Goal: Transaction & Acquisition: Purchase product/service

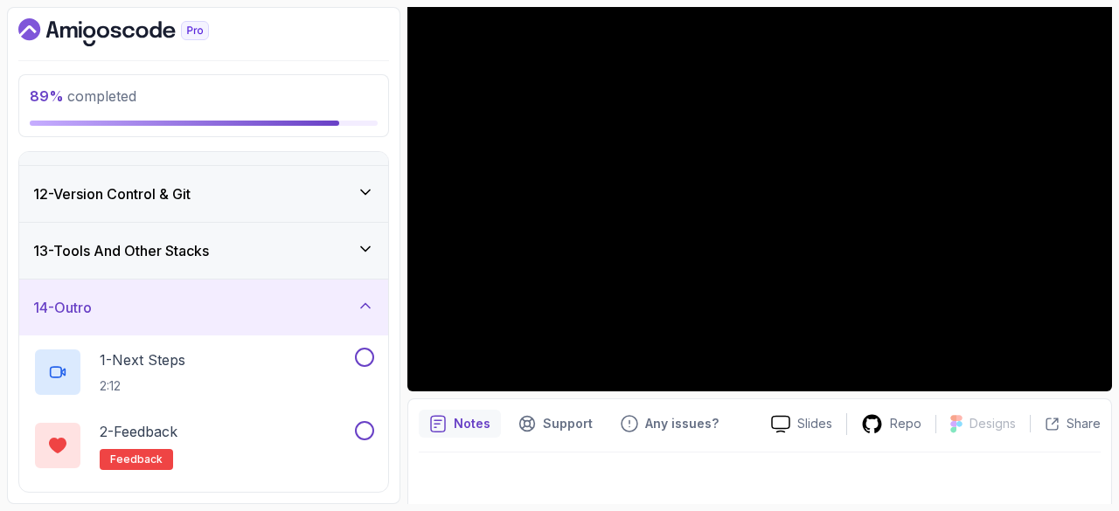
scroll to position [612, 0]
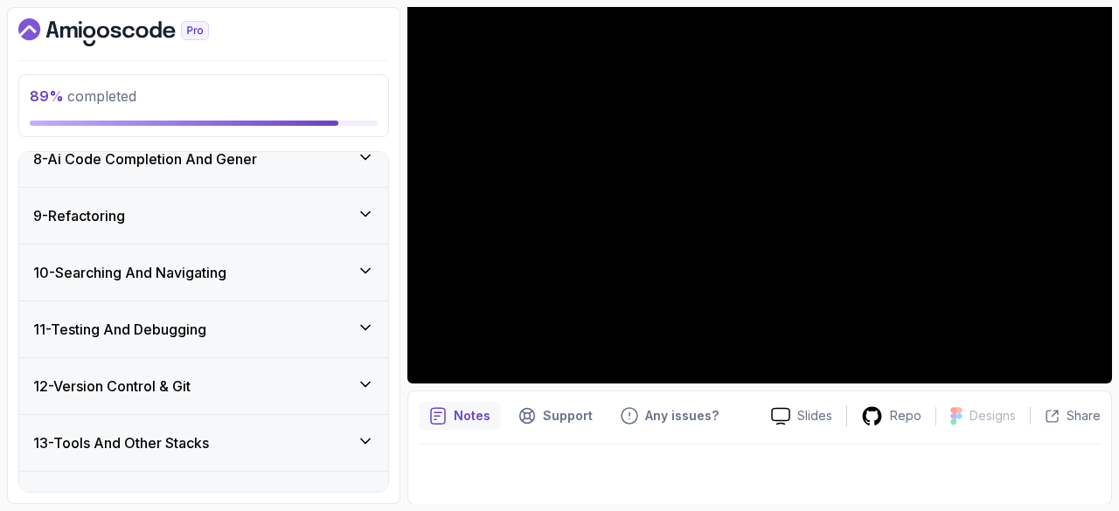
scroll to position [1109, 0]
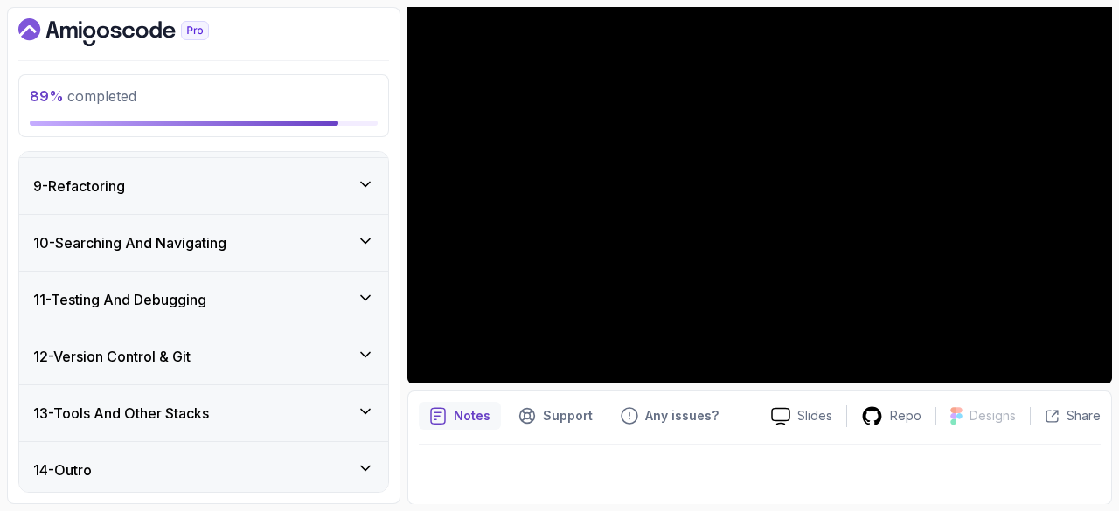
click at [373, 289] on icon at bounding box center [365, 297] width 17 height 17
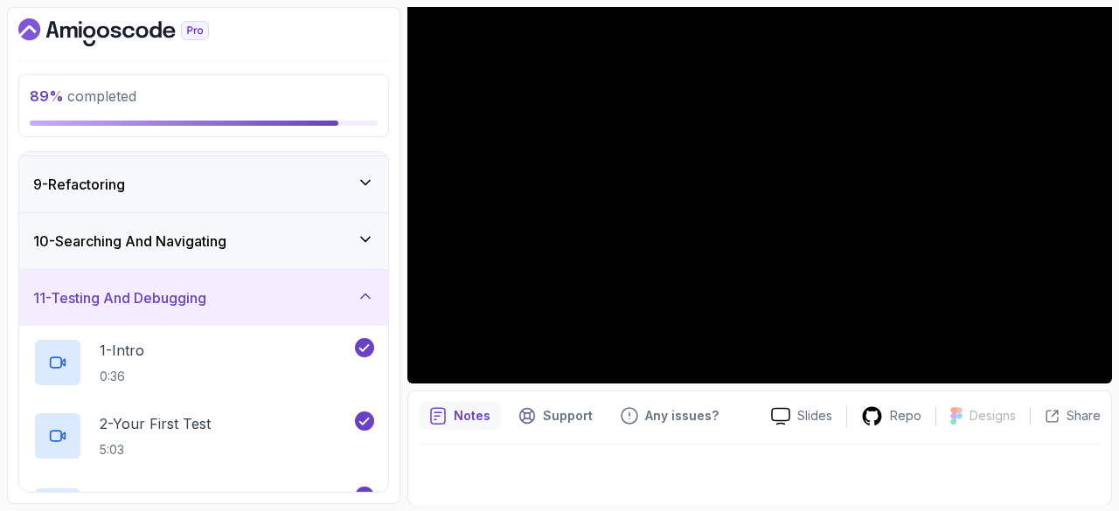
scroll to position [448, 0]
click at [373, 289] on icon at bounding box center [365, 297] width 17 height 17
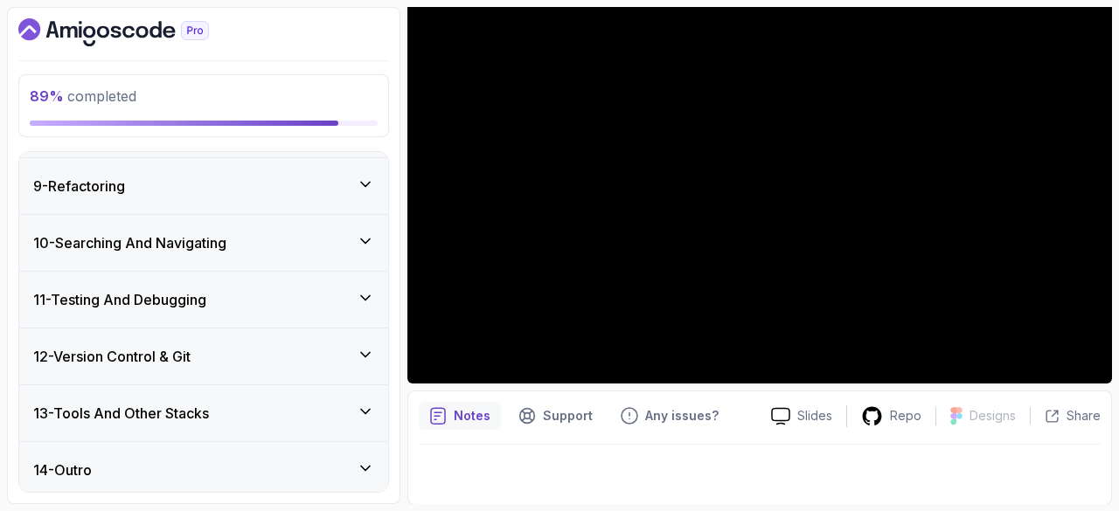
click at [364, 352] on icon at bounding box center [365, 354] width 17 height 17
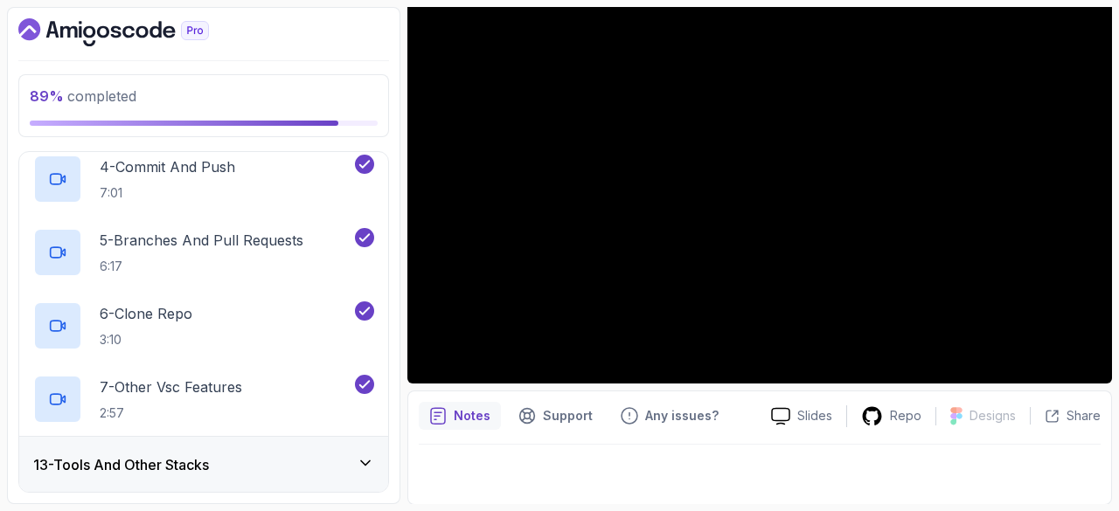
scroll to position [962, 0]
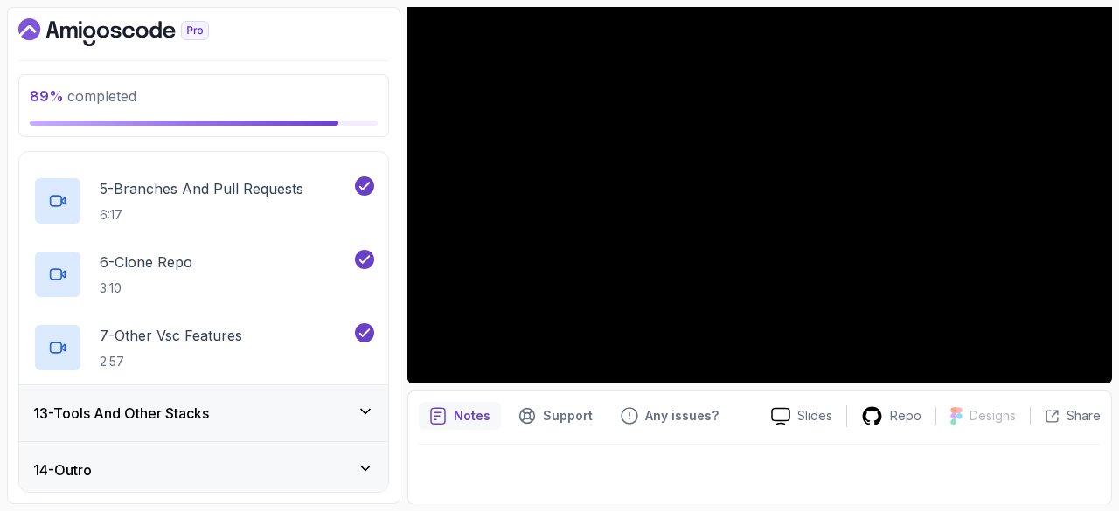
click at [364, 403] on icon at bounding box center [365, 411] width 17 height 17
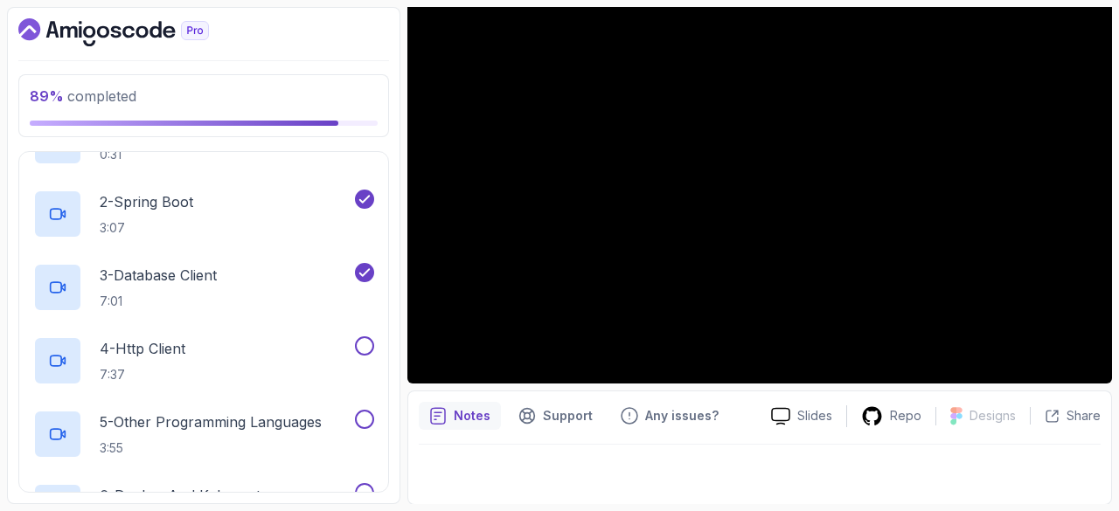
scroll to position [795, 0]
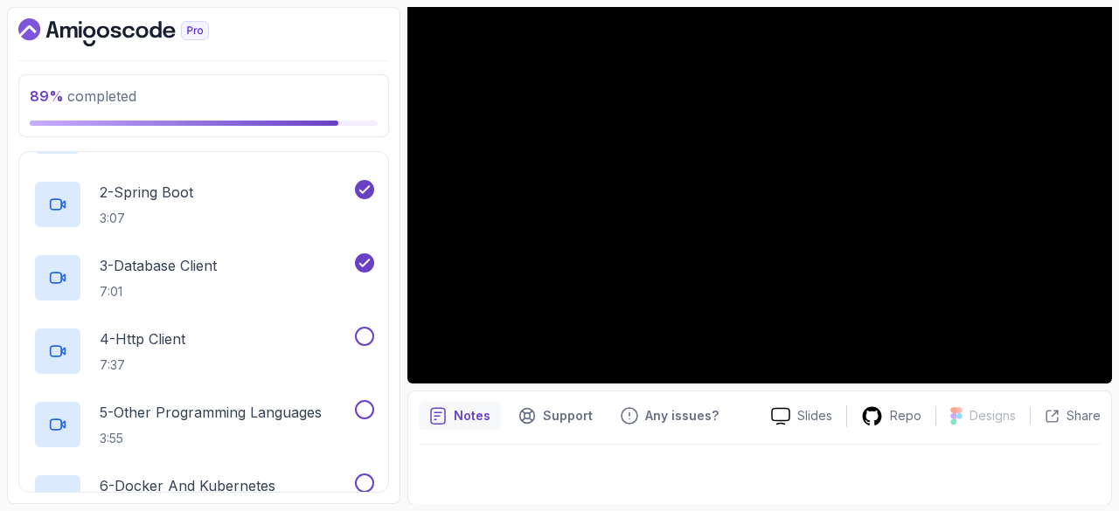
click at [182, 342] on p "4 - Http Client" at bounding box center [143, 339] width 86 height 21
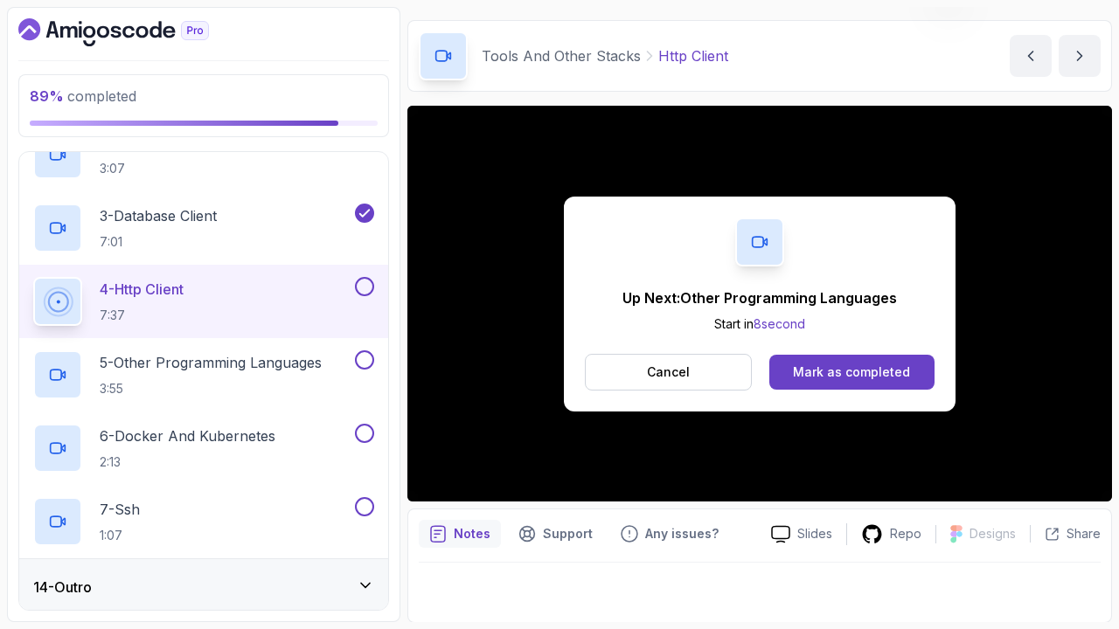
scroll to position [160, 0]
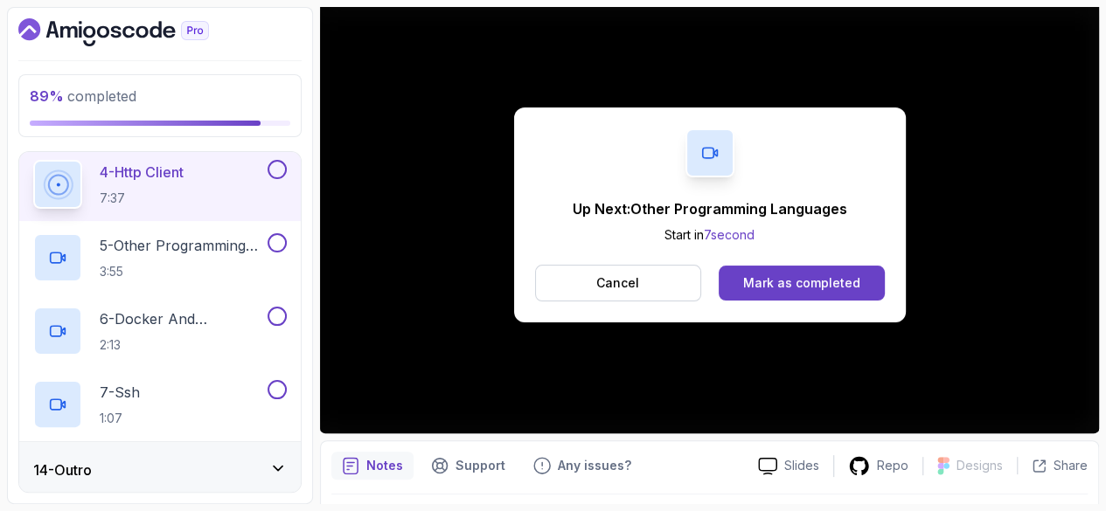
click at [833, 266] on button "Mark as completed" at bounding box center [800, 283] width 165 height 35
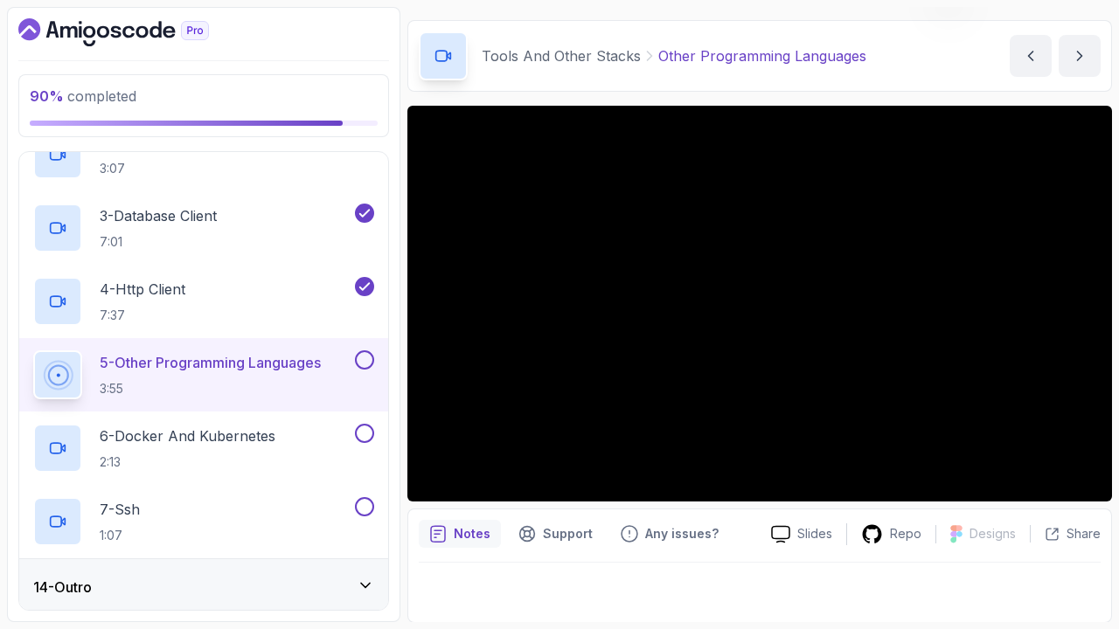
scroll to position [160, 0]
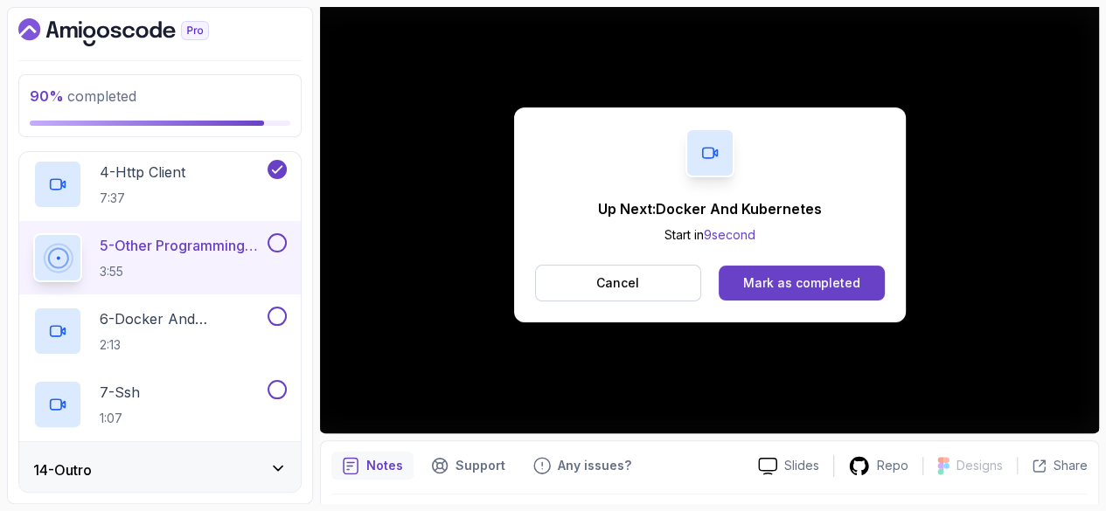
click at [830, 274] on div "Mark as completed" at bounding box center [801, 282] width 117 height 17
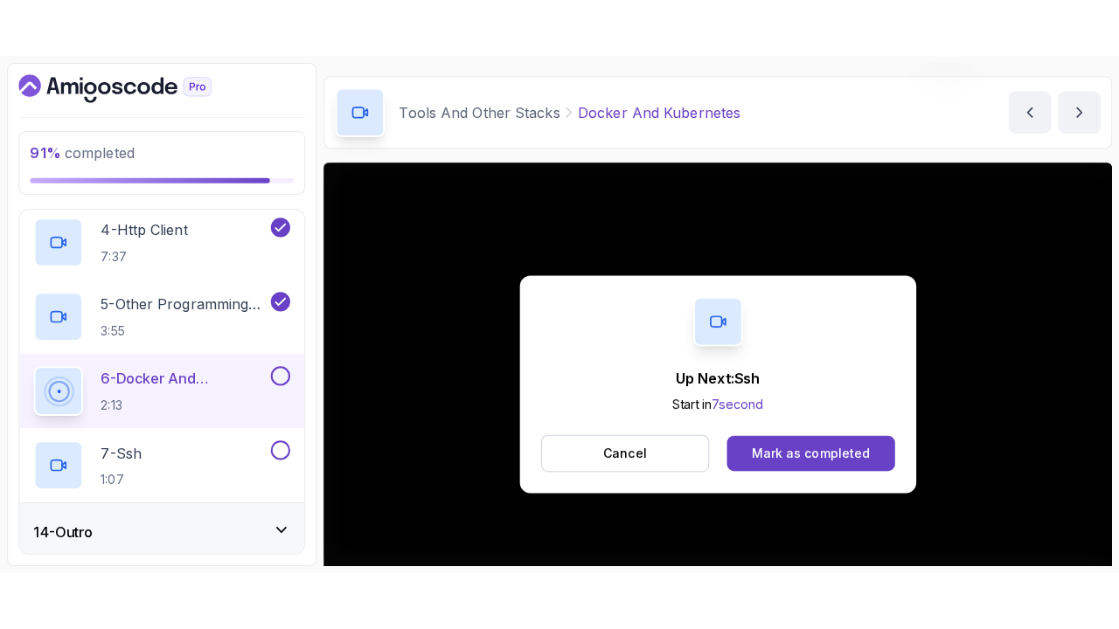
scroll to position [160, 0]
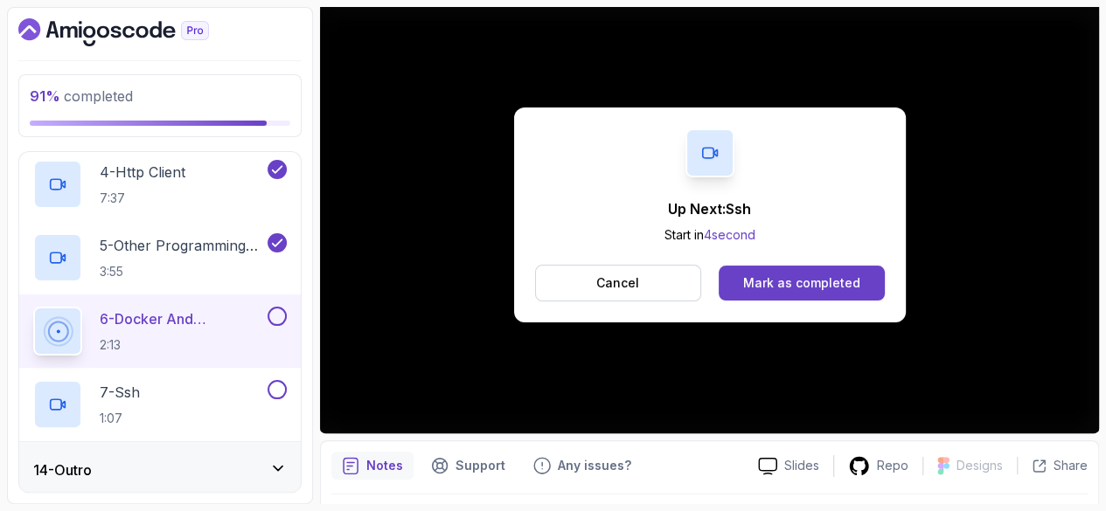
click at [860, 274] on div "Mark as completed" at bounding box center [801, 282] width 117 height 17
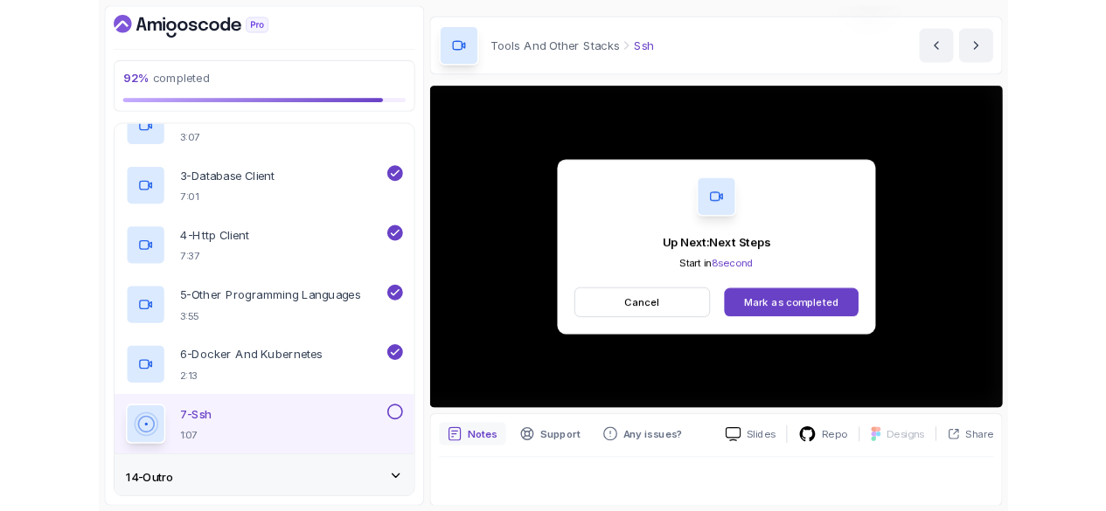
scroll to position [160, 0]
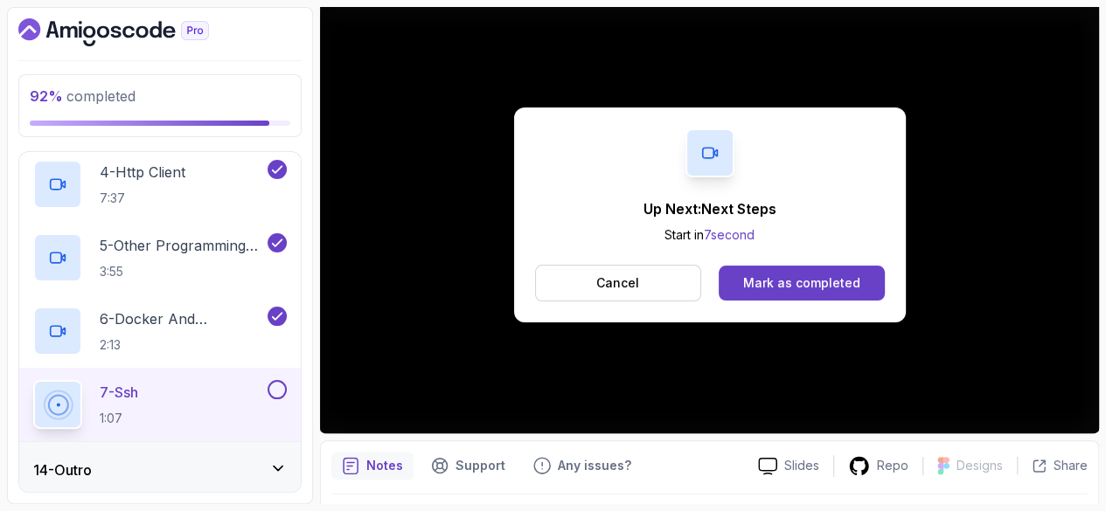
click at [860, 274] on div "Mark as completed" at bounding box center [801, 282] width 117 height 17
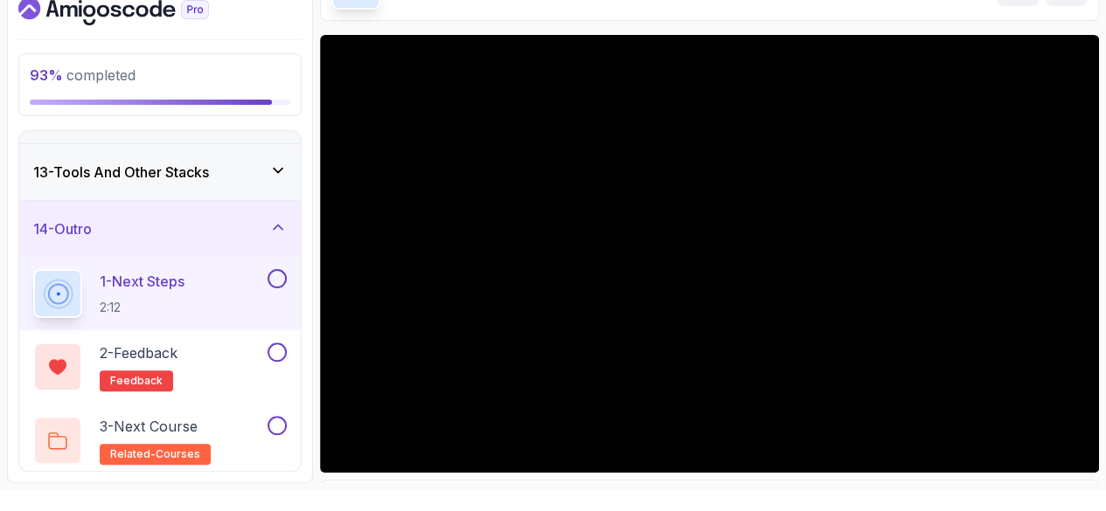
scroll to position [104, 0]
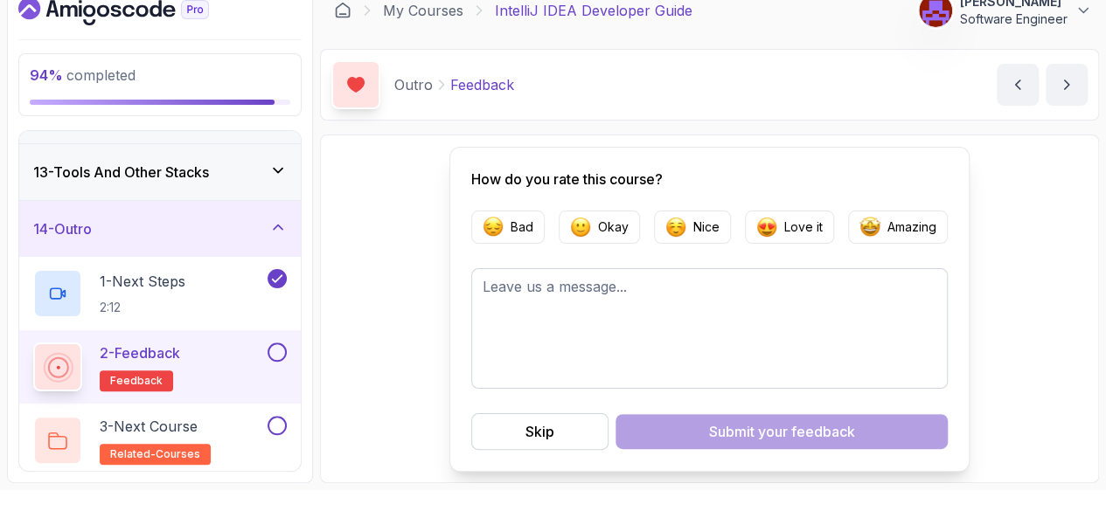
click at [554, 429] on div "Skip" at bounding box center [539, 431] width 29 height 21
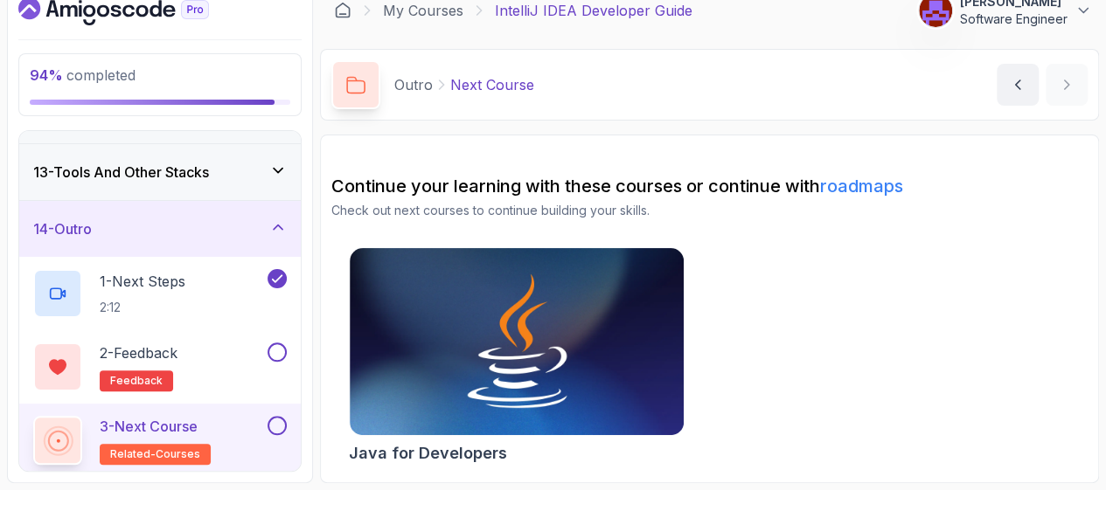
click at [287, 345] on button at bounding box center [276, 352] width 19 height 19
click at [636, 349] on img at bounding box center [517, 341] width 334 height 187
click at [287, 417] on button at bounding box center [276, 425] width 19 height 19
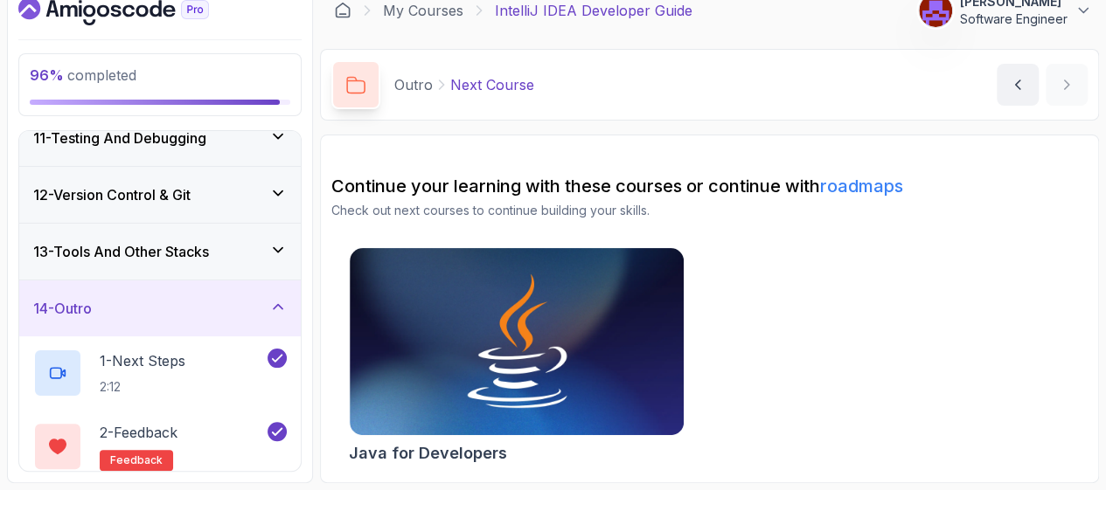
scroll to position [584, 0]
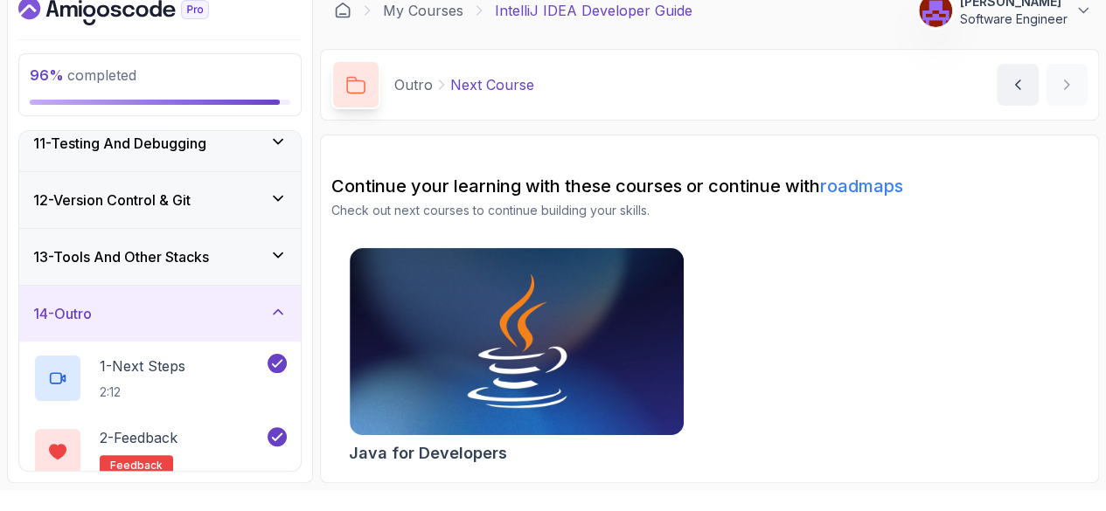
click at [287, 248] on icon at bounding box center [277, 254] width 17 height 17
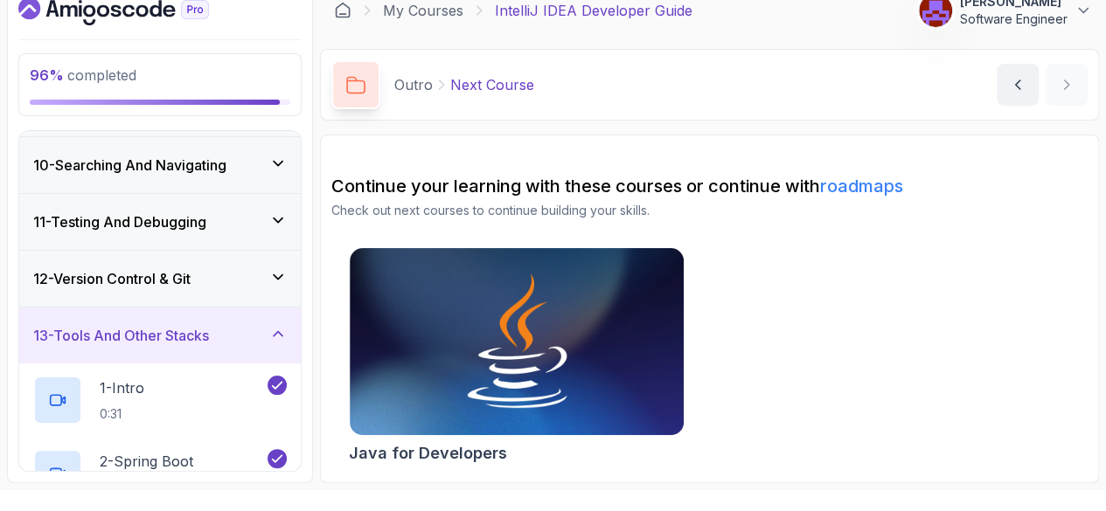
scroll to position [480, 0]
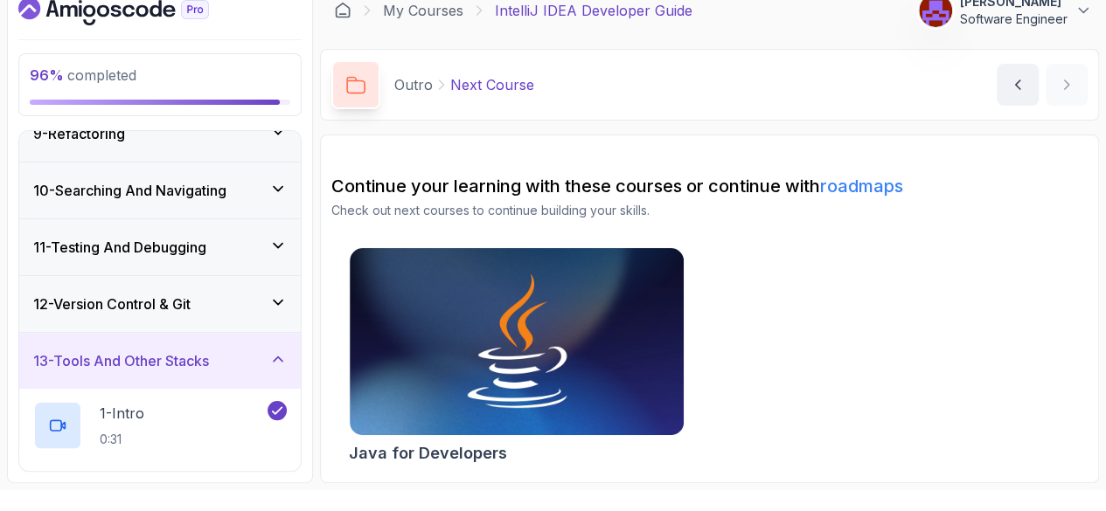
click at [282, 301] on icon at bounding box center [278, 303] width 9 height 4
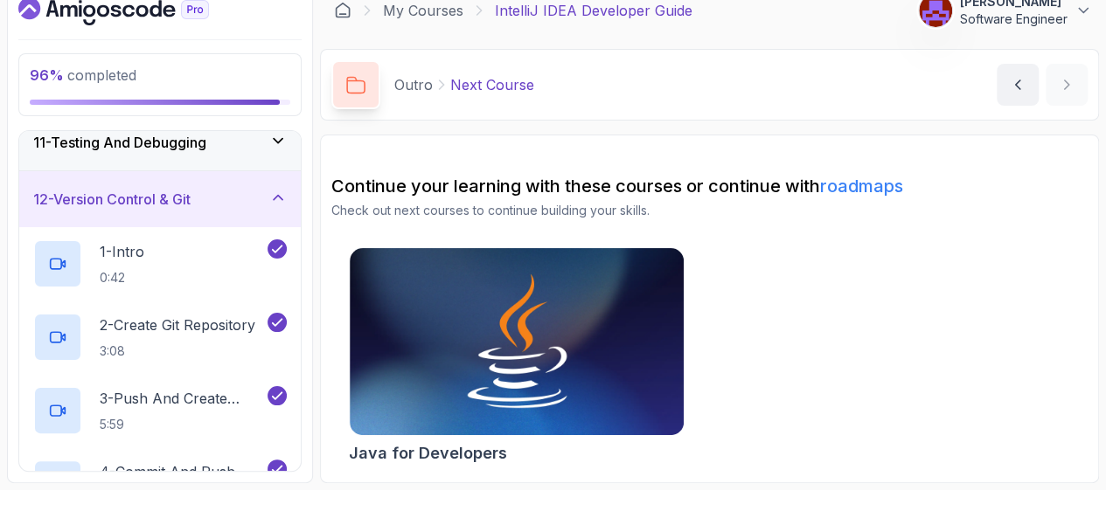
scroll to position [0, 0]
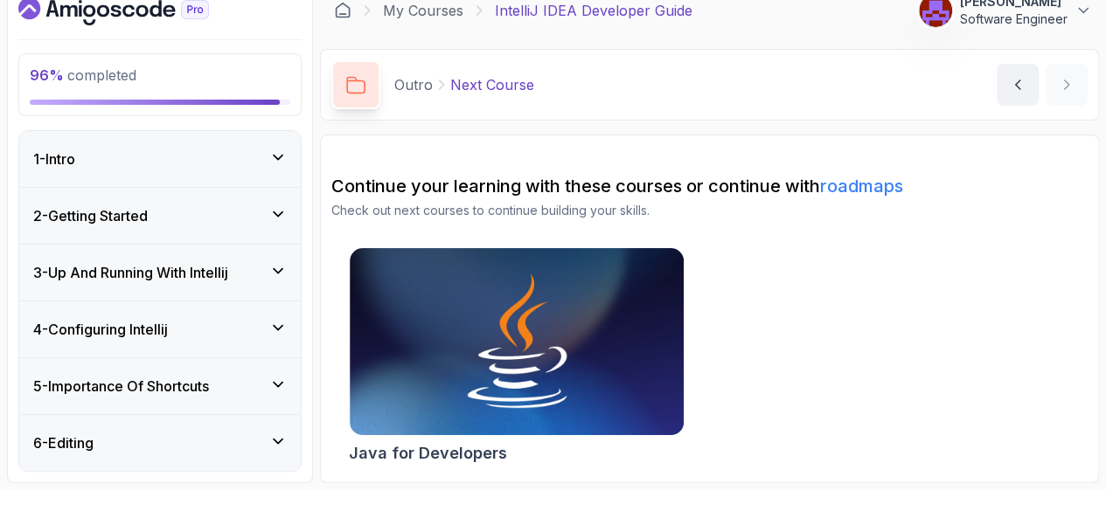
click at [287, 151] on icon at bounding box center [277, 157] width 17 height 17
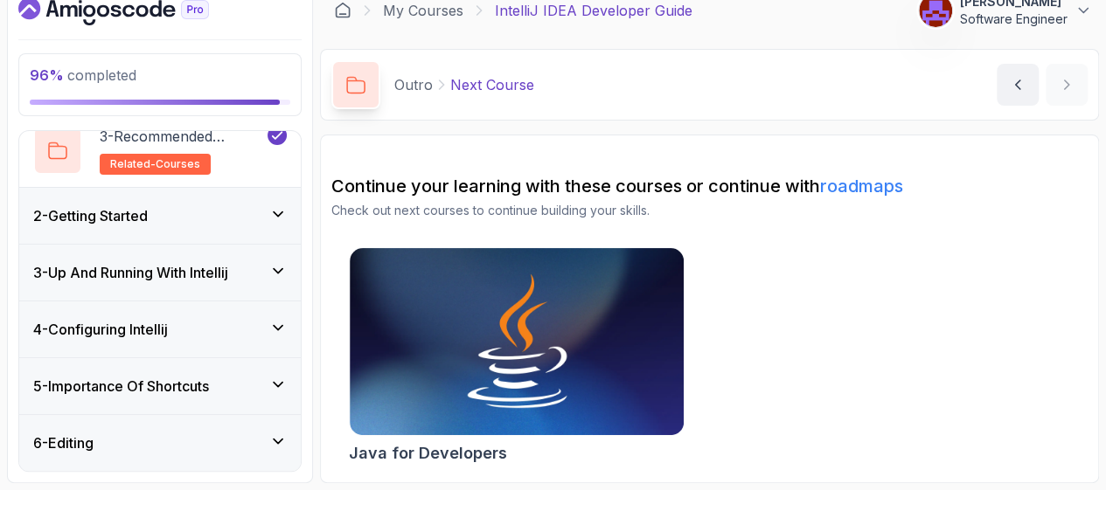
scroll to position [221, 0]
click at [287, 211] on icon at bounding box center [277, 213] width 17 height 17
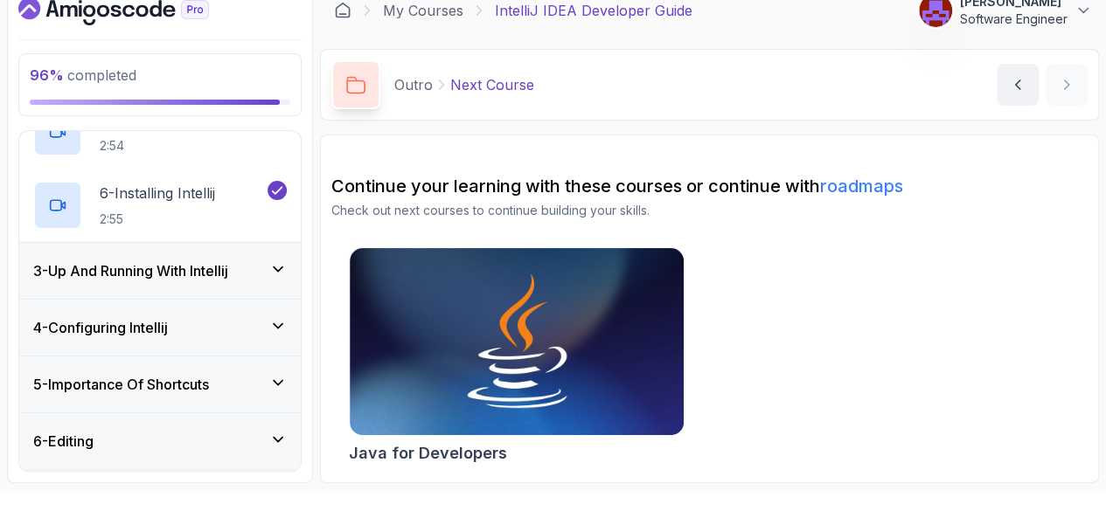
scroll to position [451, 0]
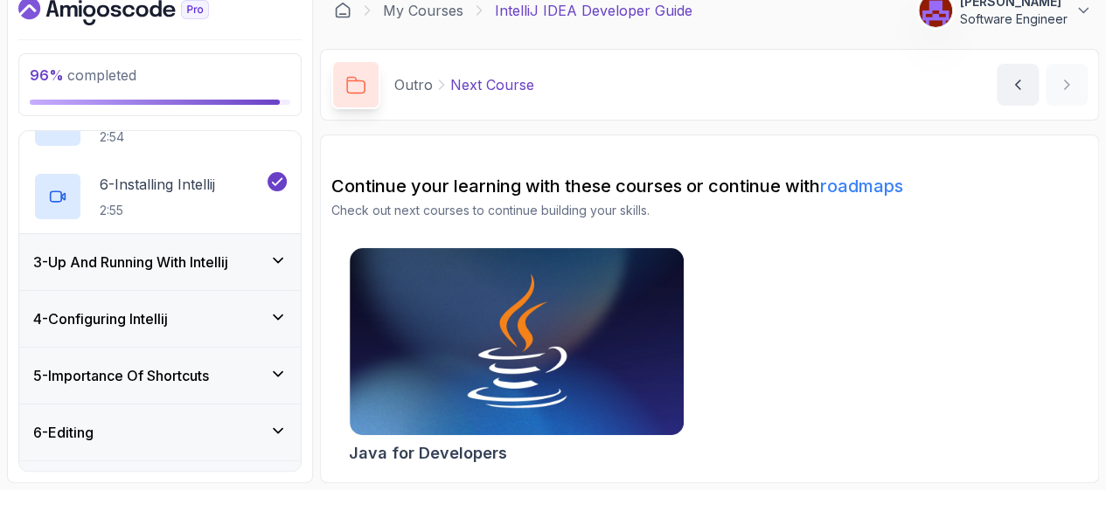
click at [287, 253] on icon at bounding box center [277, 260] width 17 height 17
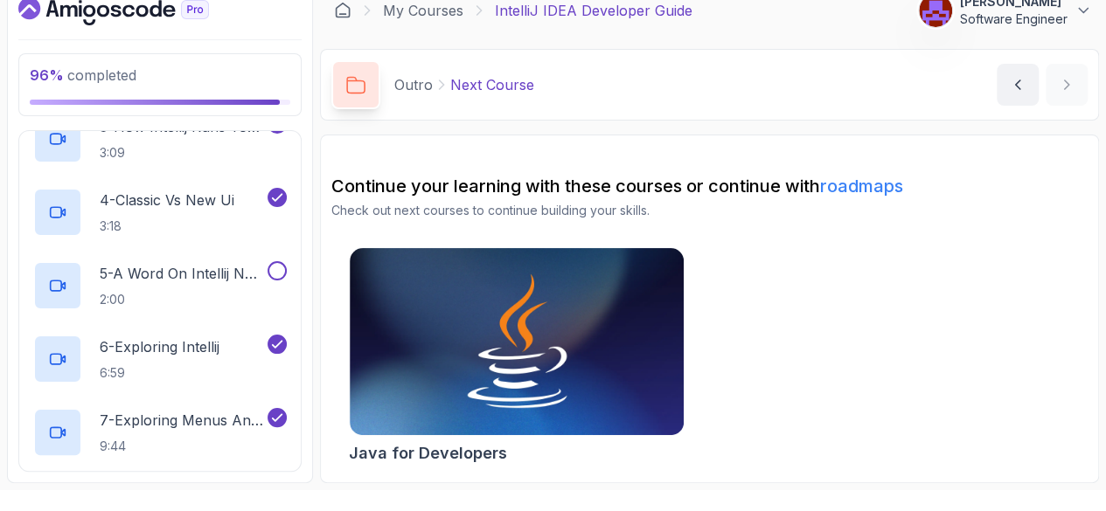
scroll to position [344, 0]
click at [287, 272] on button at bounding box center [276, 271] width 19 height 19
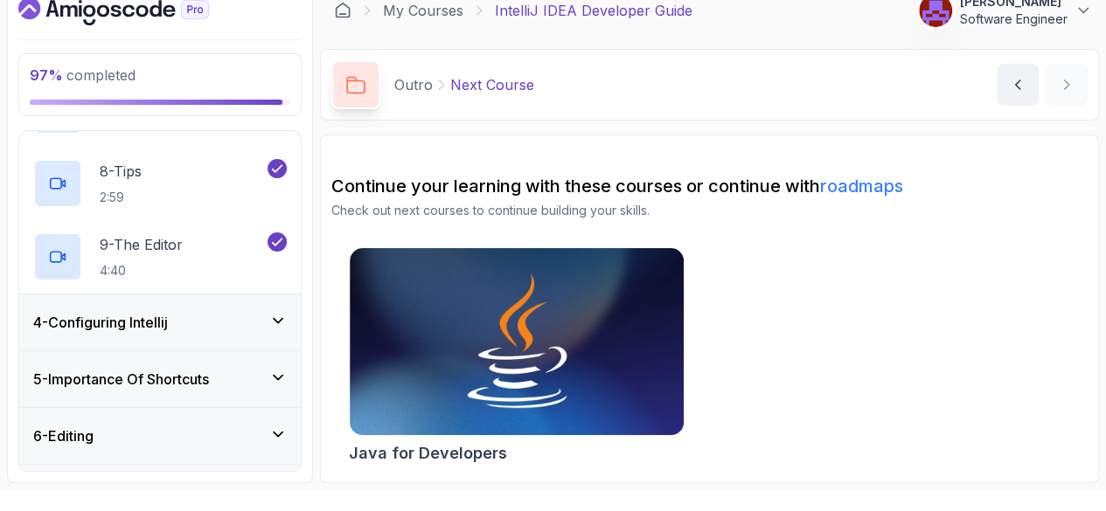
scroll to position [697, 0]
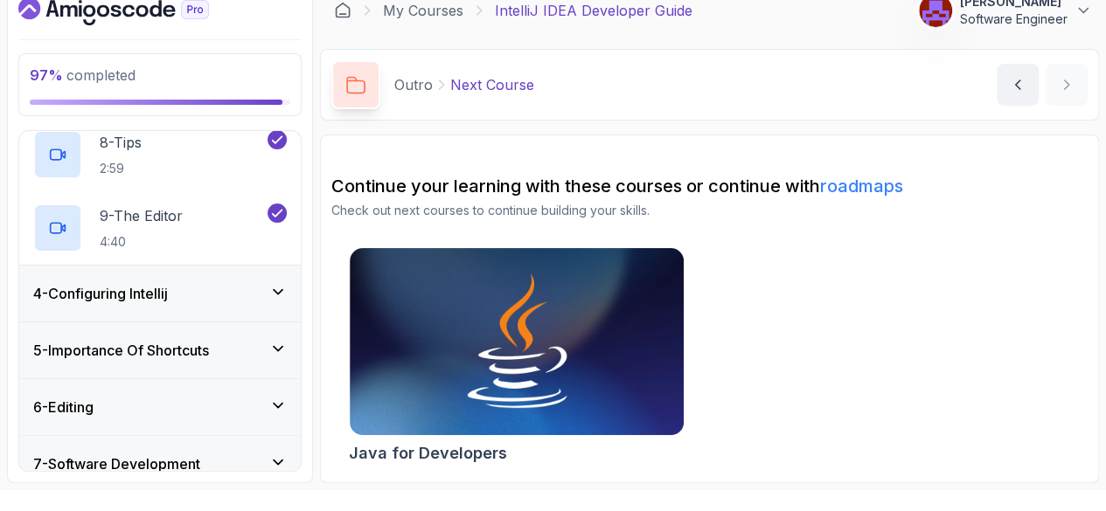
click at [287, 285] on icon at bounding box center [277, 291] width 17 height 17
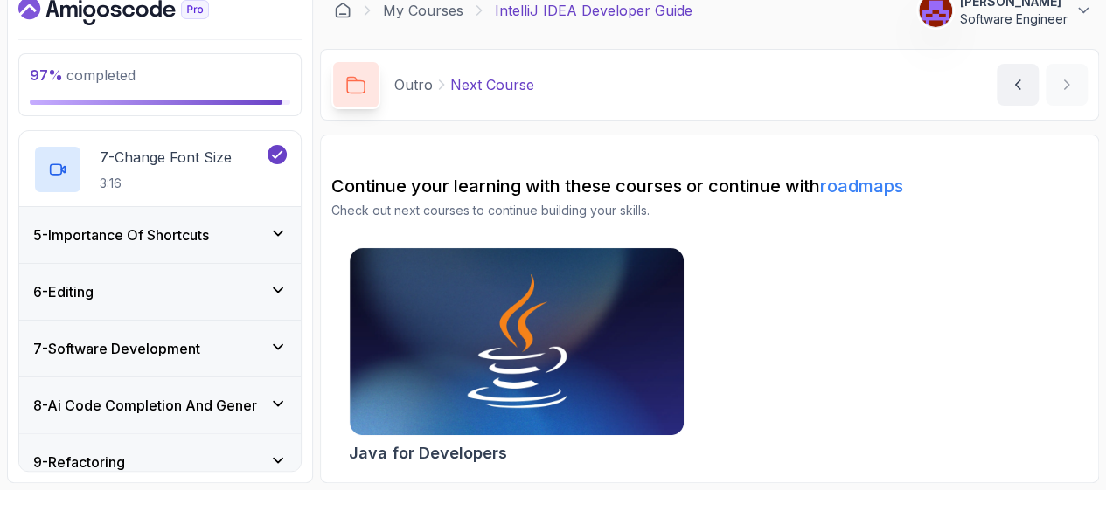
scroll to position [666, 0]
click at [287, 238] on div "5 - Importance Of Shortcuts" at bounding box center [159, 234] width 253 height 21
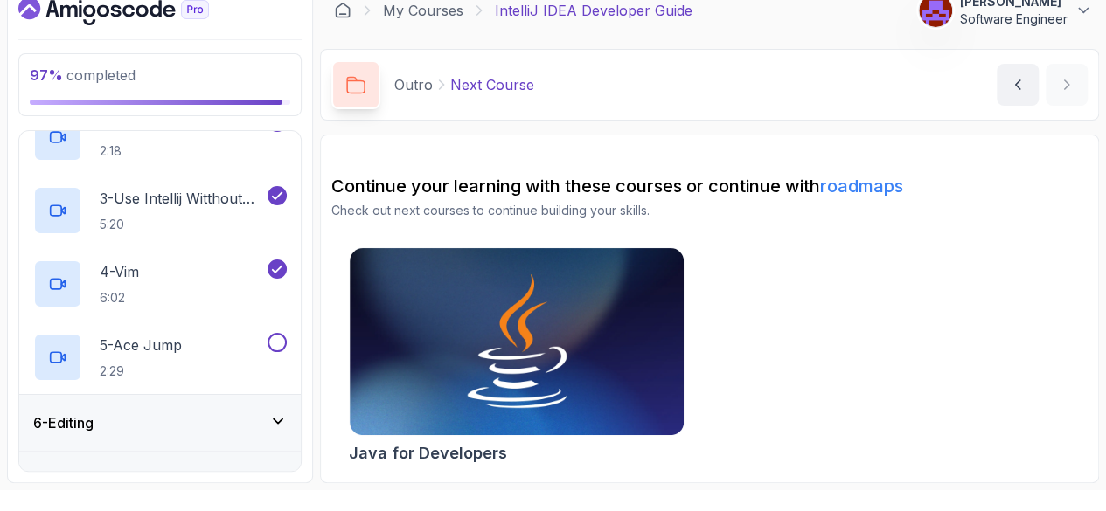
scroll to position [389, 0]
click at [287, 338] on button at bounding box center [276, 340] width 19 height 19
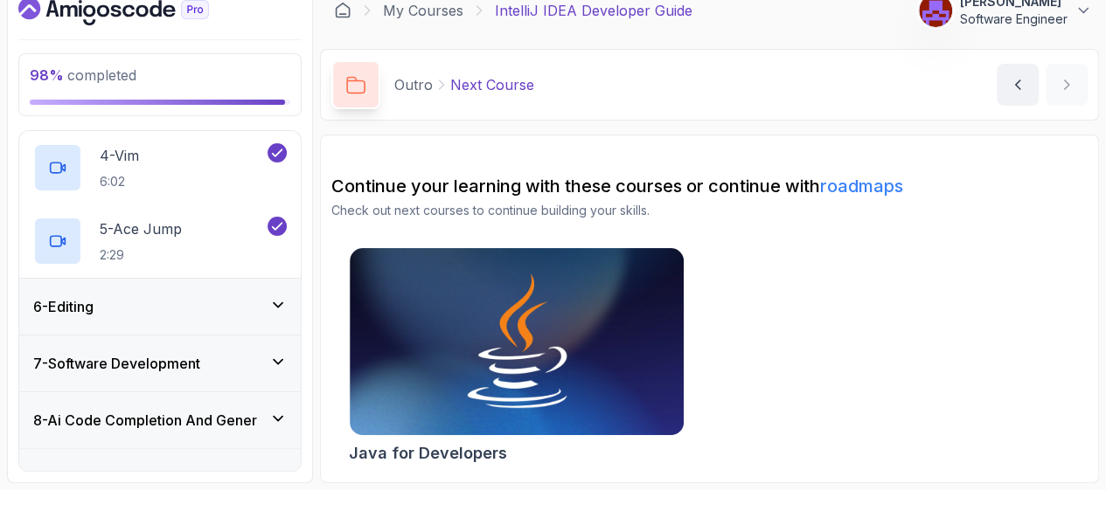
scroll to position [507, 0]
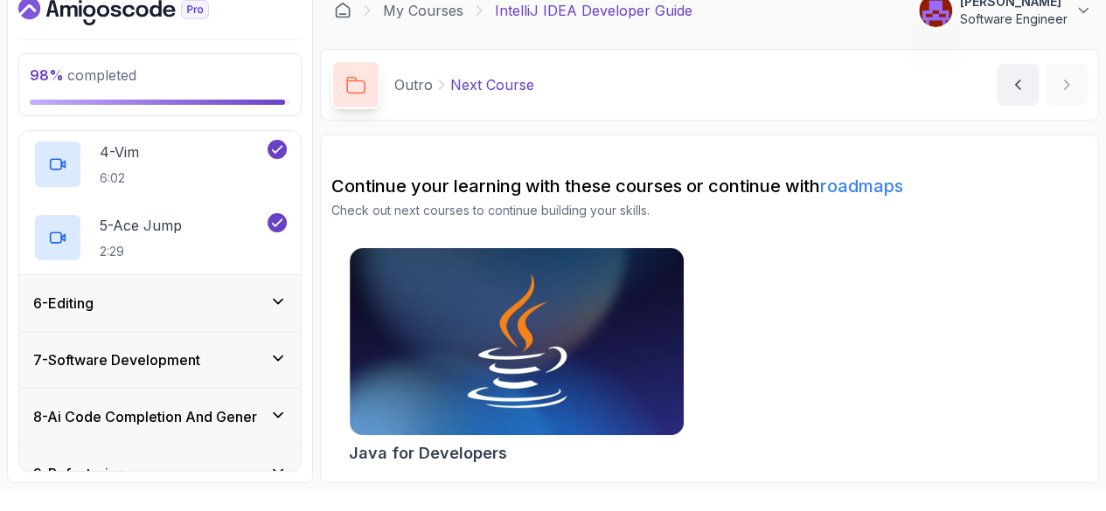
click at [287, 303] on icon at bounding box center [277, 301] width 17 height 17
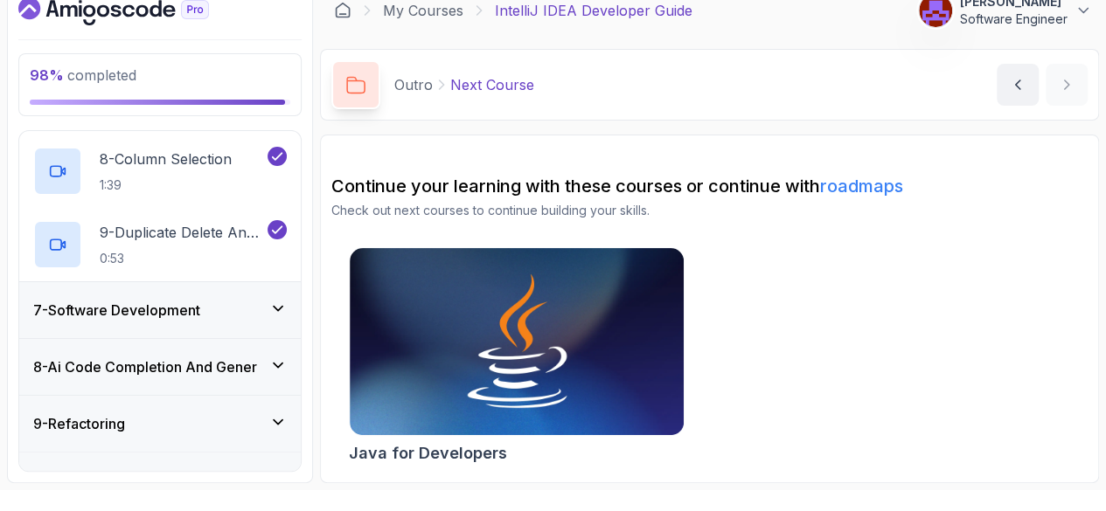
scroll to position [851, 0]
click at [287, 299] on icon at bounding box center [277, 307] width 17 height 17
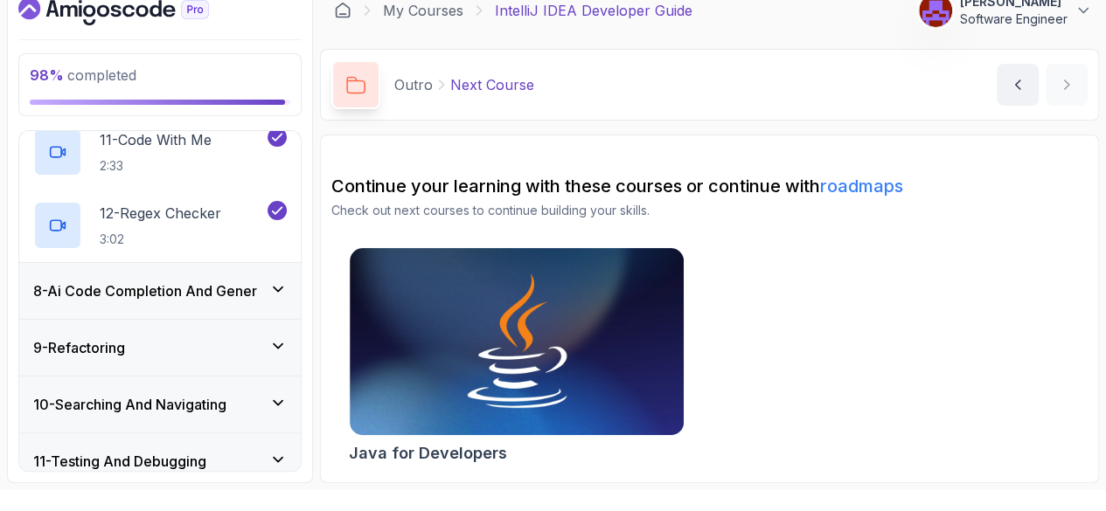
scroll to position [1155, 0]
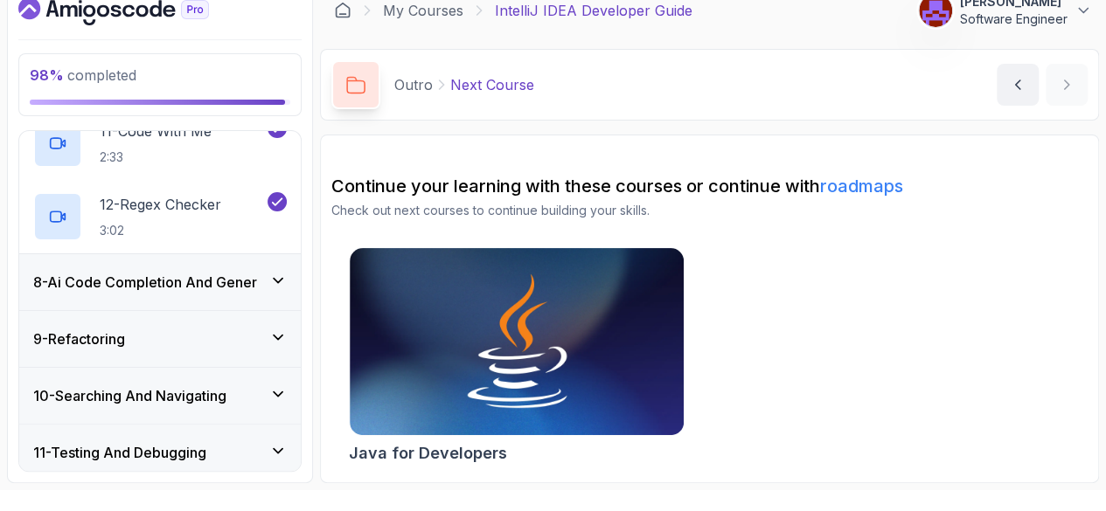
click at [287, 272] on icon at bounding box center [277, 280] width 17 height 17
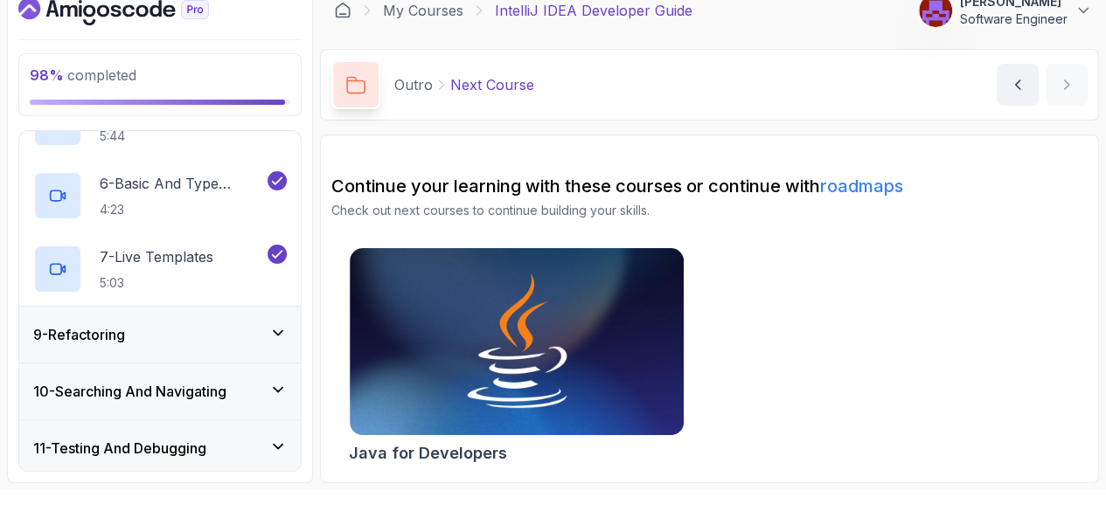
scroll to position [794, 0]
click at [282, 329] on icon at bounding box center [278, 331] width 9 height 4
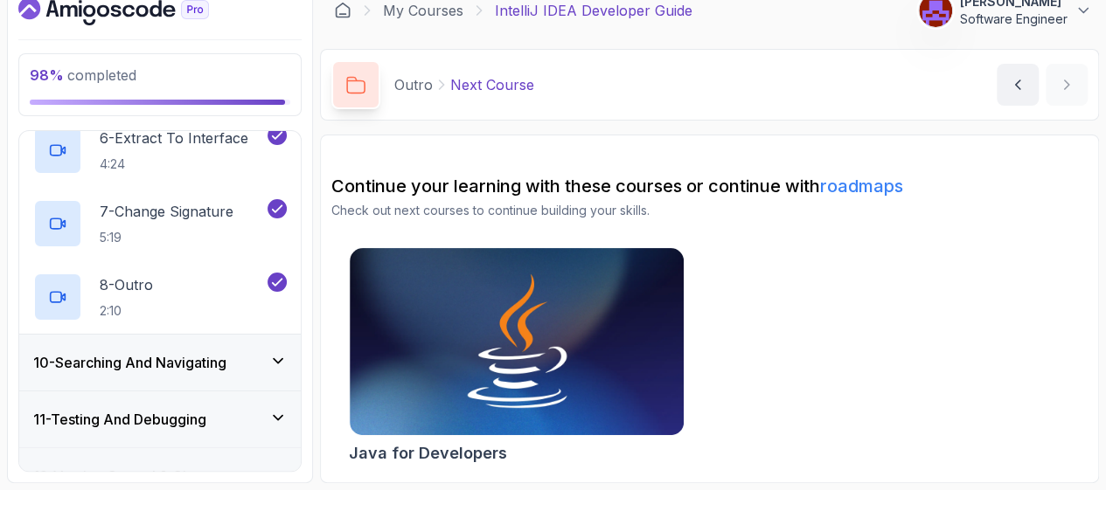
scroll to position [895, 0]
click at [287, 352] on icon at bounding box center [277, 360] width 17 height 17
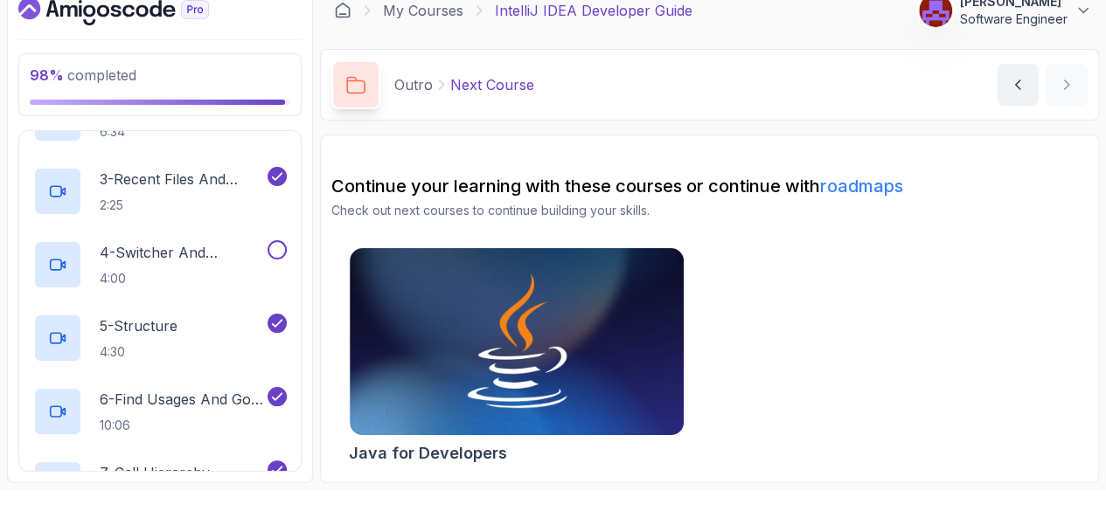
scroll to position [700, 0]
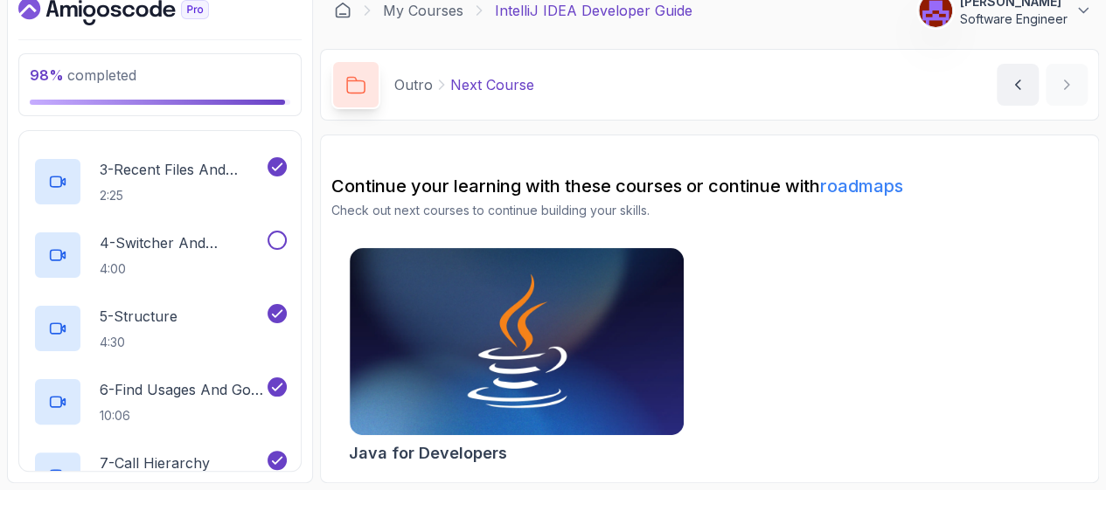
click at [287, 236] on button at bounding box center [276, 240] width 19 height 19
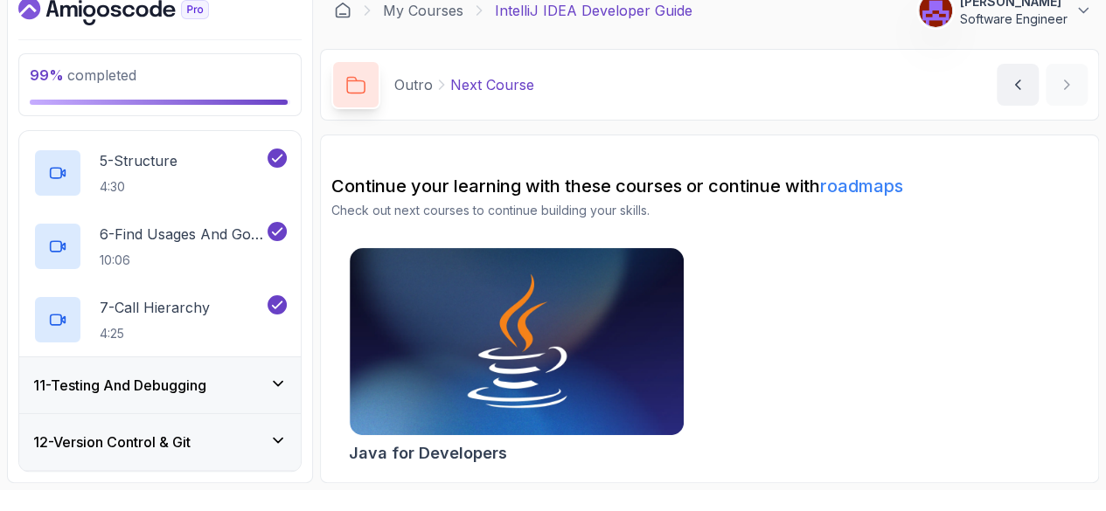
scroll to position [962, 0]
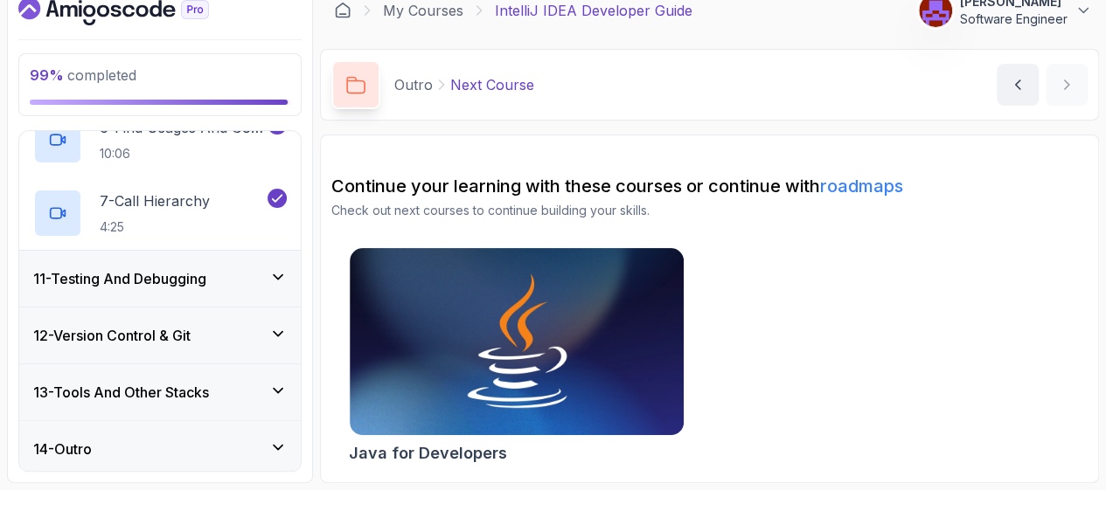
click at [287, 272] on icon at bounding box center [277, 276] width 17 height 17
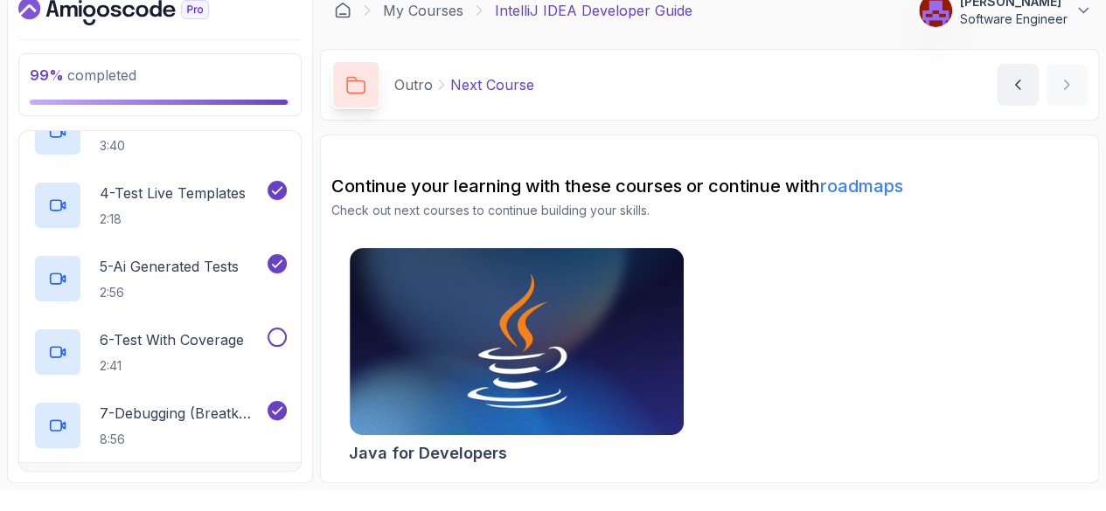
scroll to position [808, 0]
click at [287, 332] on button at bounding box center [276, 336] width 19 height 19
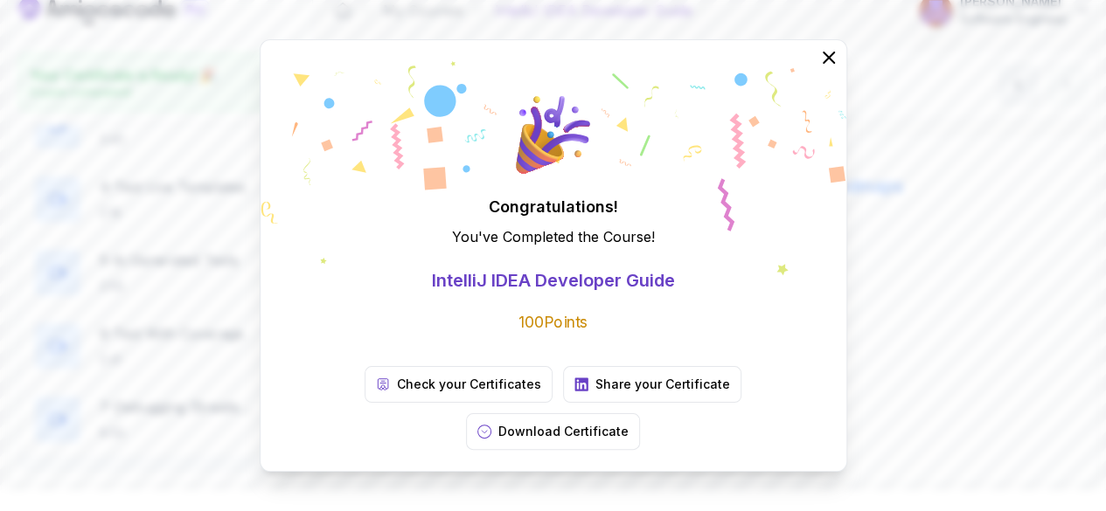
click at [828, 68] on icon at bounding box center [828, 57] width 21 height 21
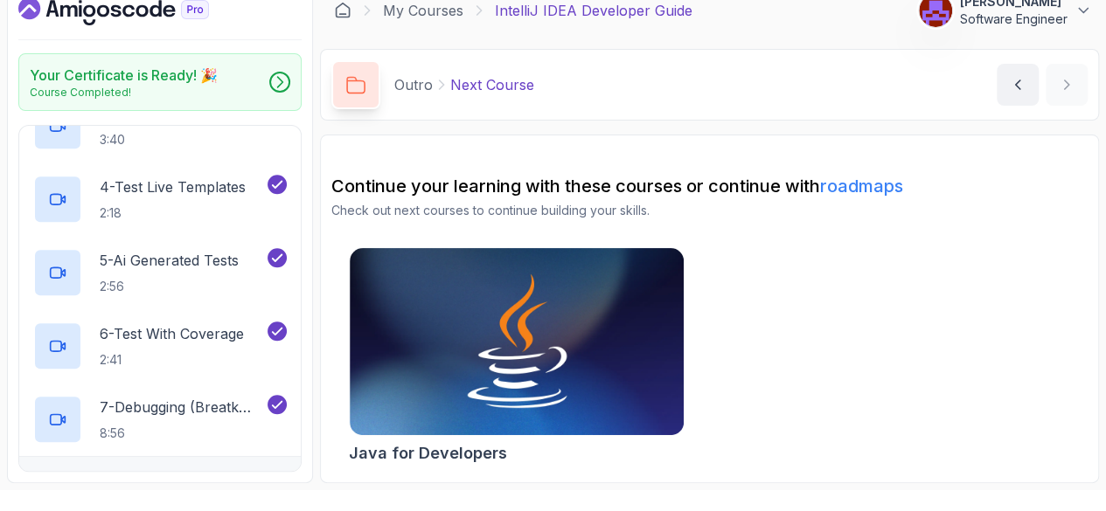
scroll to position [0, 0]
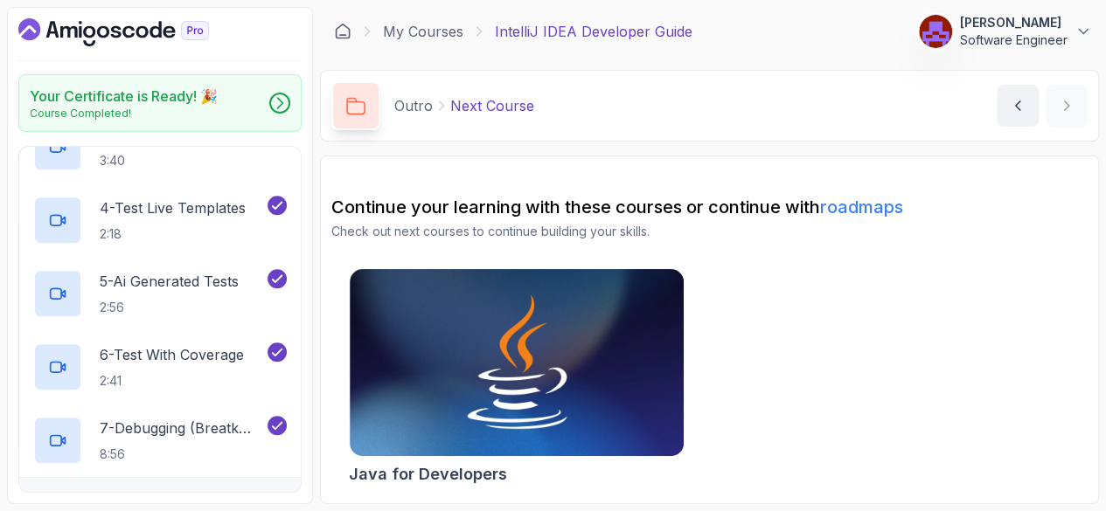
click at [463, 32] on link "My Courses" at bounding box center [423, 31] width 80 height 21
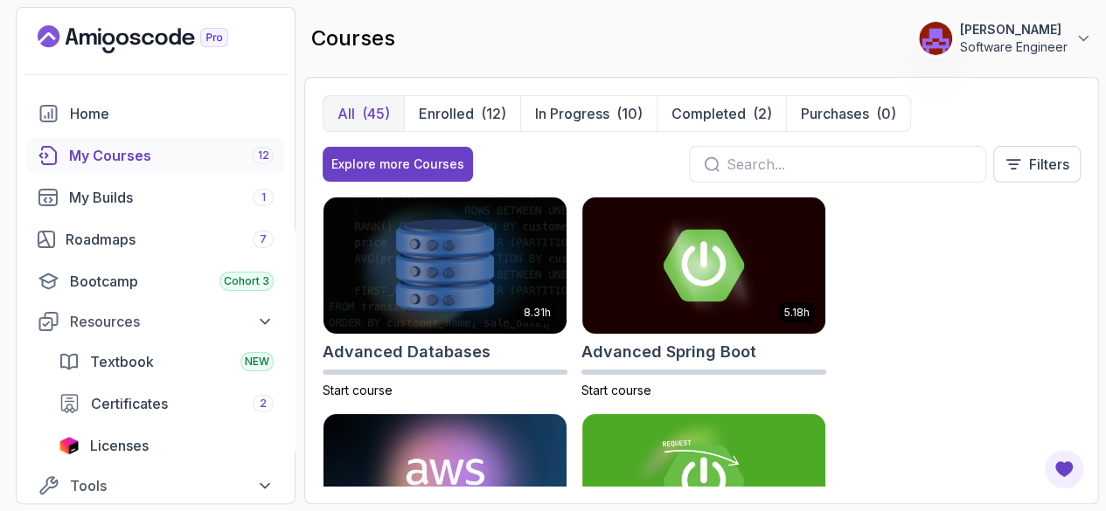
click at [481, 110] on div "(12)" at bounding box center [493, 113] width 25 height 21
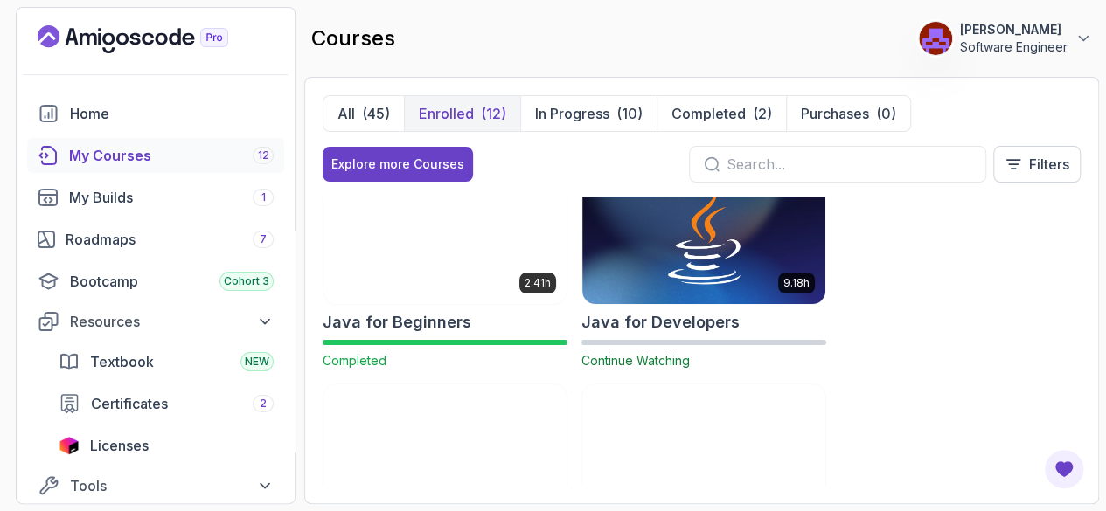
scroll to position [246, 0]
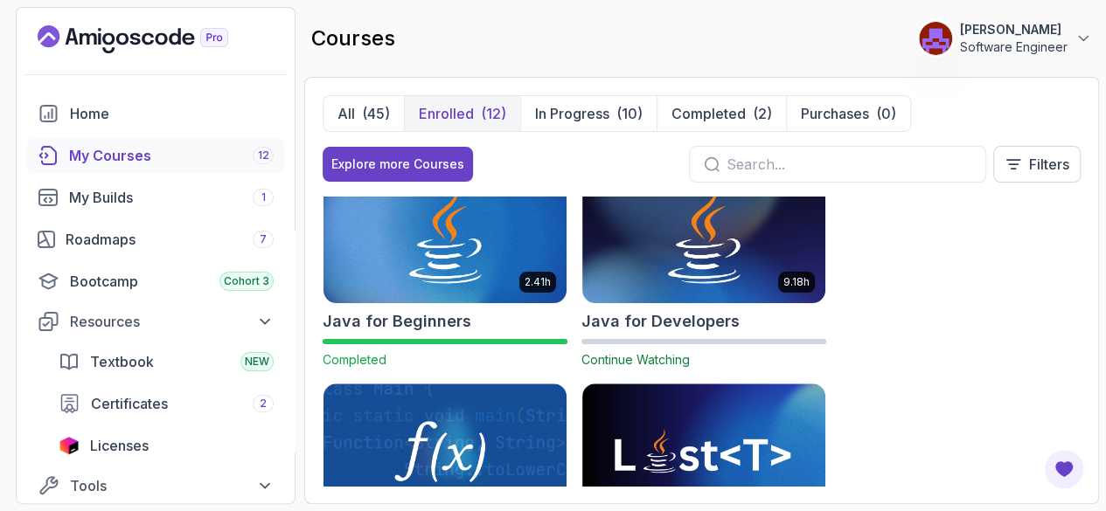
click at [1008, 162] on icon at bounding box center [1012, 164] width 17 height 17
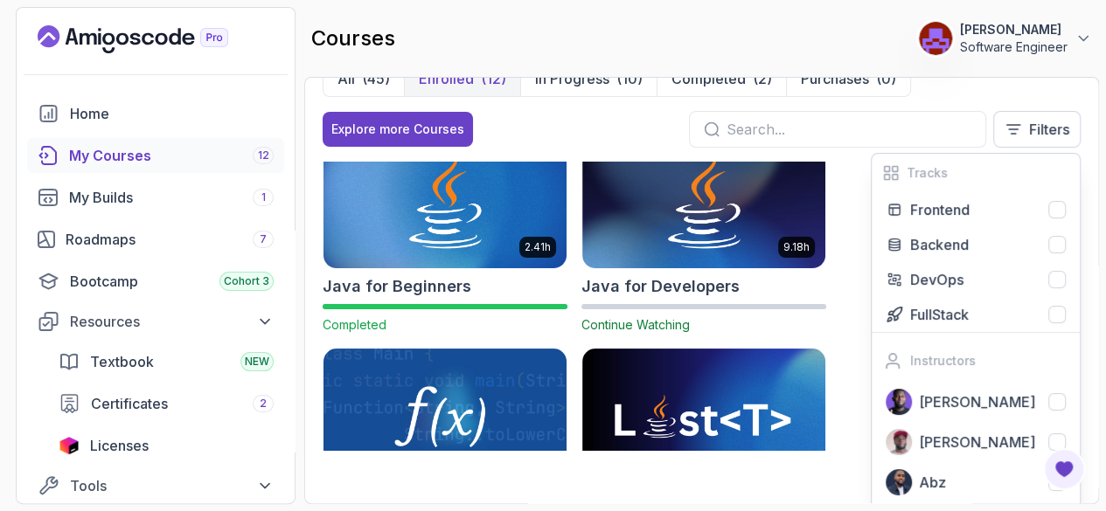
scroll to position [0, 0]
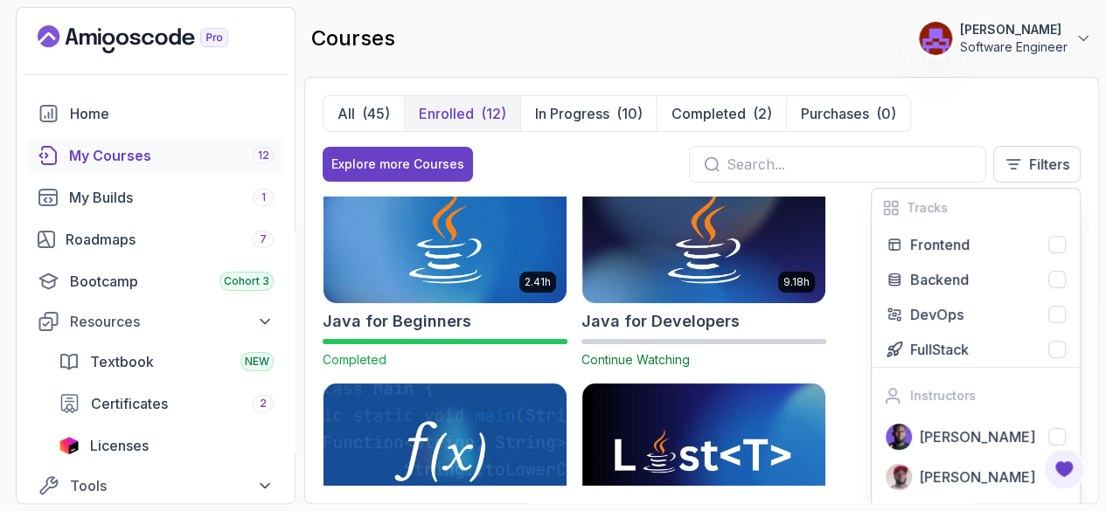
click at [1009, 165] on icon at bounding box center [1012, 164] width 17 height 17
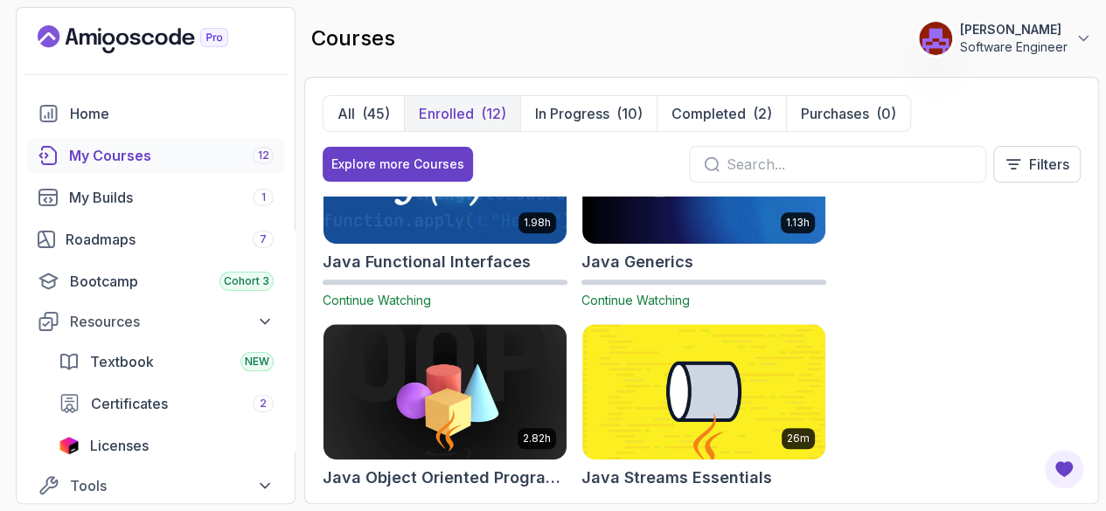
scroll to position [525, 0]
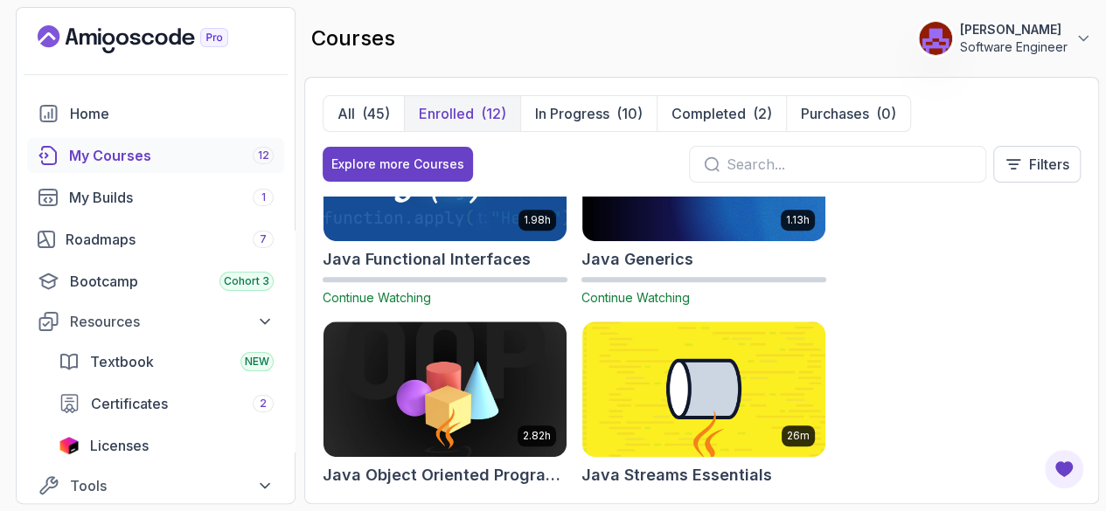
click at [256, 240] on div "7" at bounding box center [263, 239] width 21 height 17
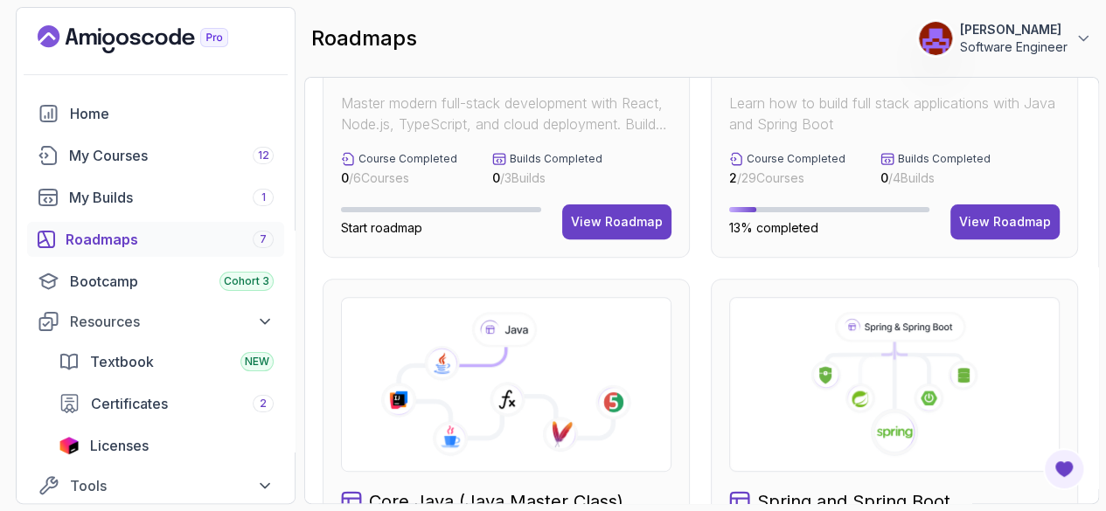
scroll to position [91, 0]
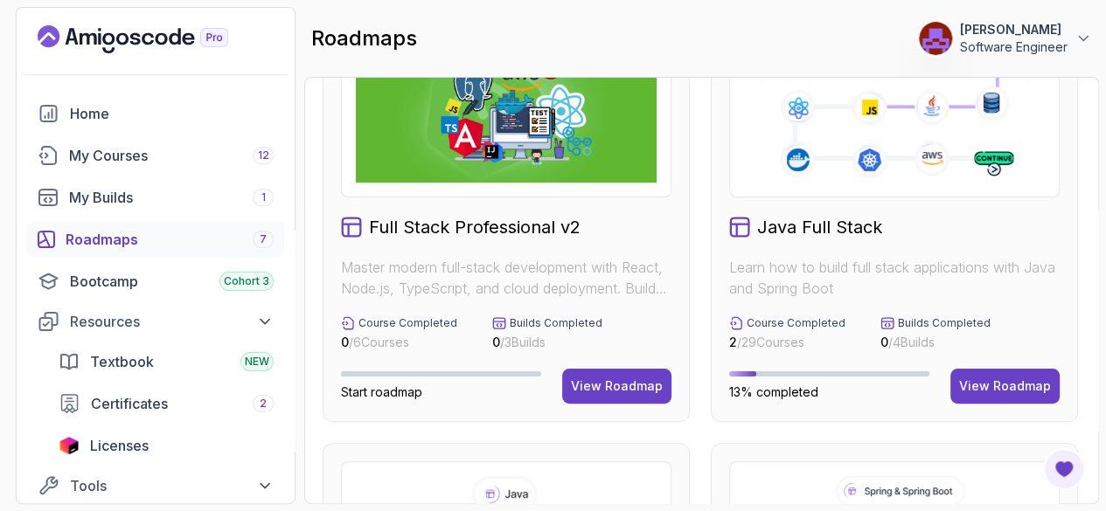
click at [1009, 382] on div "View Roadmap" at bounding box center [1005, 386] width 92 height 17
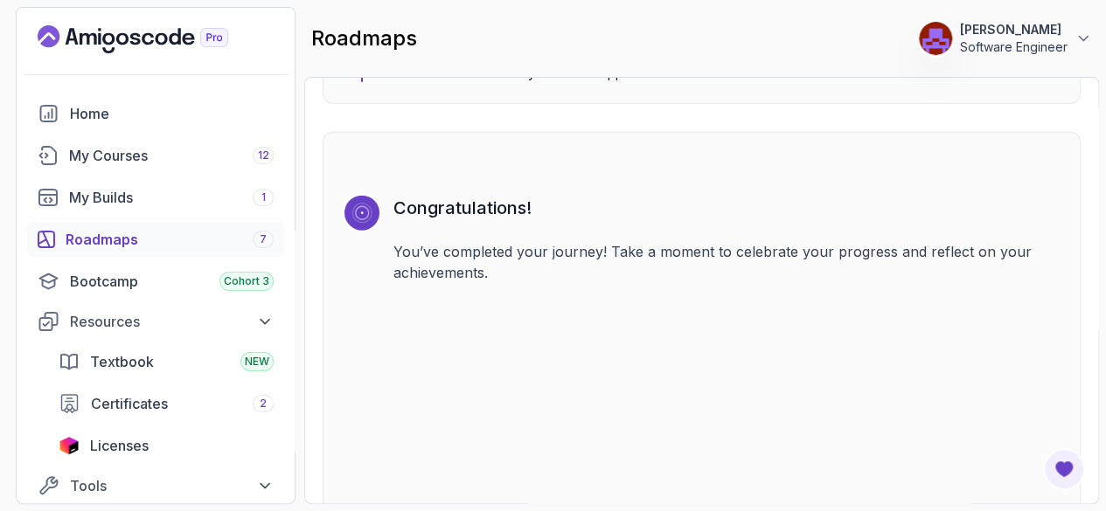
scroll to position [12190, 0]
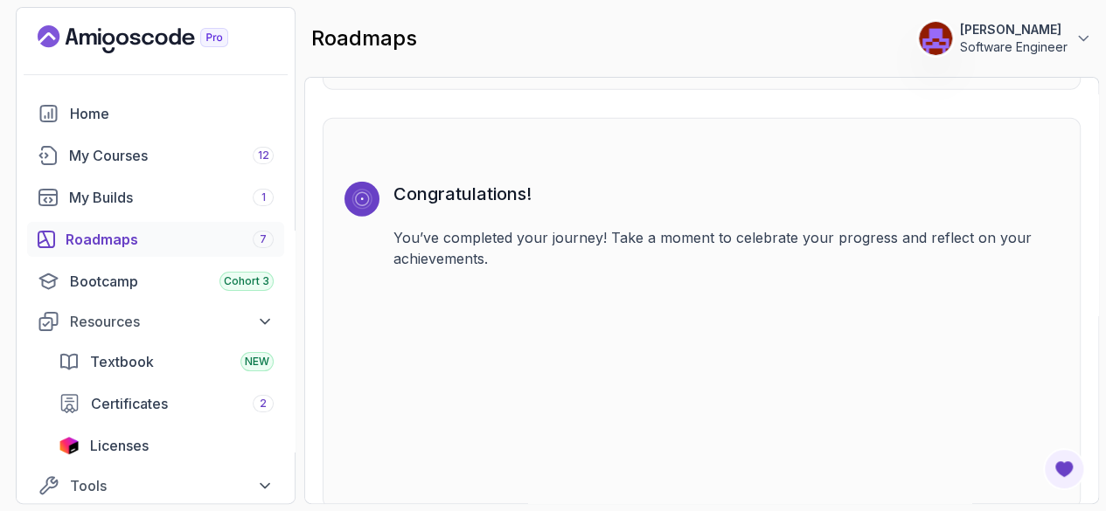
click at [259, 405] on div "2" at bounding box center [263, 403] width 21 height 17
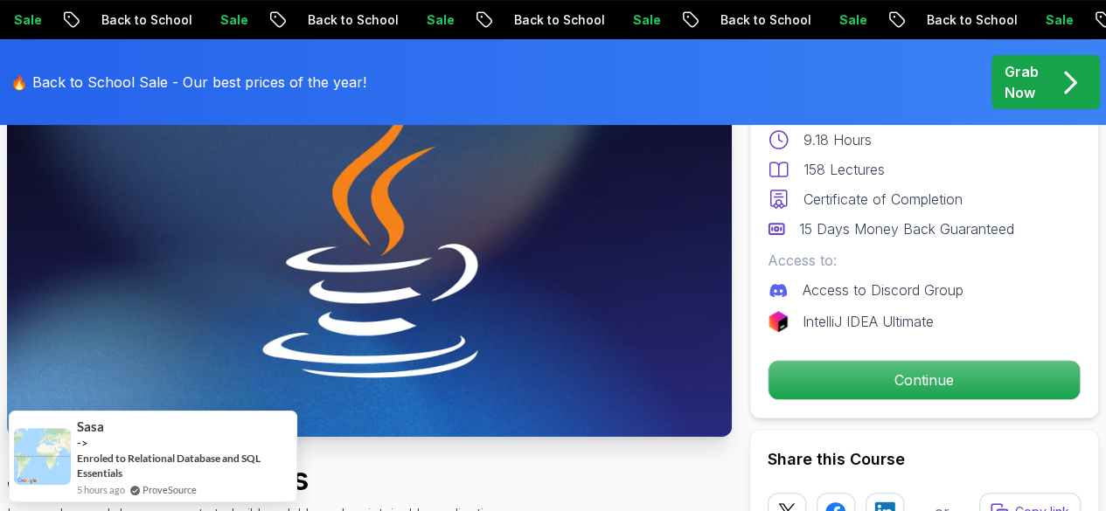
scroll to position [197, 0]
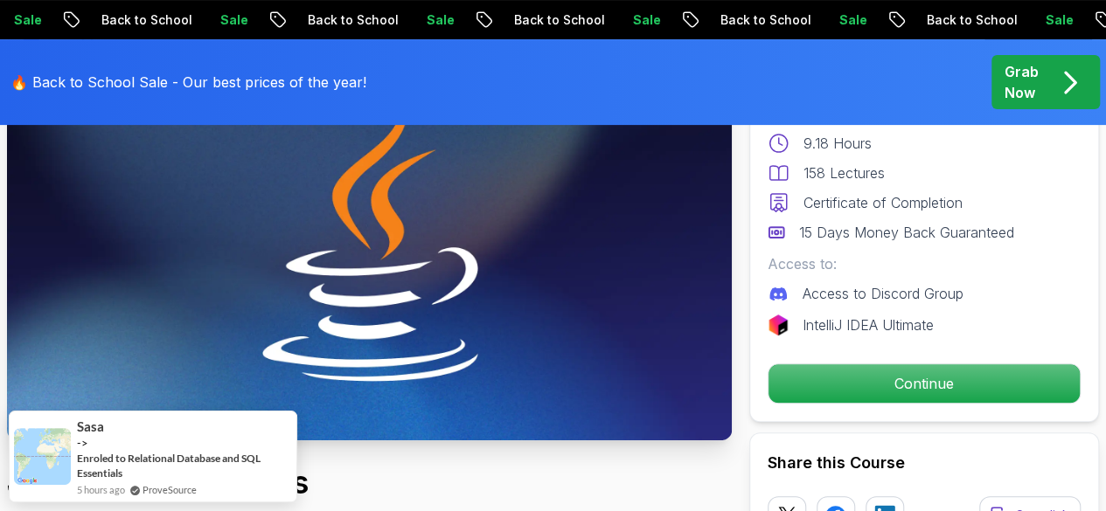
click at [903, 373] on p "Continue" at bounding box center [923, 383] width 311 height 38
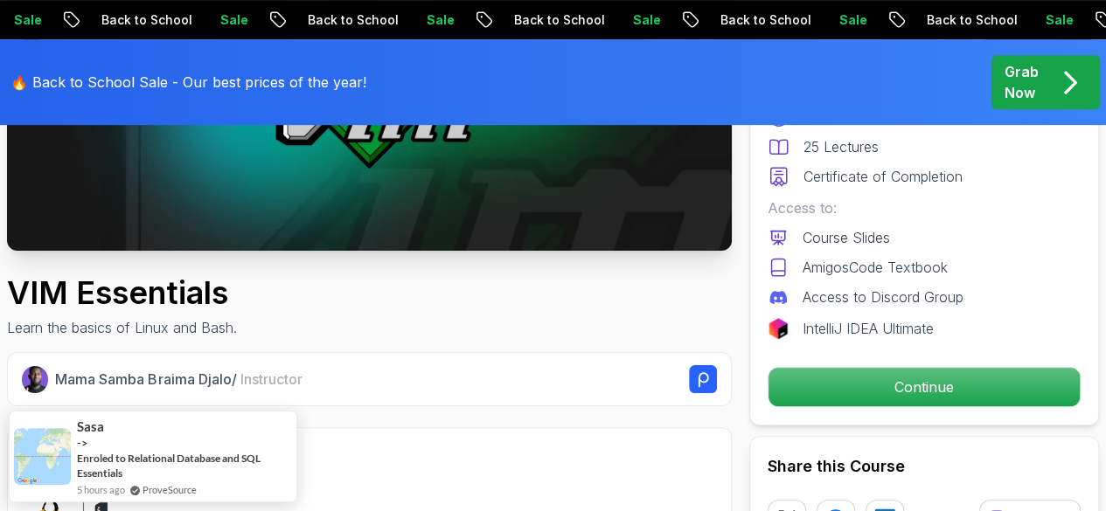
scroll to position [391, 0]
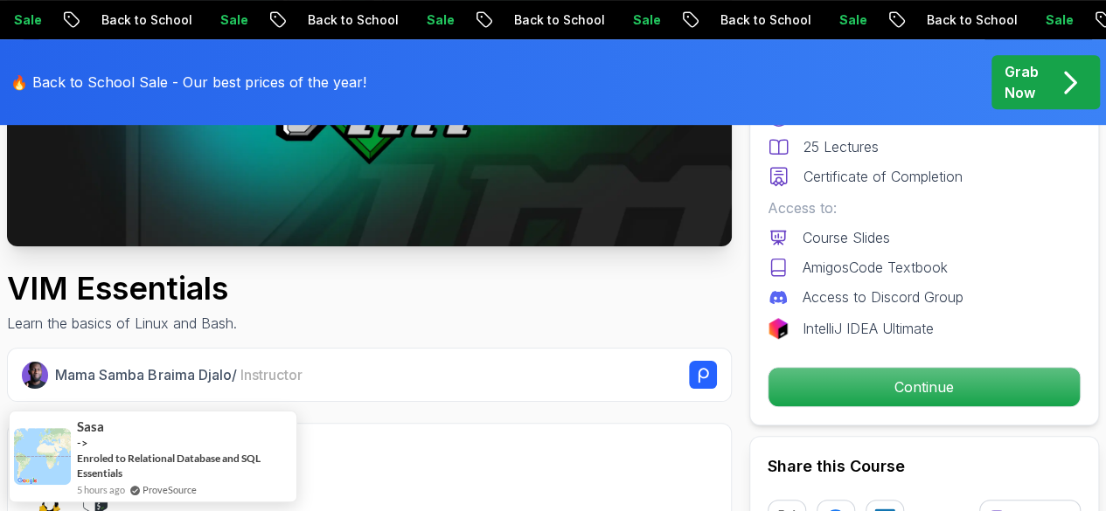
click at [892, 392] on p "Continue" at bounding box center [923, 387] width 311 height 38
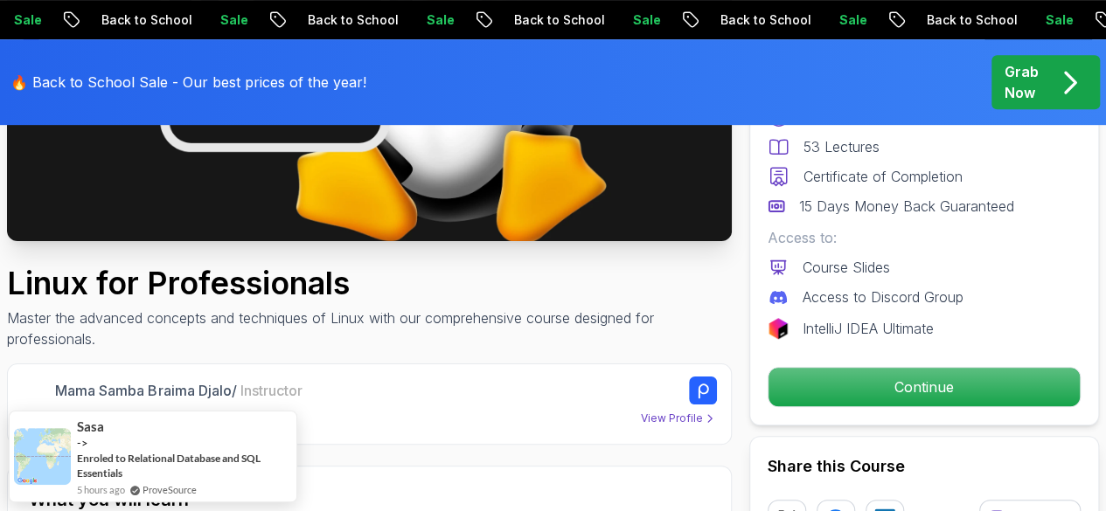
scroll to position [402, 0]
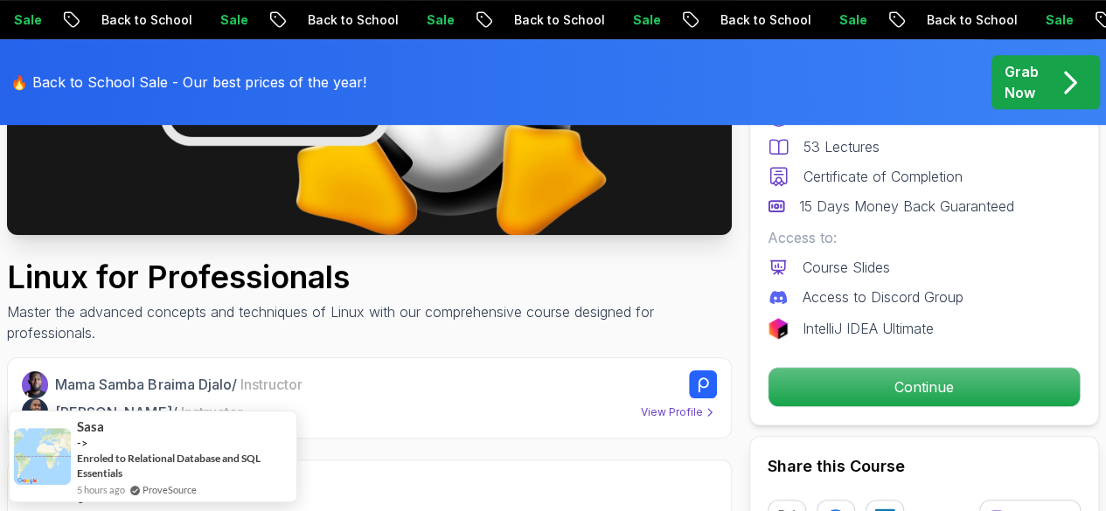
click at [919, 395] on p "Continue" at bounding box center [923, 387] width 311 height 38
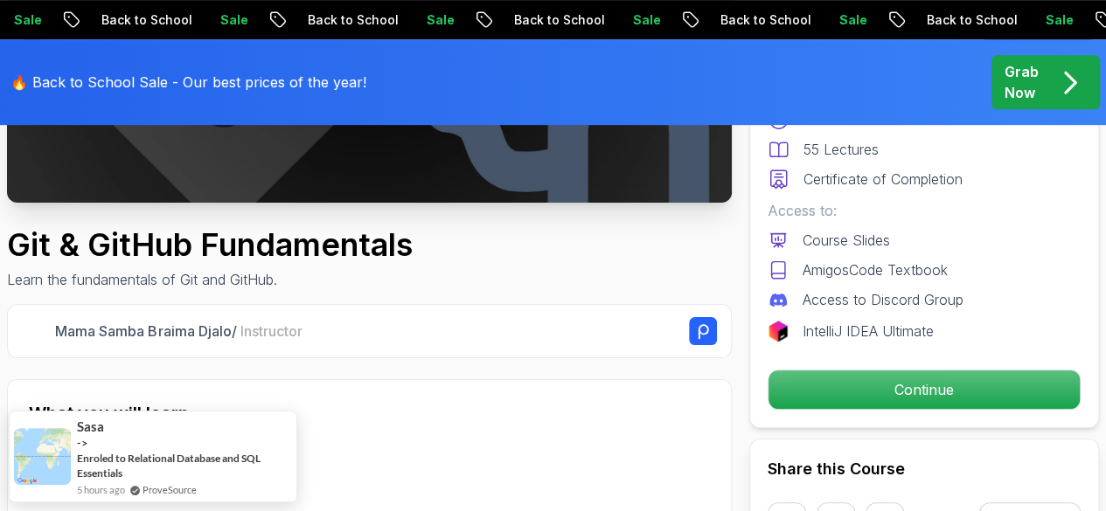
scroll to position [436, 0]
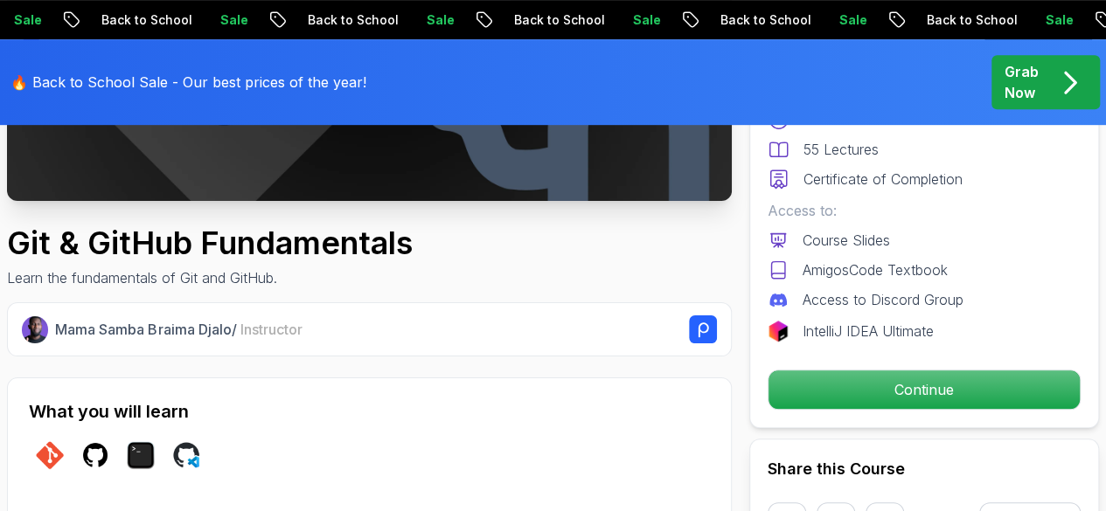
click at [890, 385] on p "Continue" at bounding box center [923, 390] width 311 height 38
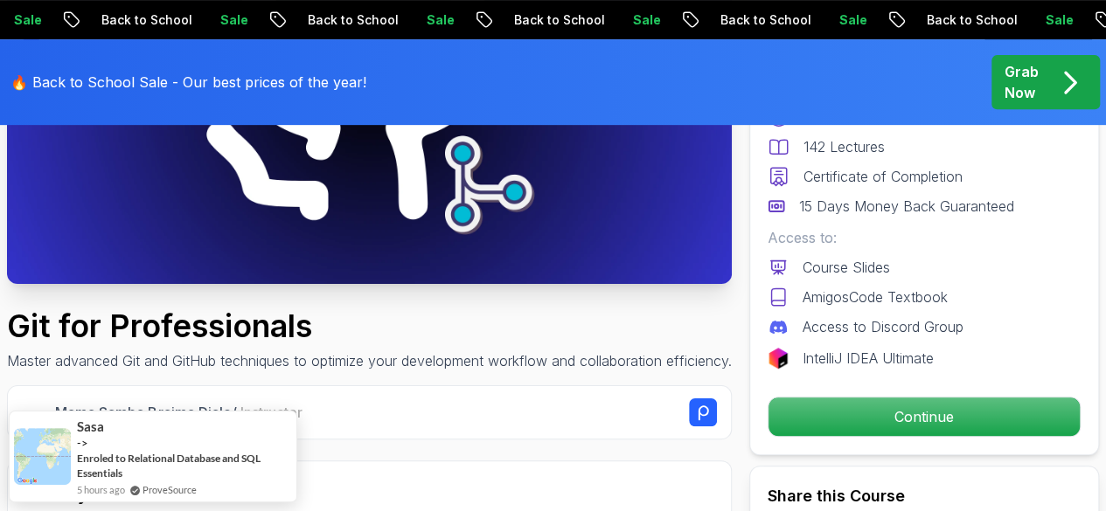
scroll to position [382, 0]
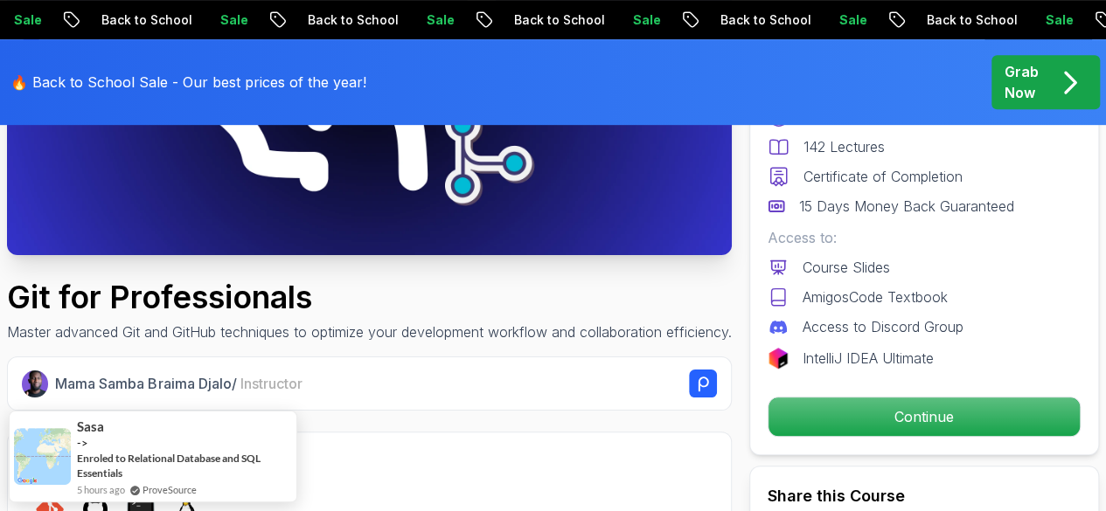
click at [888, 418] on p "Continue" at bounding box center [923, 417] width 311 height 38
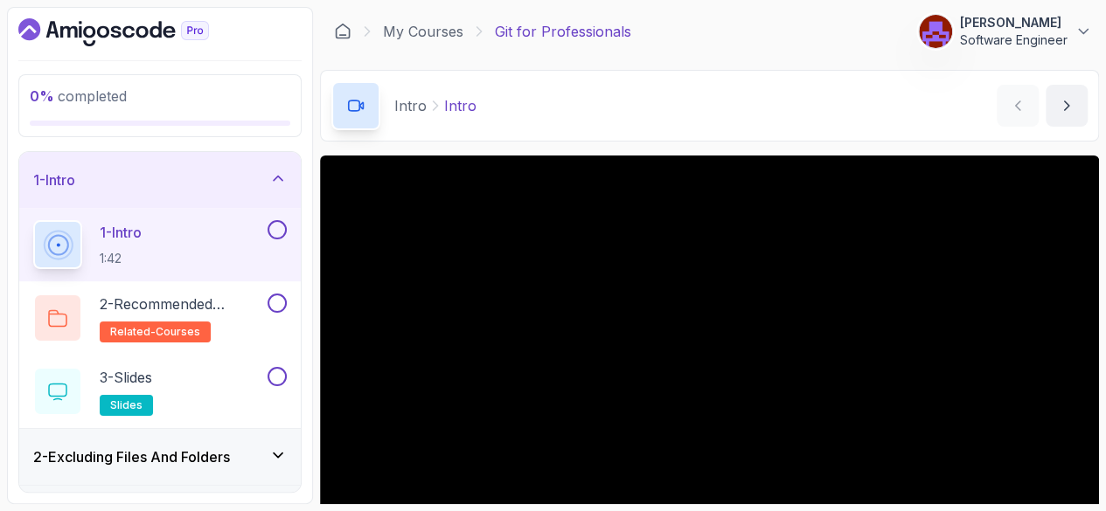
click at [246, 327] on h2 "2 - Recommended Courses related-courses" at bounding box center [182, 318] width 164 height 49
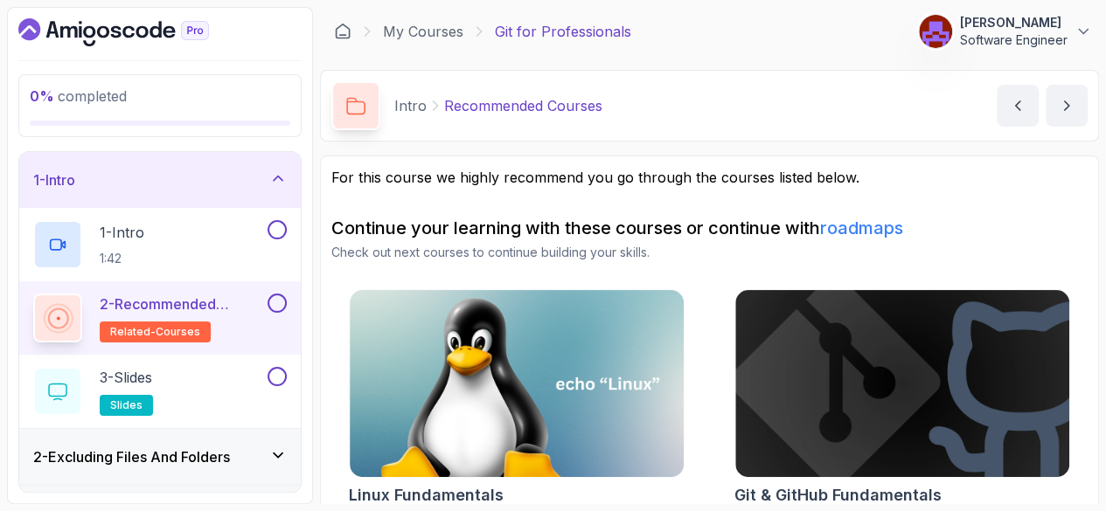
scroll to position [14, 0]
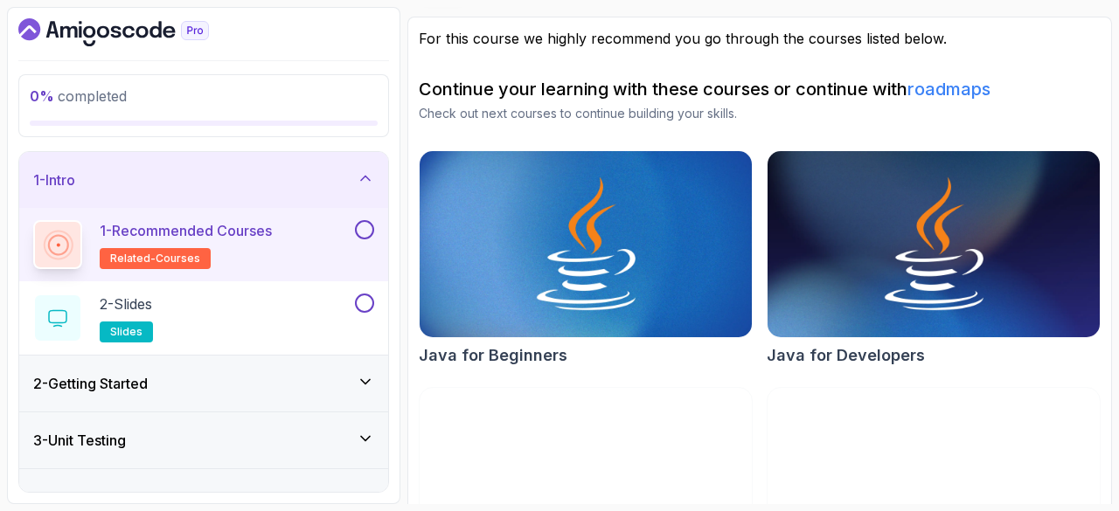
scroll to position [254, 0]
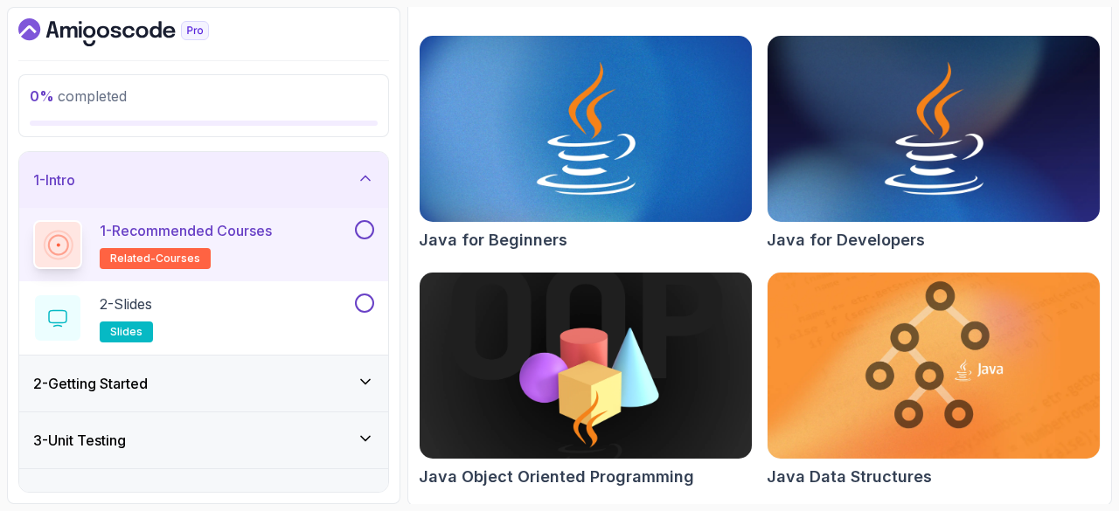
click at [596, 347] on img at bounding box center [586, 366] width 332 height 186
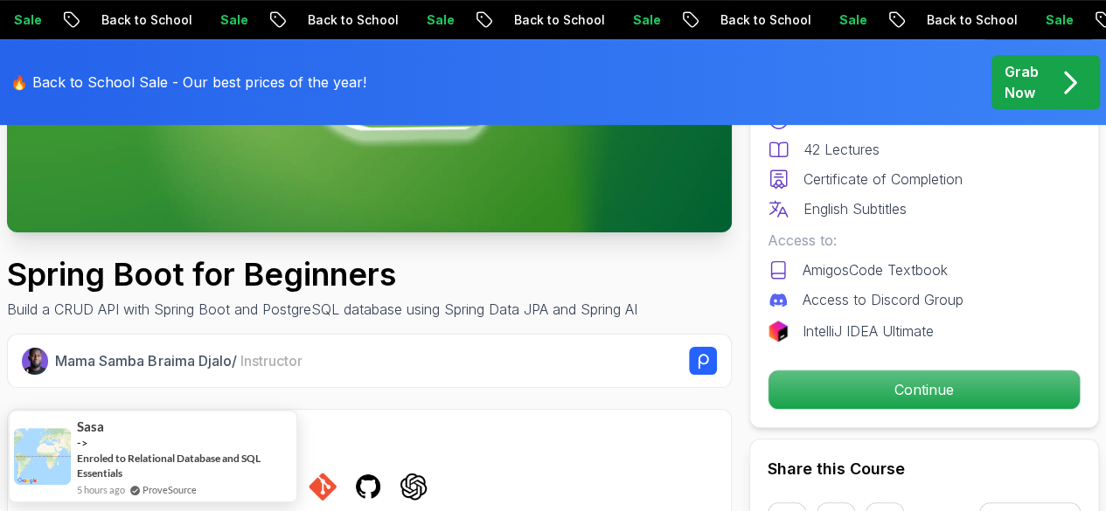
scroll to position [406, 0]
click at [936, 378] on p "Continue" at bounding box center [923, 390] width 311 height 38
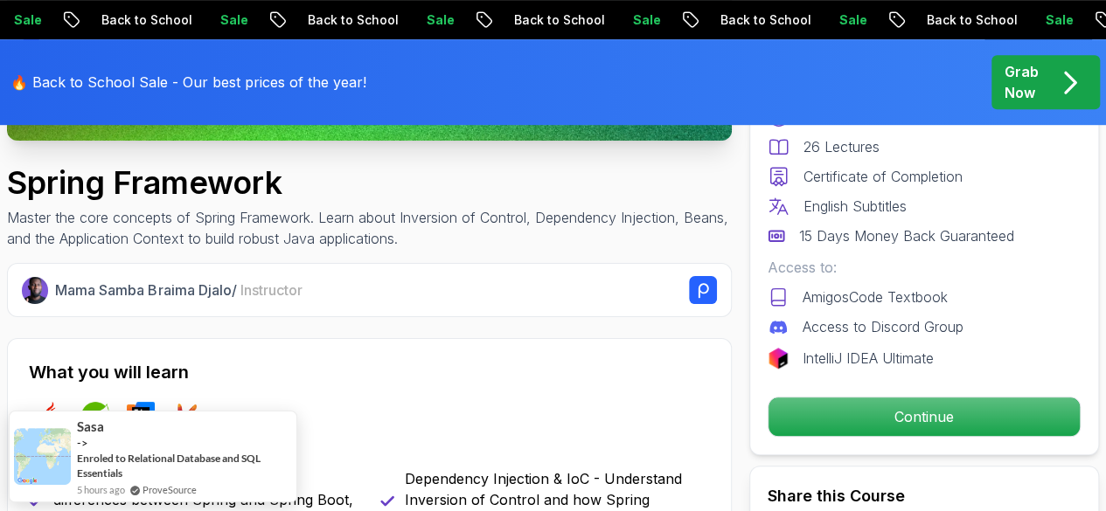
scroll to position [510, 0]
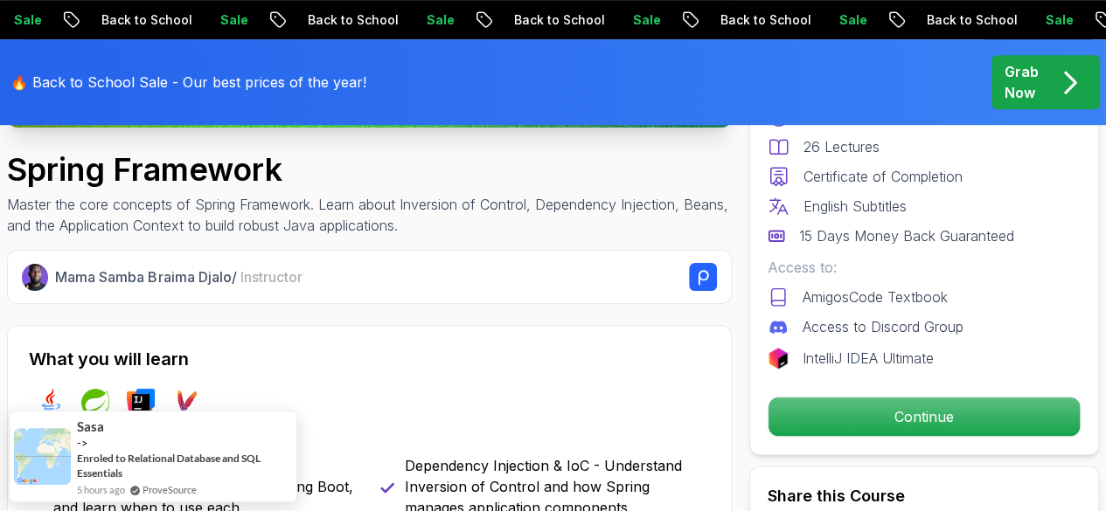
click at [921, 424] on p "Continue" at bounding box center [923, 417] width 311 height 38
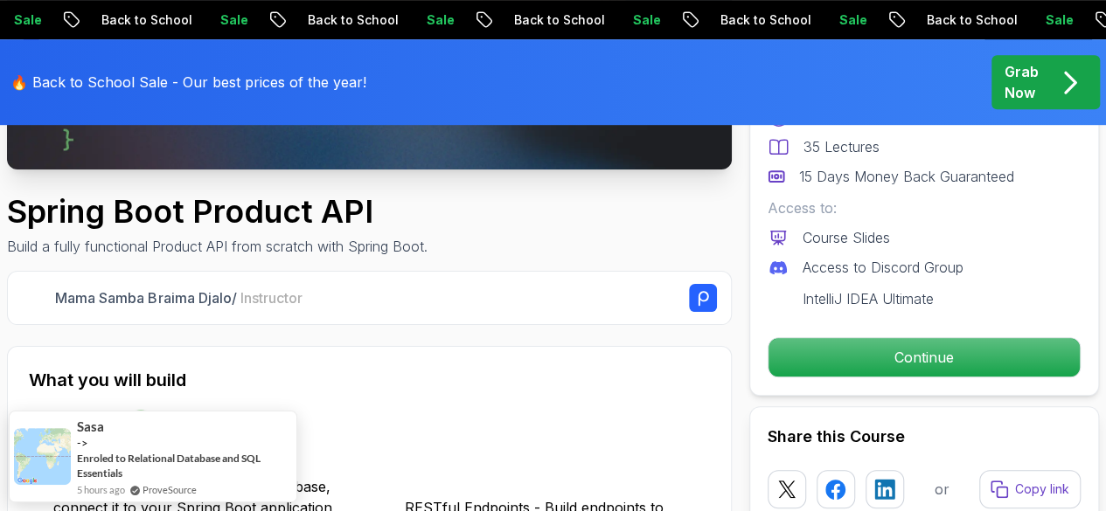
scroll to position [469, 0]
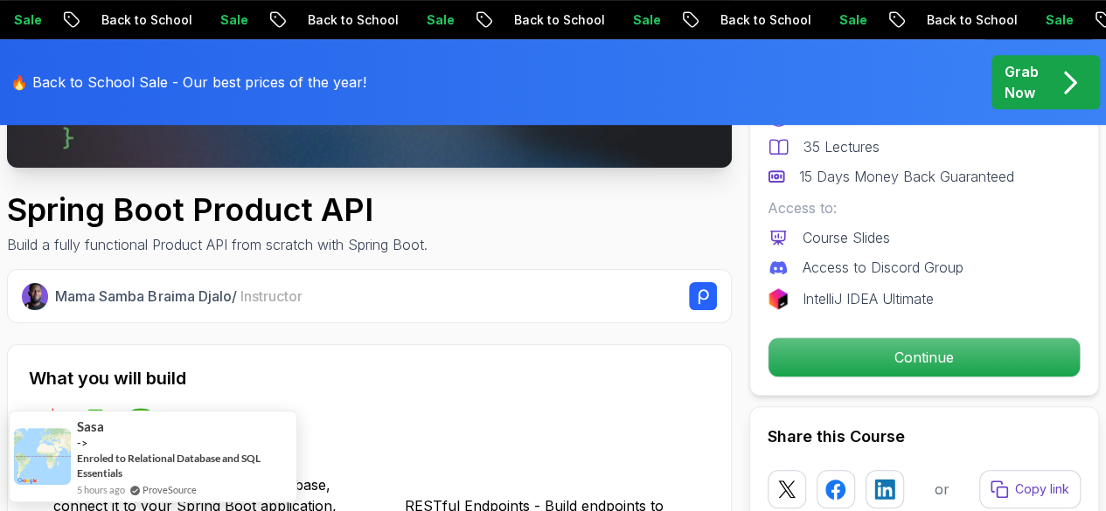
click at [858, 366] on p "Continue" at bounding box center [923, 357] width 311 height 38
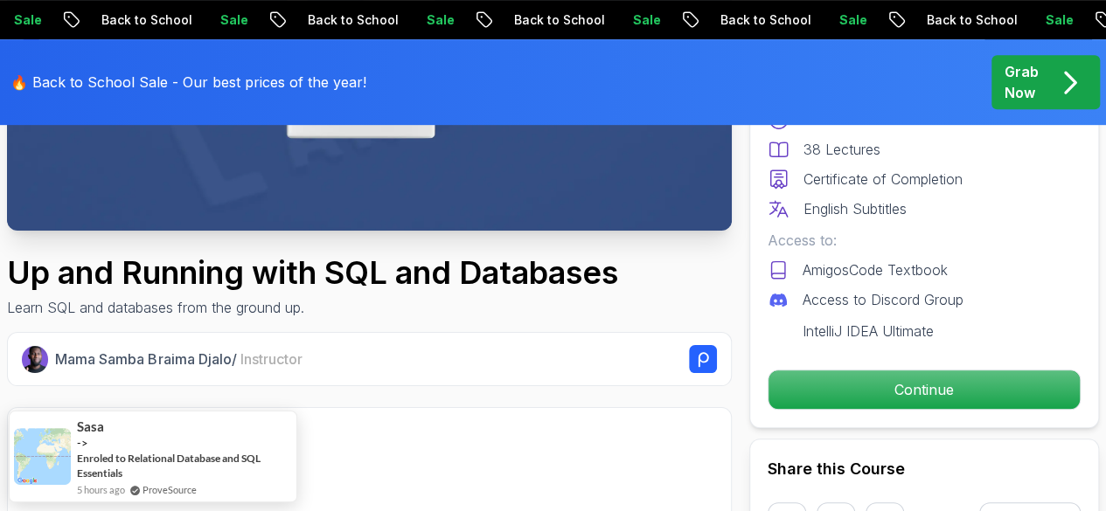
scroll to position [407, 0]
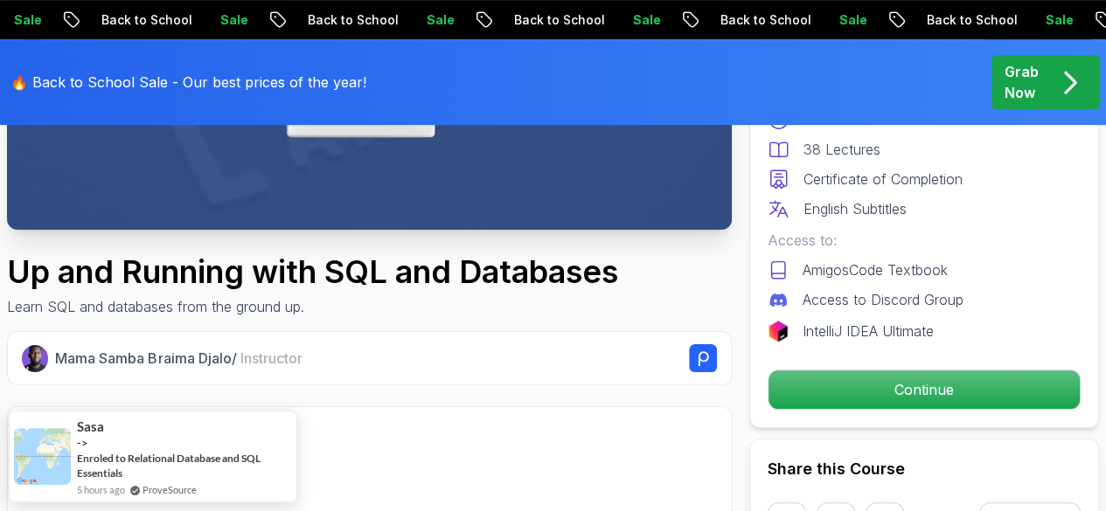
click at [928, 398] on p "Continue" at bounding box center [923, 390] width 311 height 38
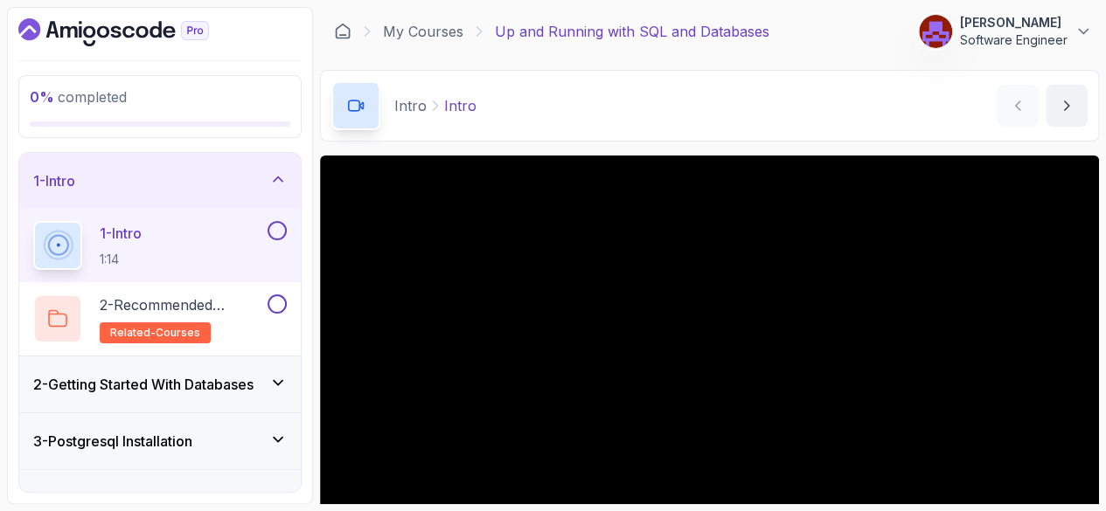
scroll to position [160, 0]
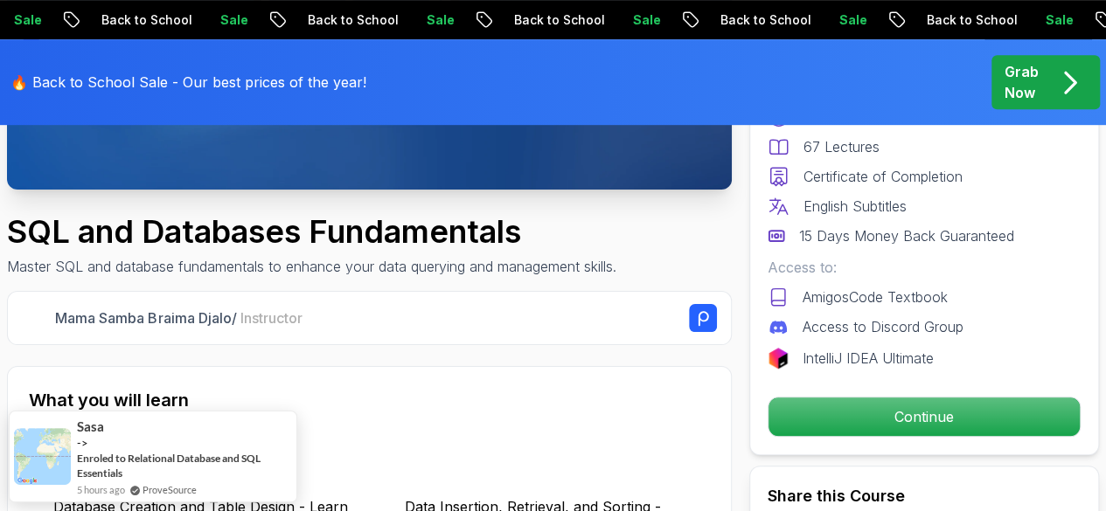
scroll to position [452, 0]
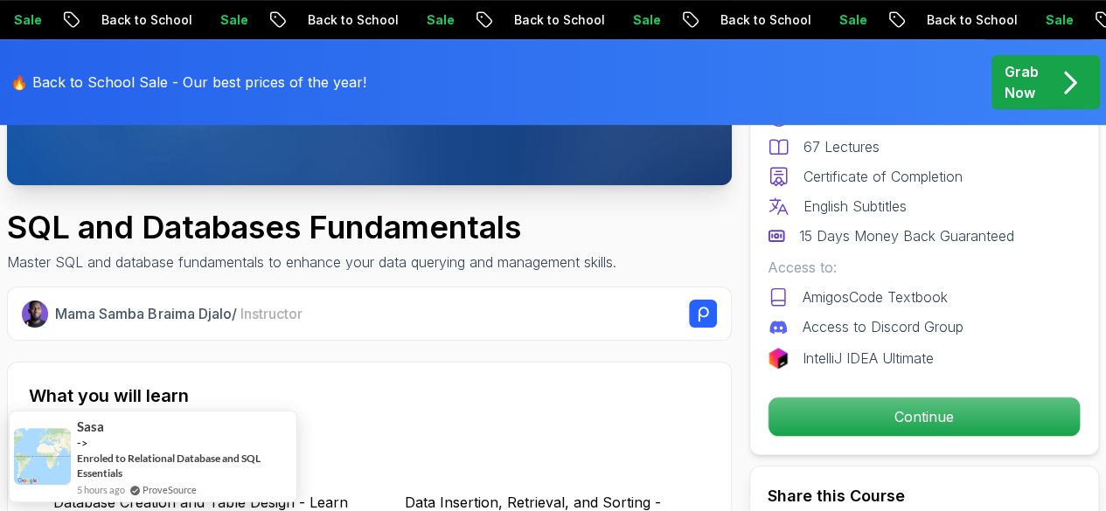
click at [922, 413] on p "Continue" at bounding box center [923, 417] width 311 height 38
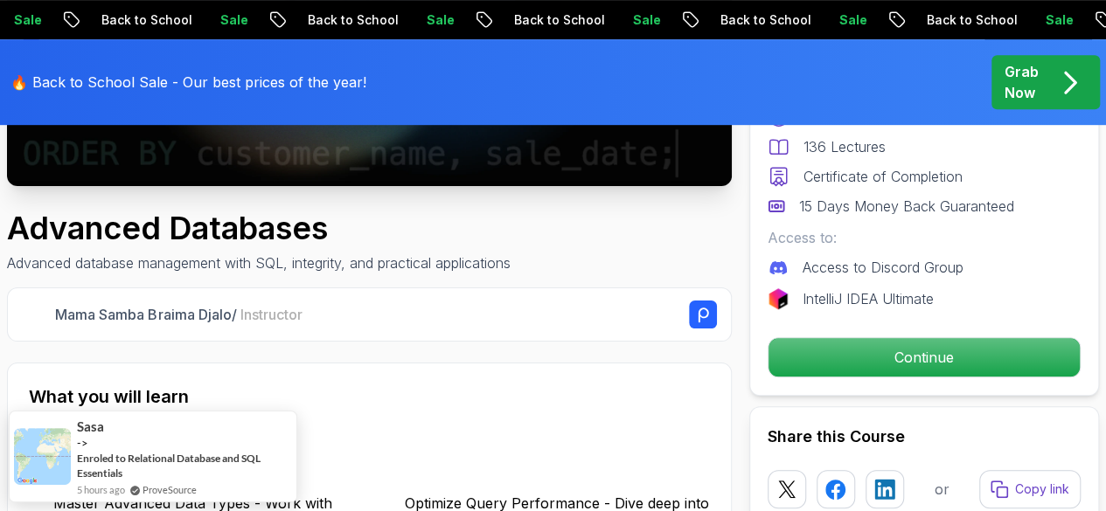
scroll to position [465, 0]
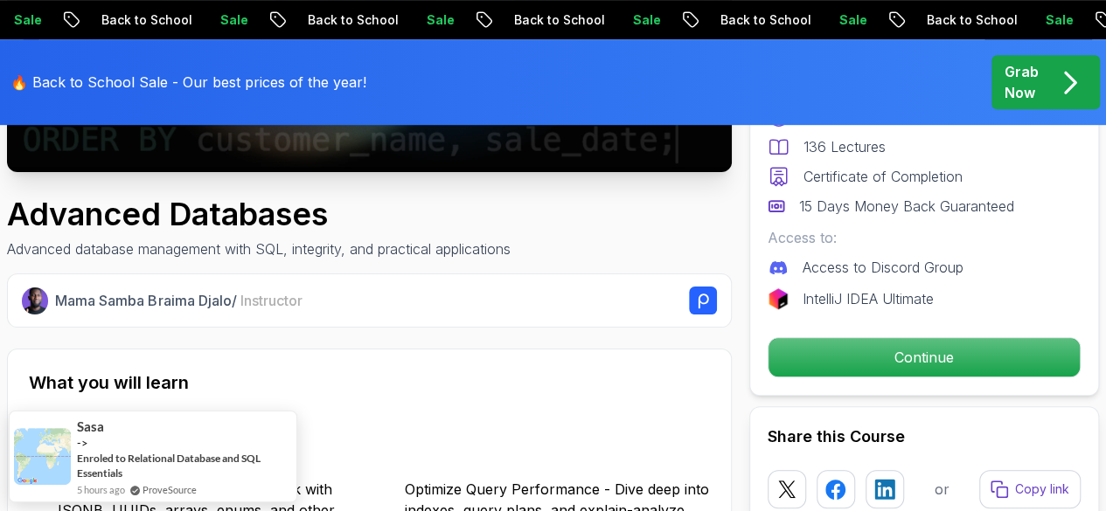
click at [933, 365] on p "Continue" at bounding box center [923, 357] width 311 height 38
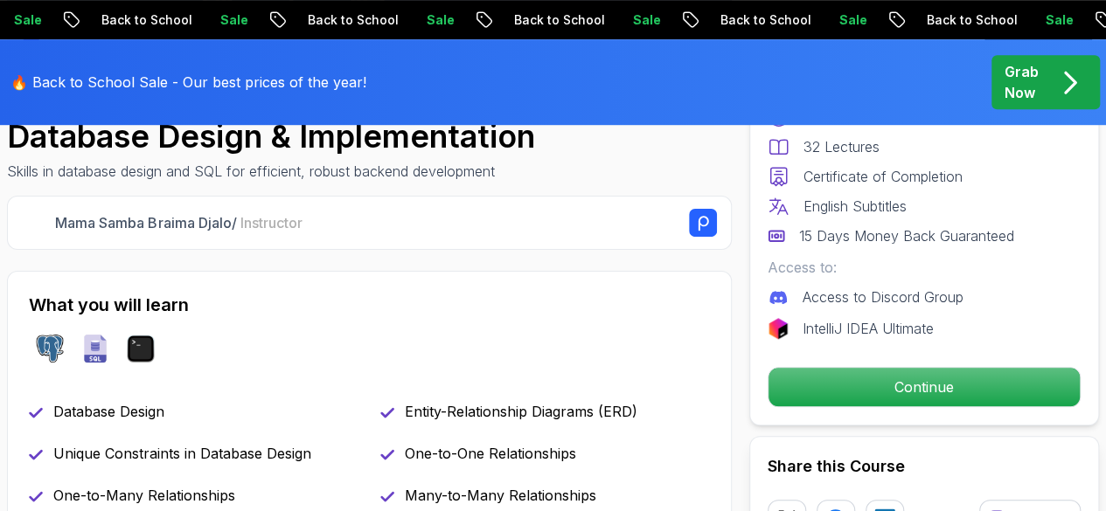
scroll to position [544, 0]
click at [919, 392] on p "Continue" at bounding box center [923, 387] width 311 height 38
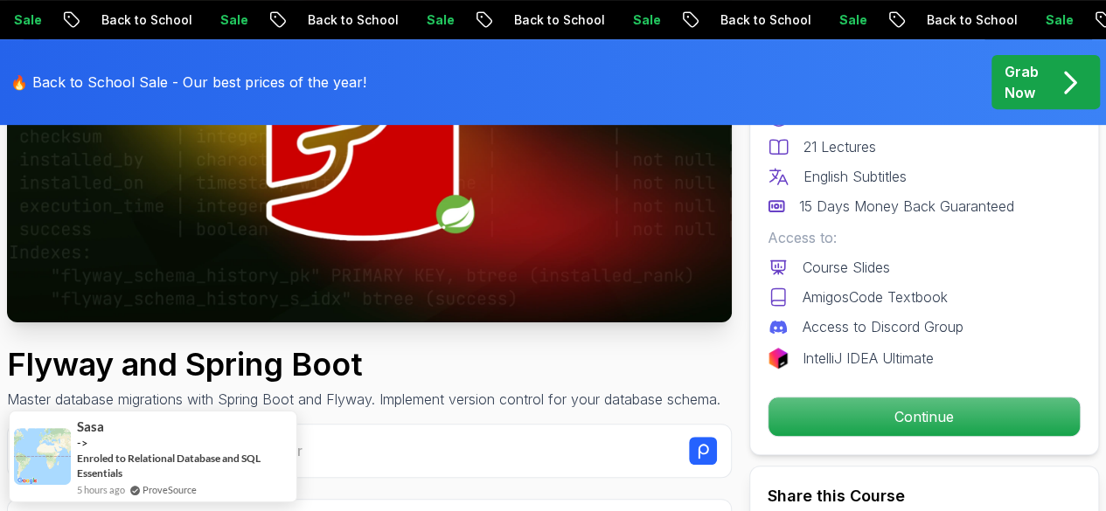
scroll to position [336, 0]
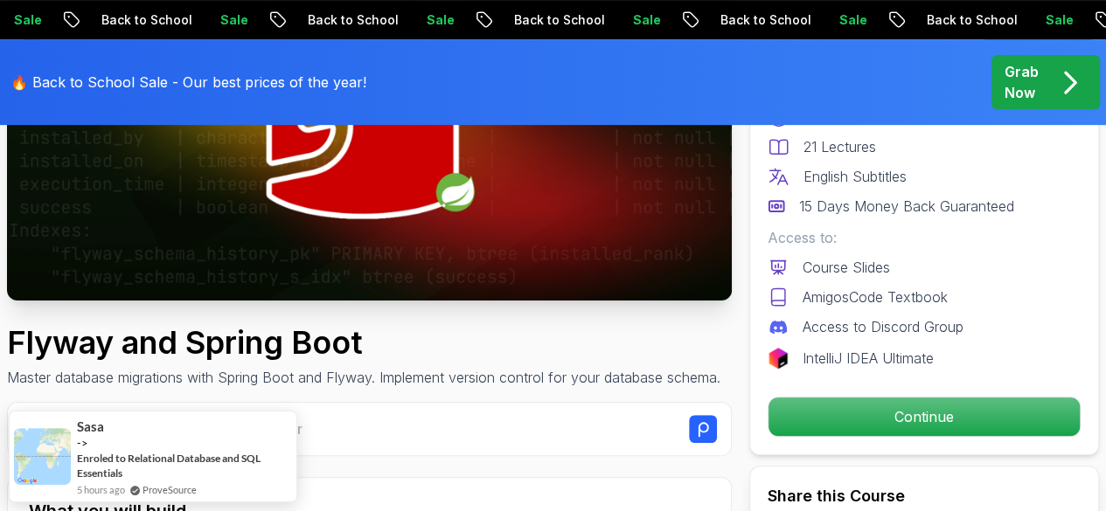
click at [874, 410] on p "Continue" at bounding box center [923, 417] width 311 height 38
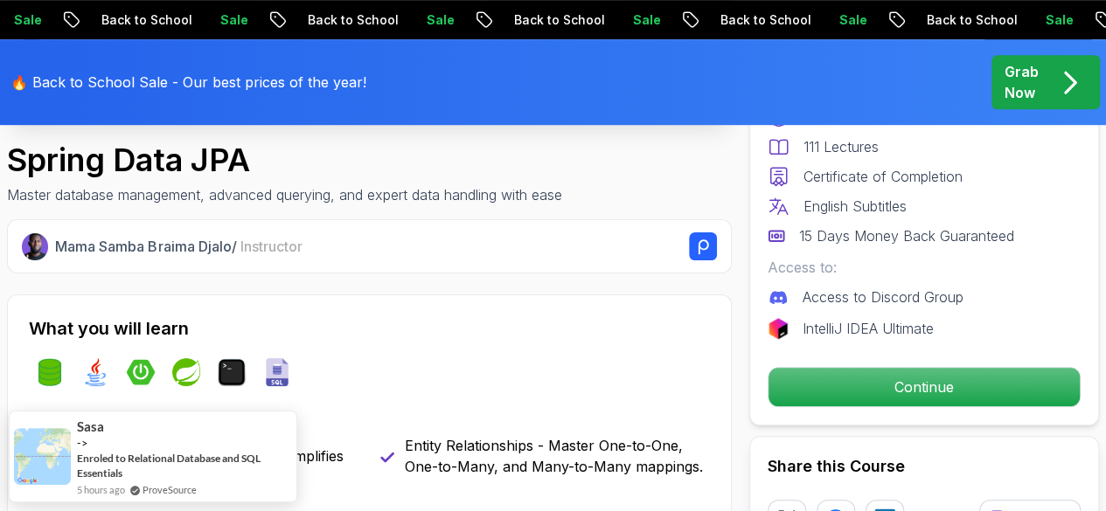
scroll to position [524, 0]
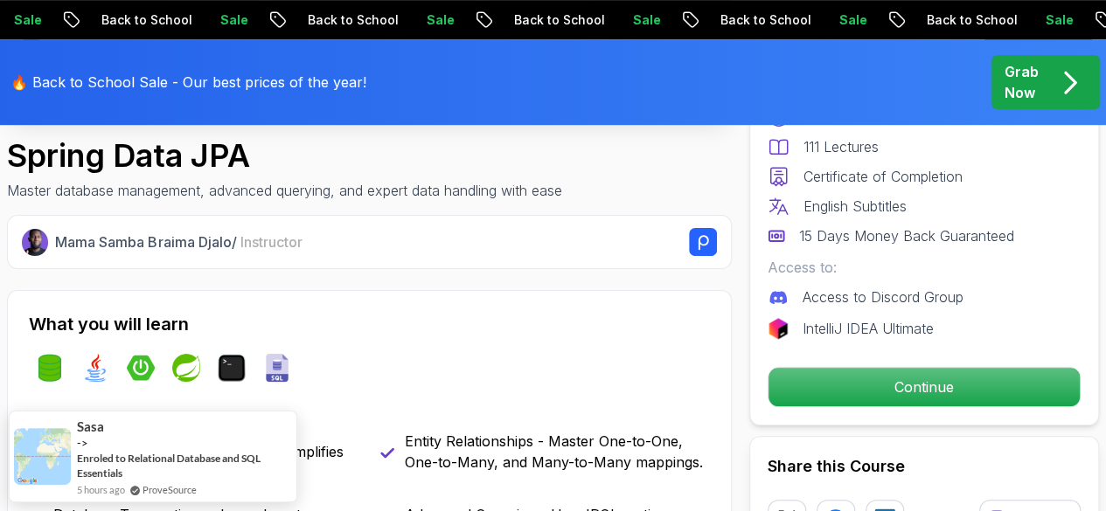
click at [853, 398] on p "Continue" at bounding box center [923, 387] width 311 height 38
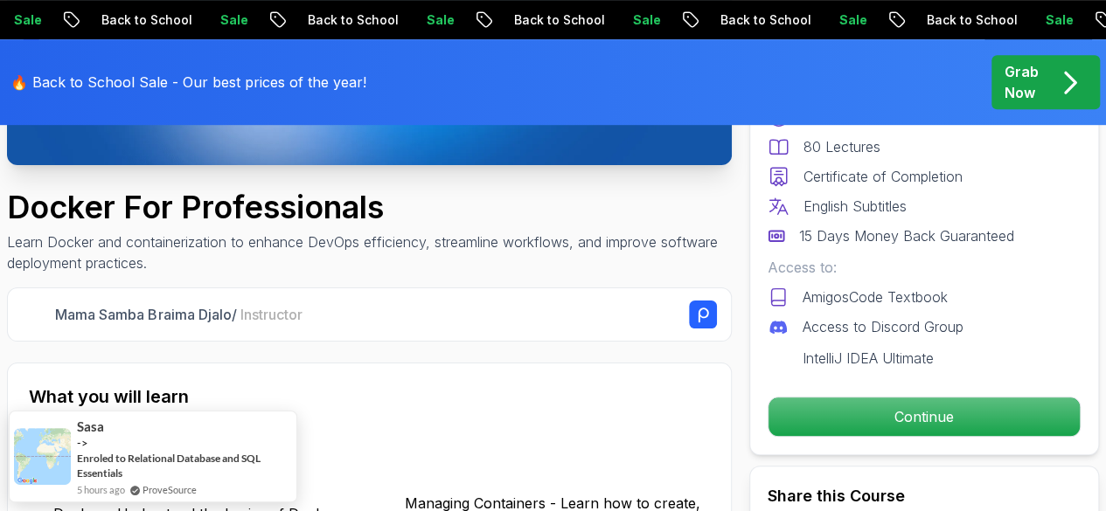
scroll to position [473, 0]
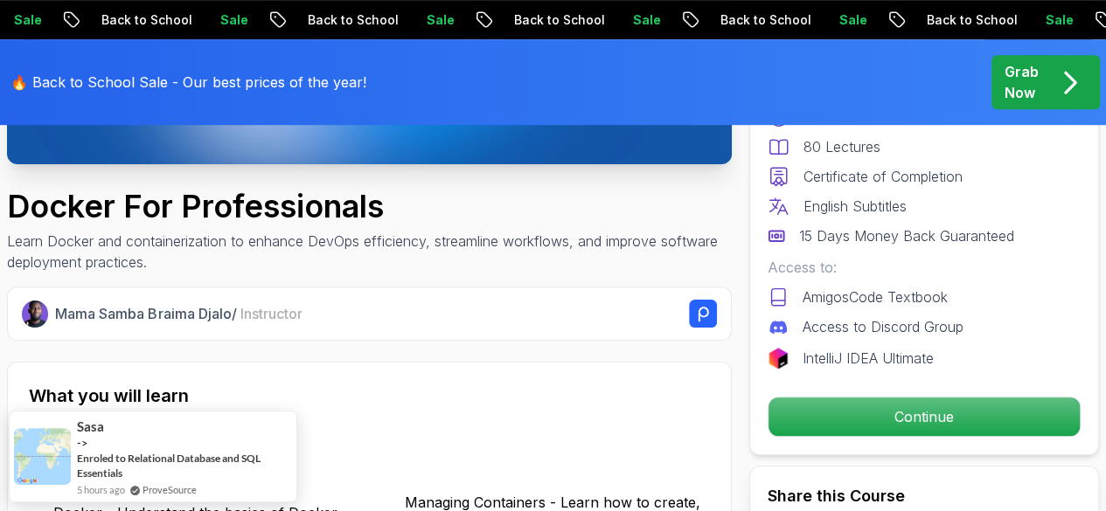
click at [875, 420] on p "Continue" at bounding box center [923, 417] width 311 height 38
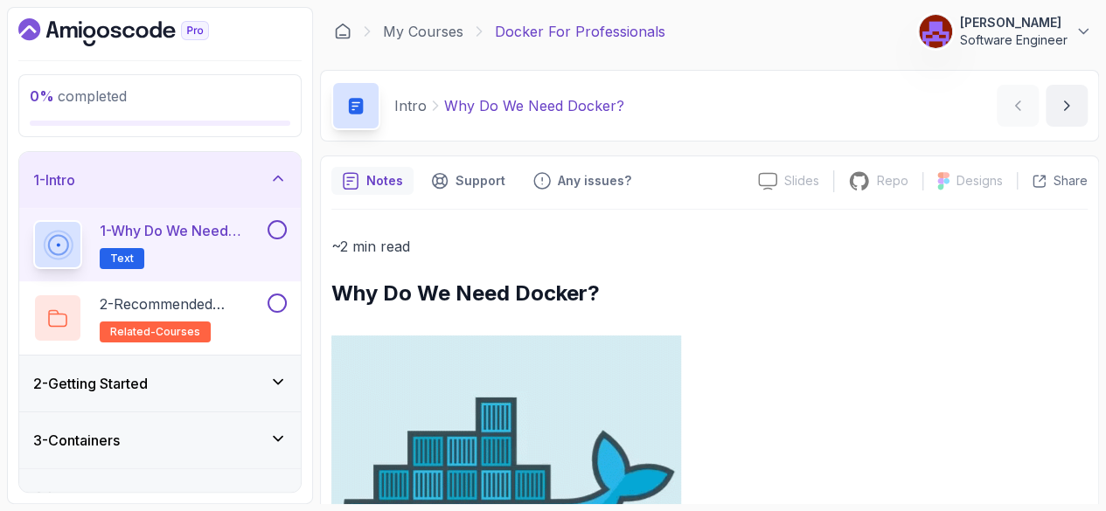
click at [0, 0] on p "257 Points" at bounding box center [0, 0] width 0 height 0
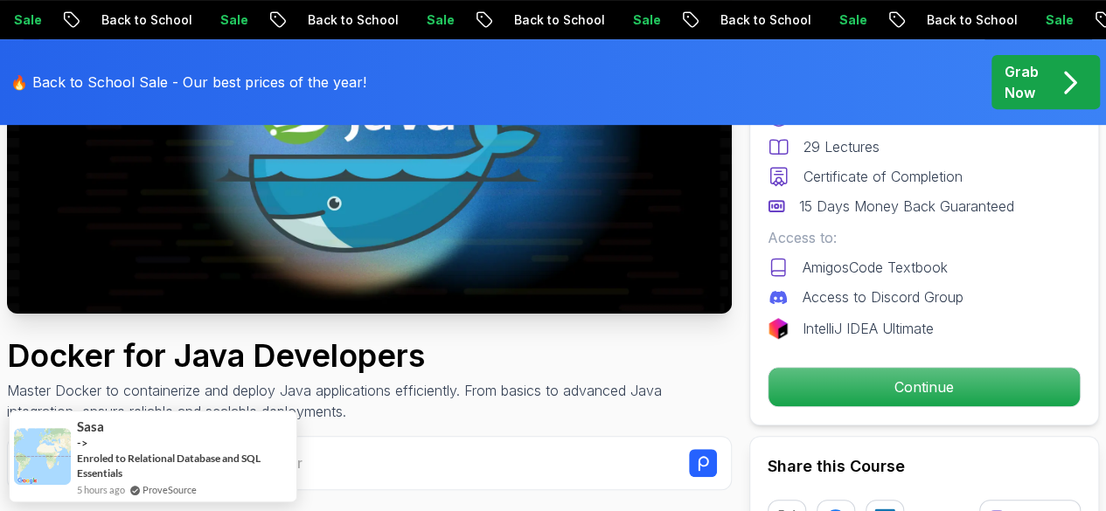
scroll to position [327, 0]
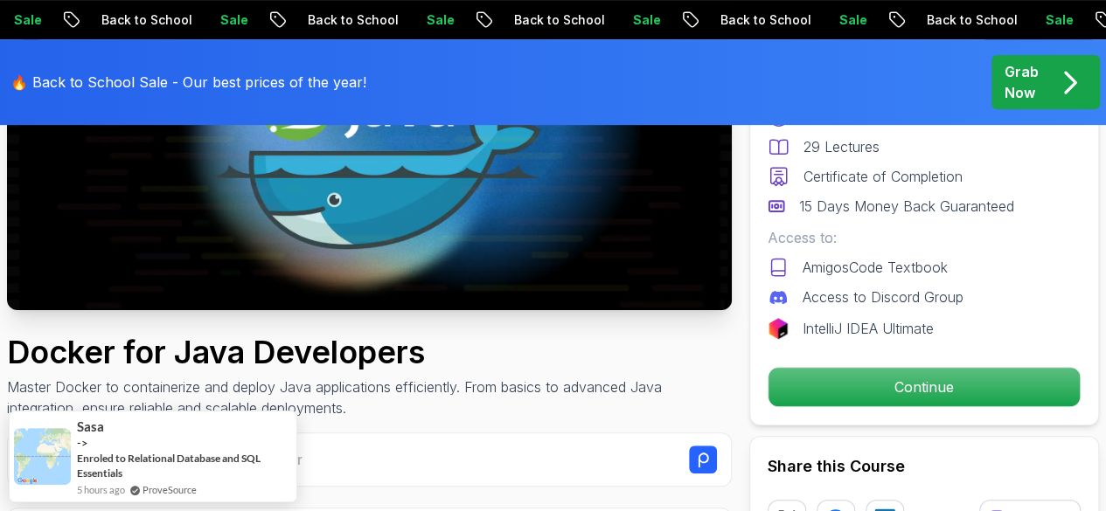
click at [904, 377] on p "Continue" at bounding box center [923, 387] width 311 height 38
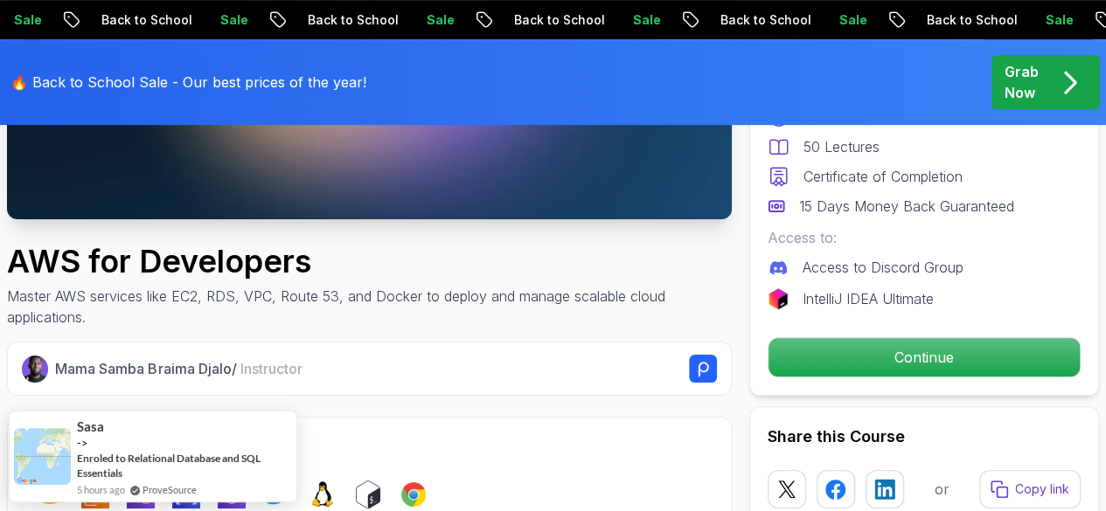
scroll to position [421, 0]
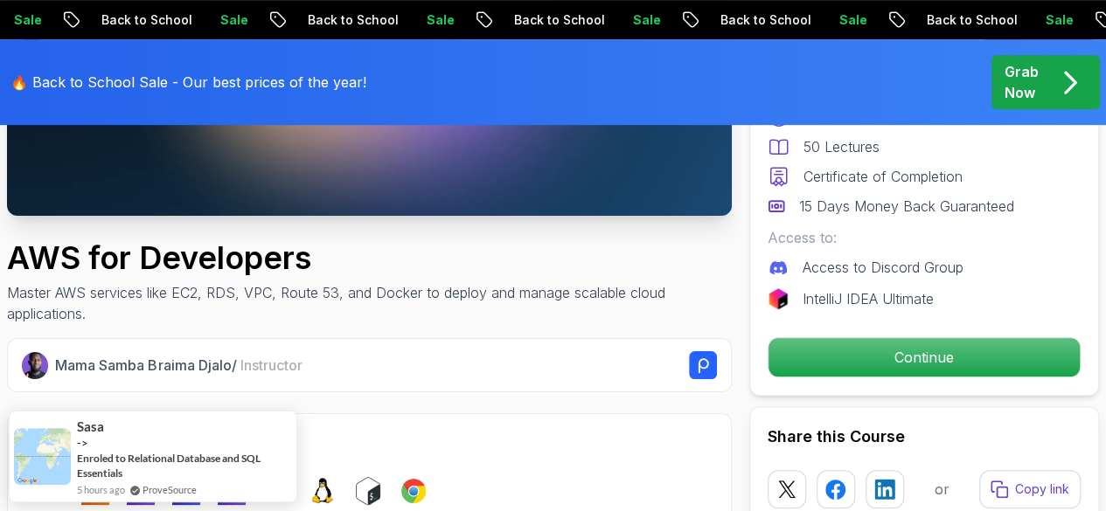
click at [944, 364] on p "Continue" at bounding box center [923, 357] width 311 height 38
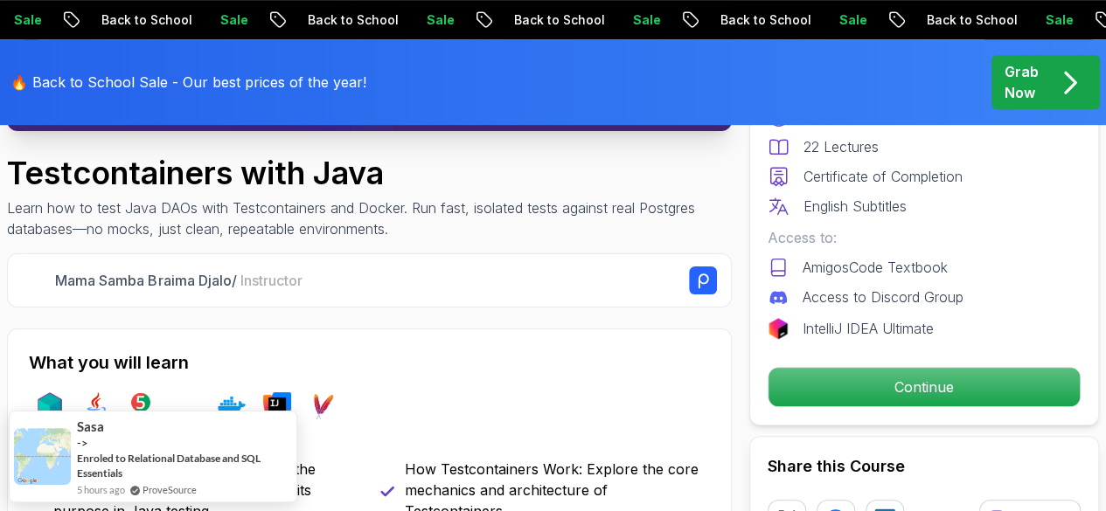
scroll to position [517, 0]
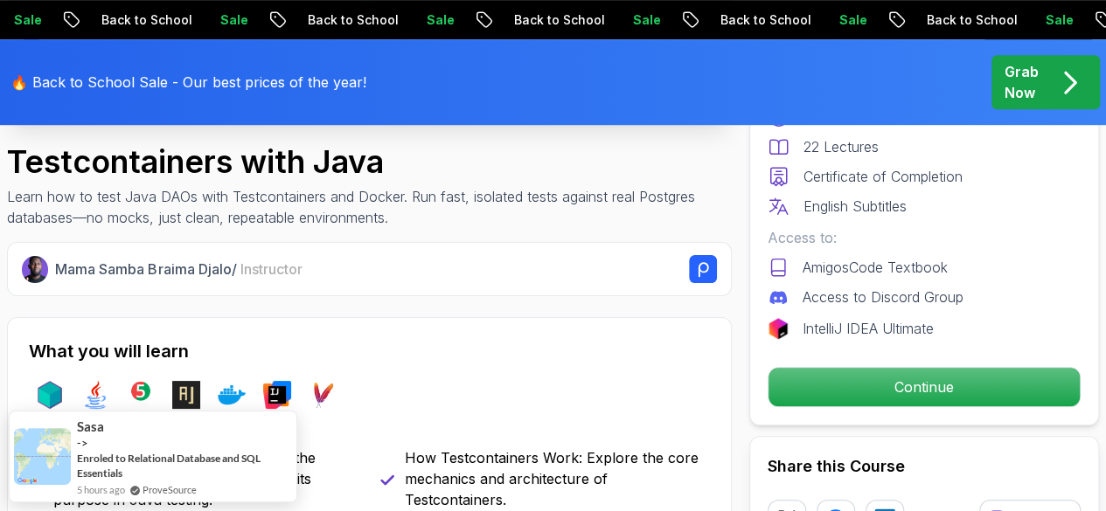
click at [856, 388] on p "Continue" at bounding box center [923, 387] width 311 height 38
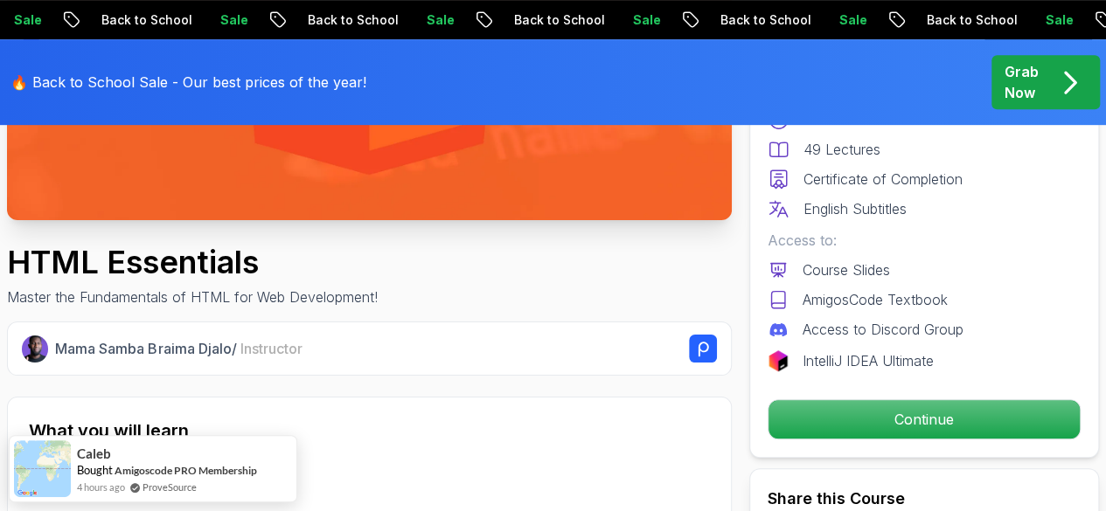
scroll to position [418, 0]
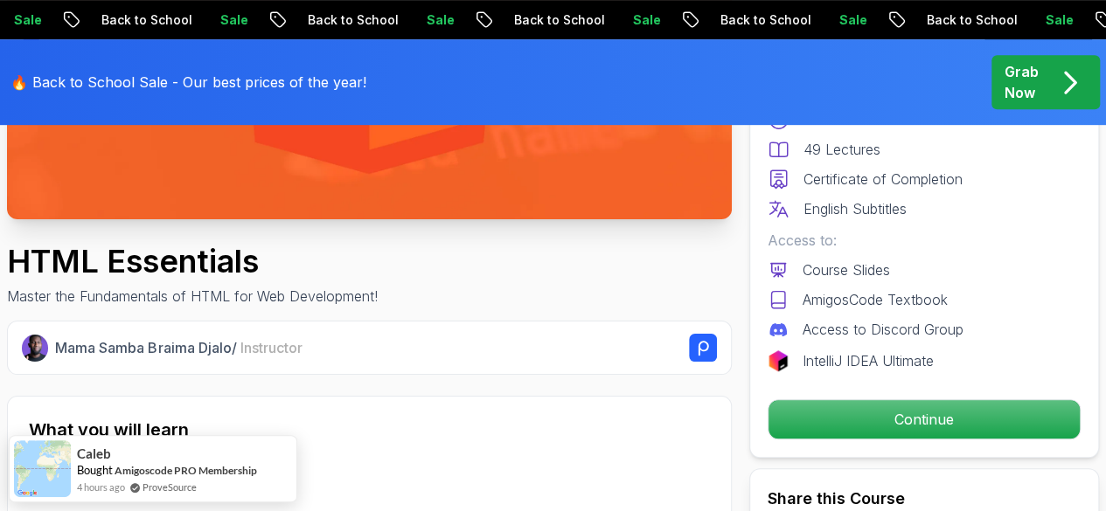
click at [942, 419] on p "Continue" at bounding box center [923, 419] width 311 height 38
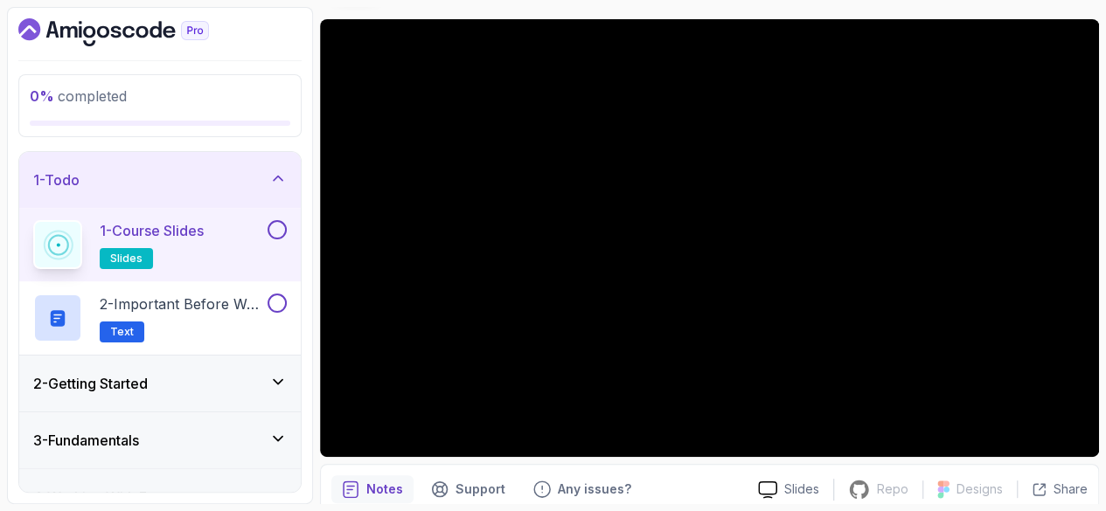
scroll to position [160, 0]
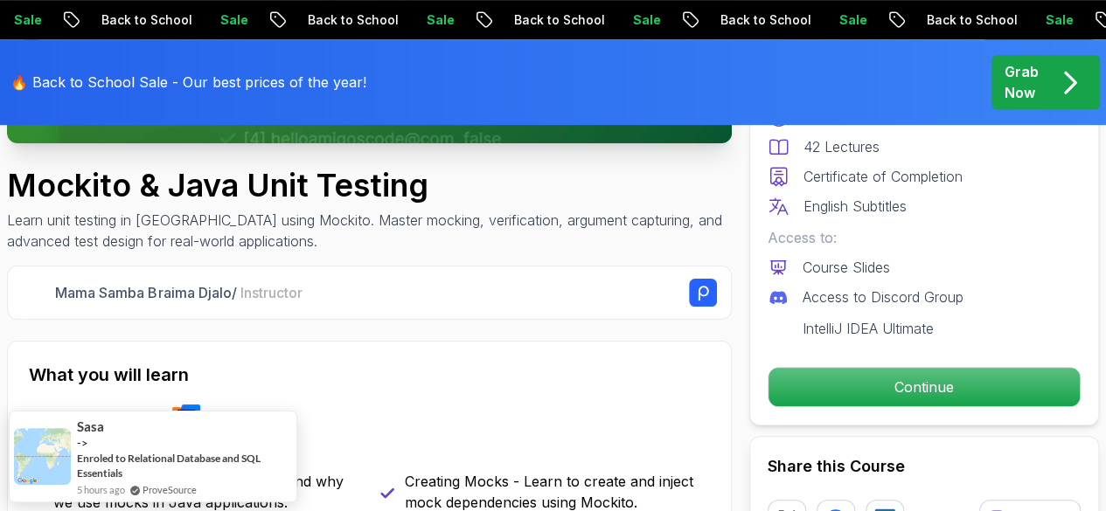
scroll to position [496, 0]
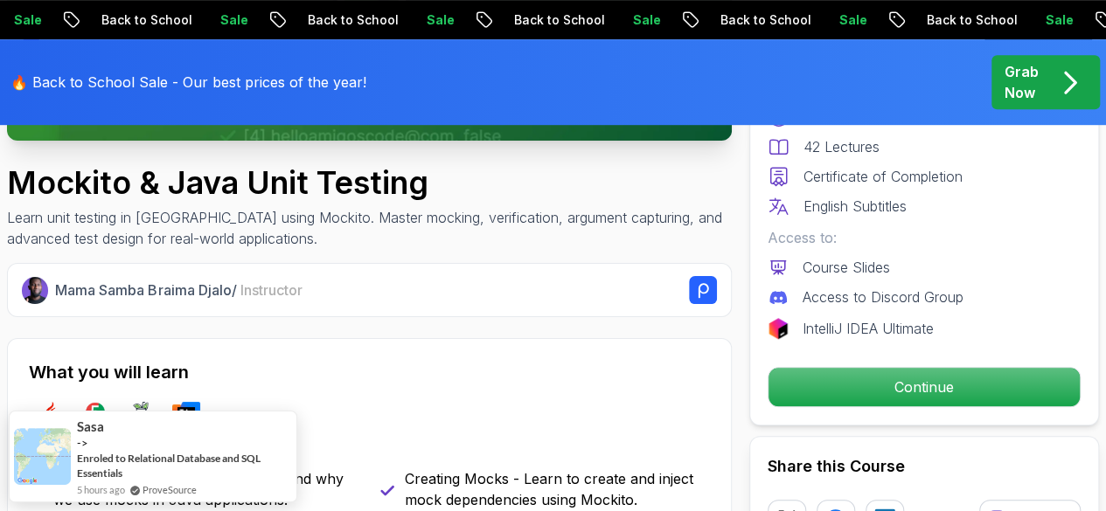
click at [894, 385] on p "Continue" at bounding box center [923, 387] width 311 height 38
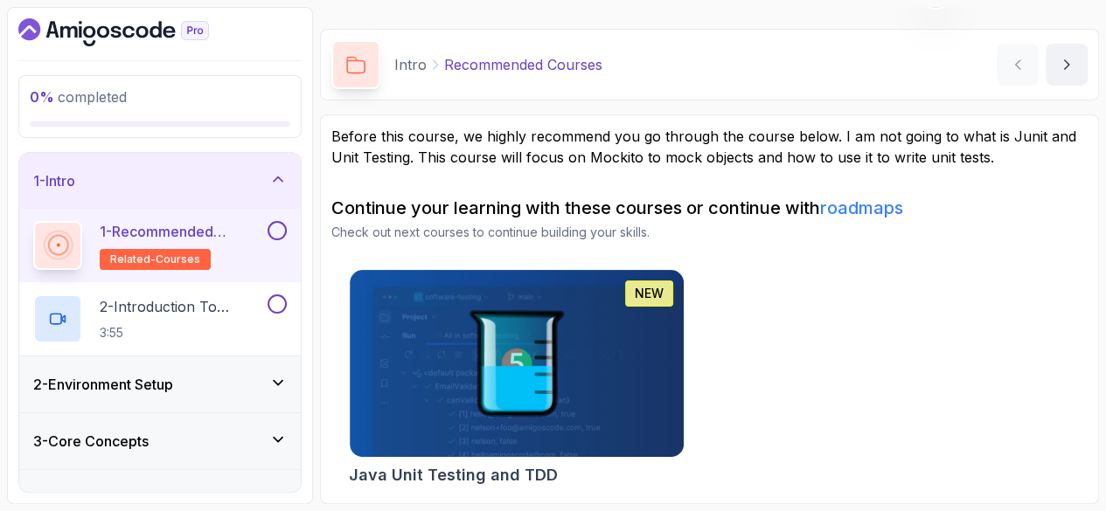
scroll to position [21, 0]
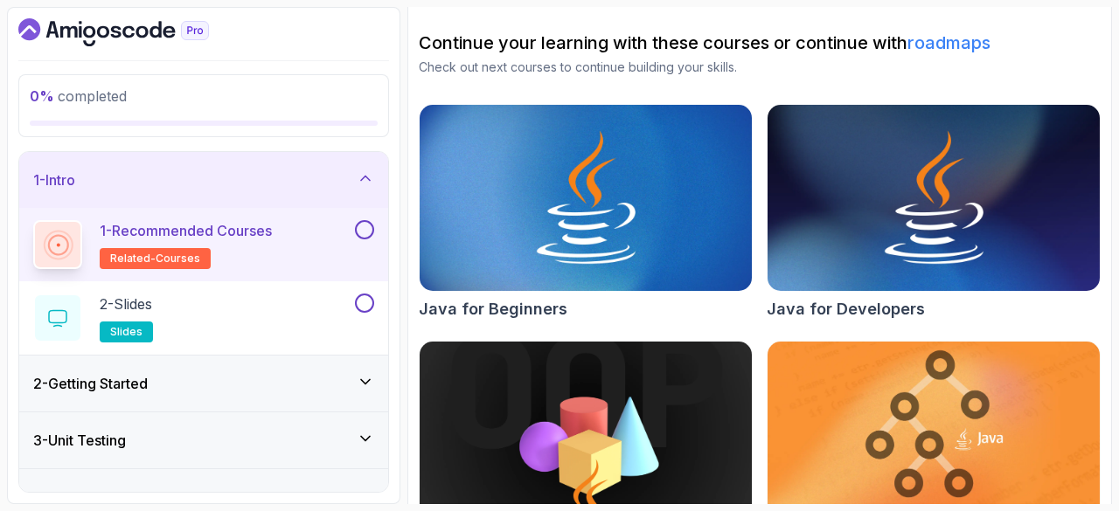
scroll to position [254, 0]
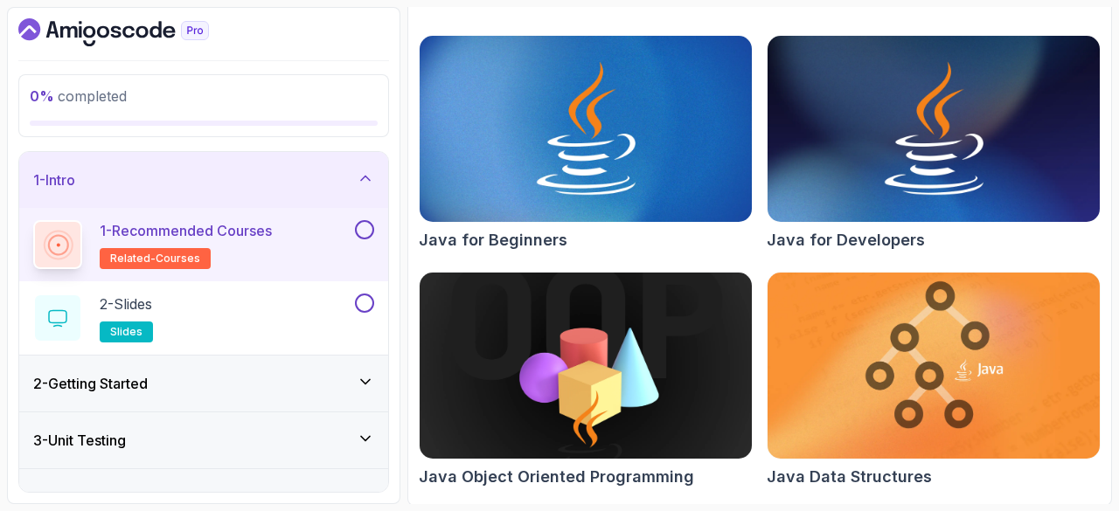
click at [919, 367] on img at bounding box center [933, 366] width 332 height 186
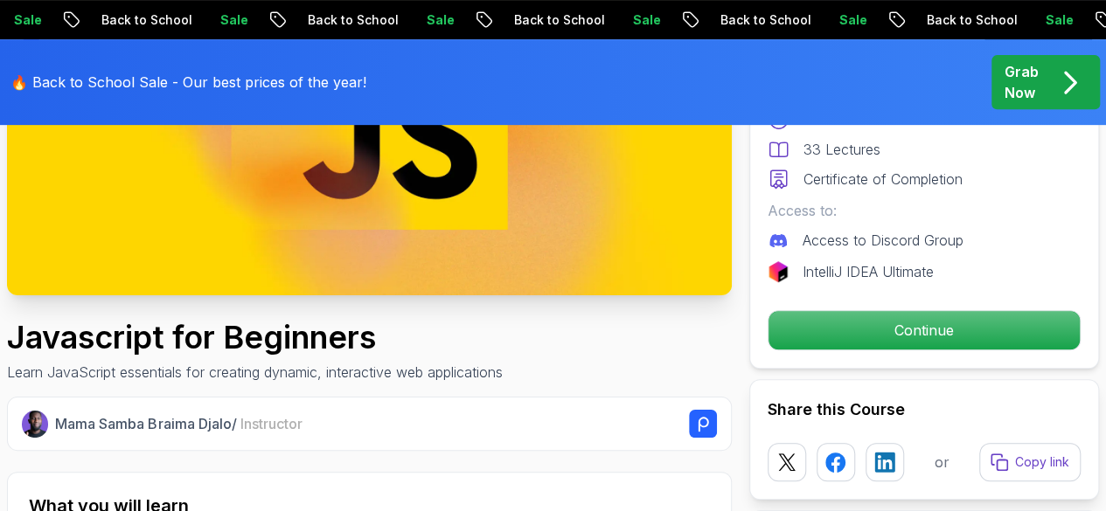
scroll to position [343, 0]
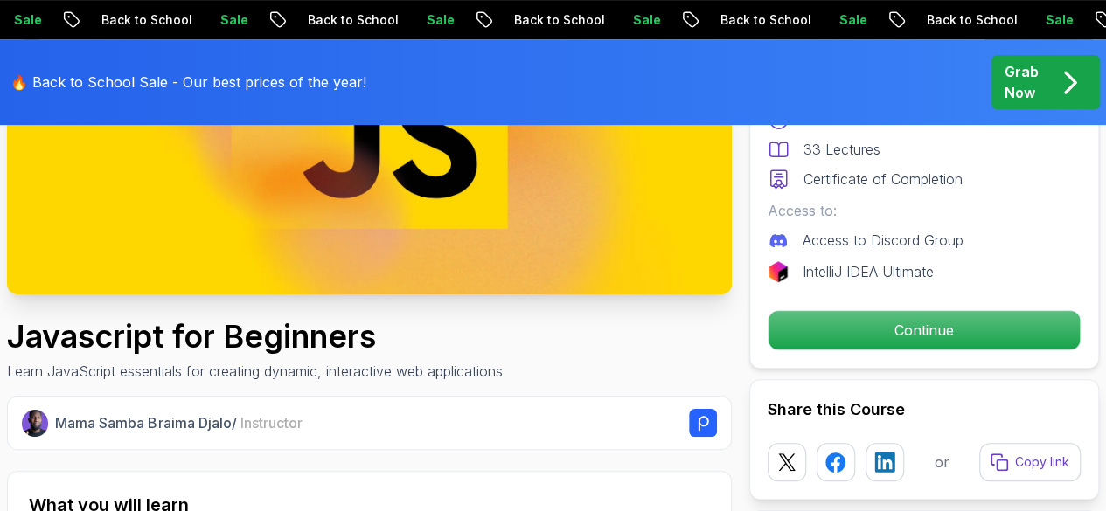
click at [891, 335] on p "Continue" at bounding box center [923, 330] width 311 height 38
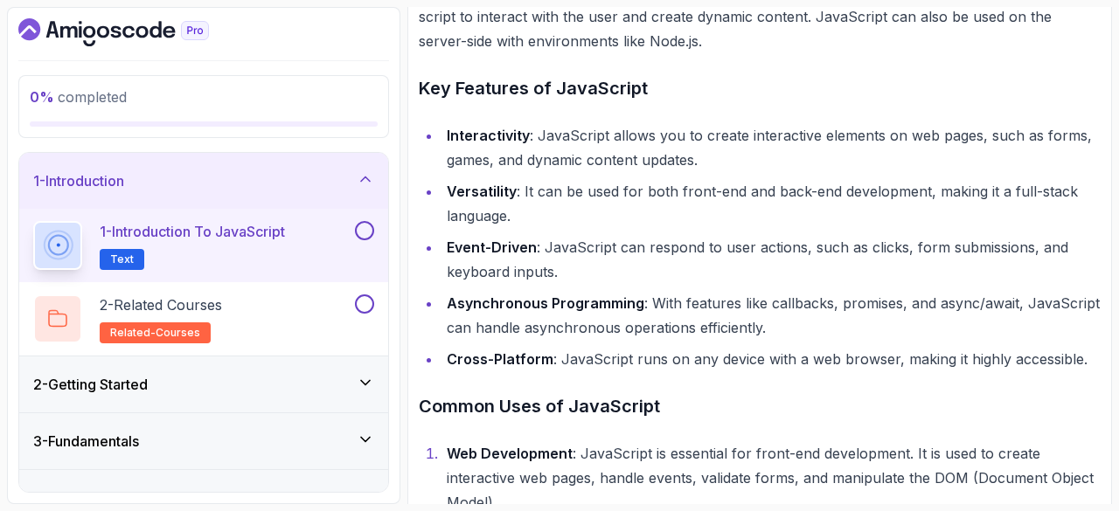
scroll to position [960, 0]
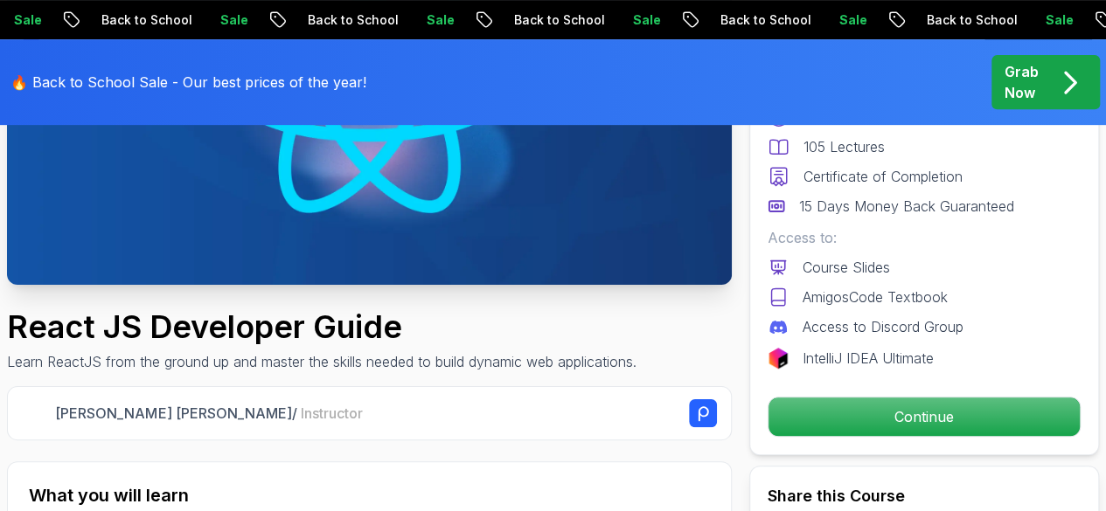
scroll to position [357, 0]
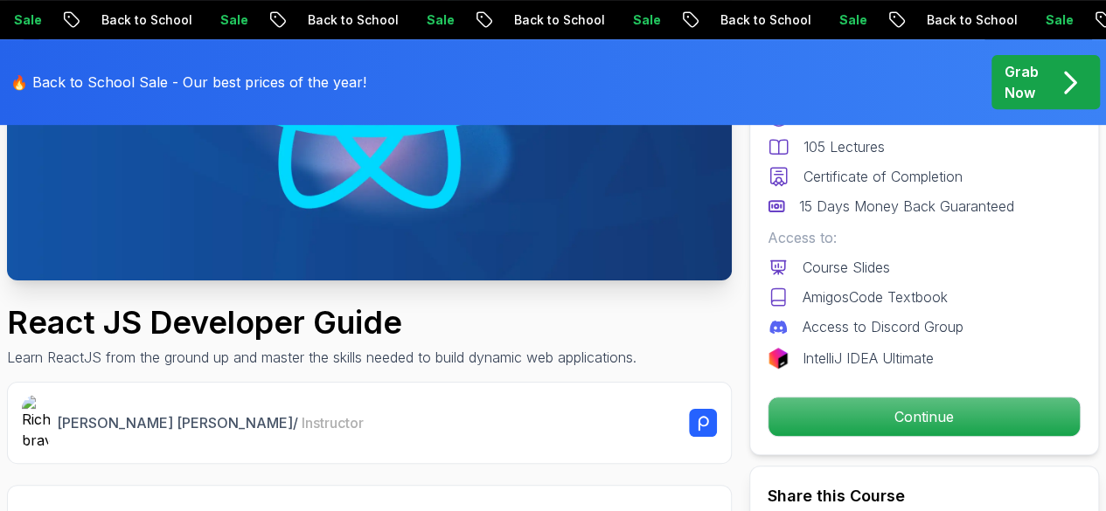
click at [867, 417] on p "Continue" at bounding box center [923, 417] width 311 height 38
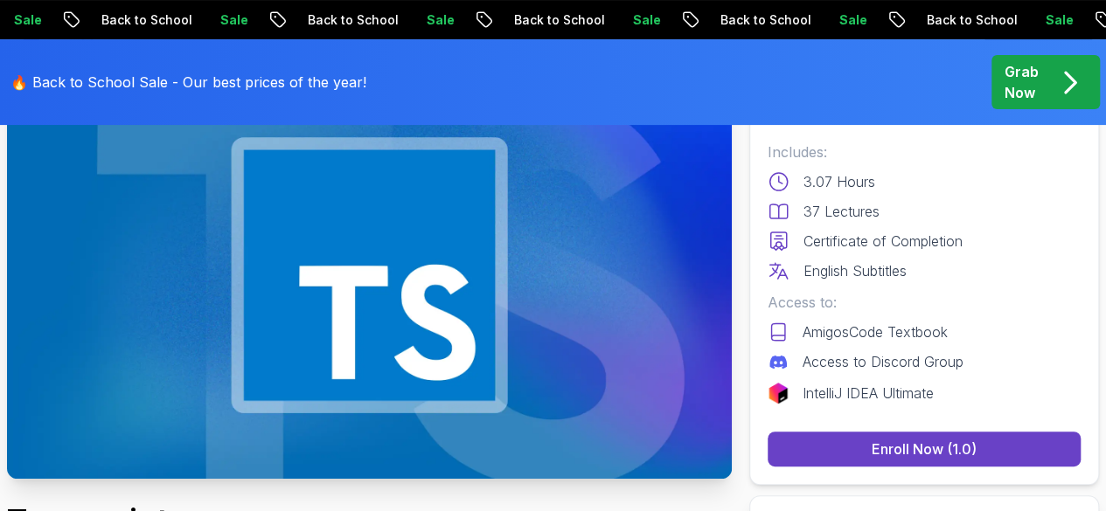
scroll to position [157, 0]
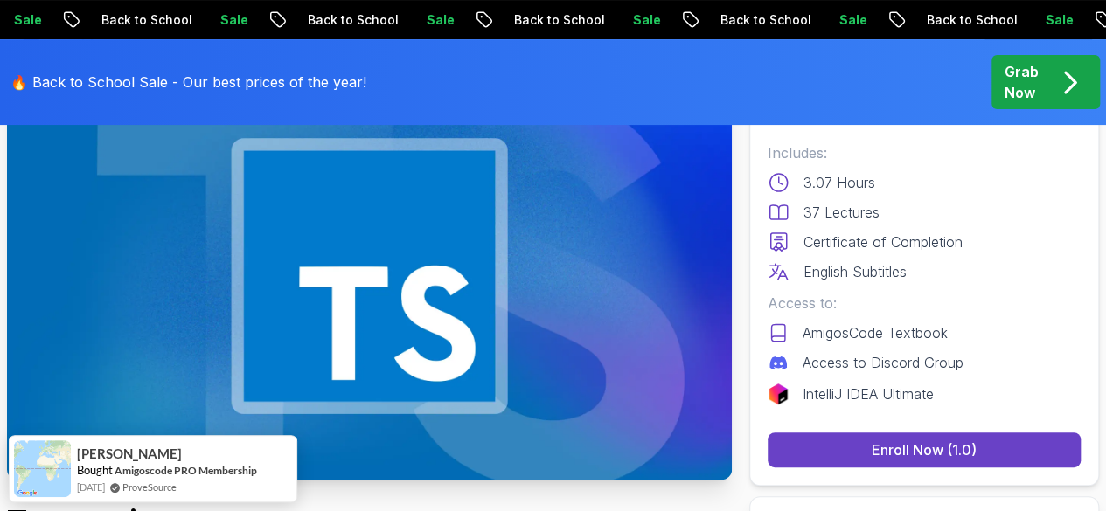
click at [981, 453] on button "Enroll Now (1.0)" at bounding box center [923, 450] width 313 height 35
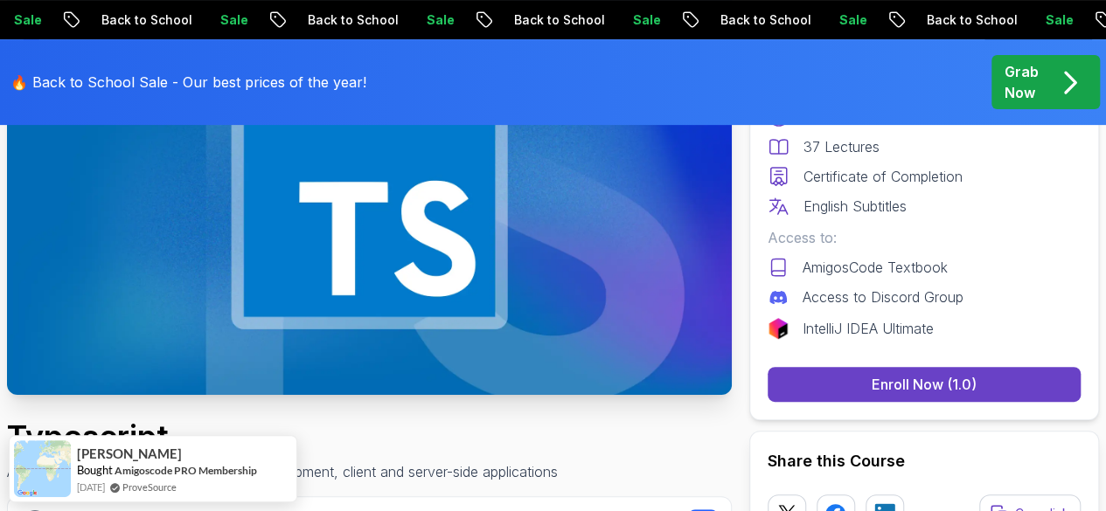
scroll to position [0, 0]
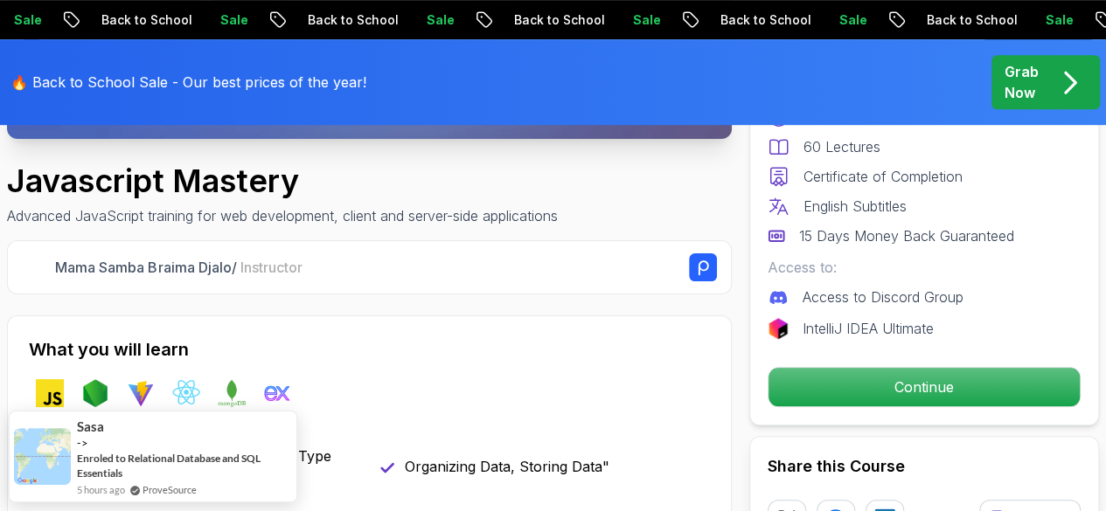
scroll to position [499, 0]
click at [914, 407] on div "Pro Course Includes: 4.58 Hours 60 Lectures Certificate of Completion English S…" at bounding box center [924, 216] width 350 height 419
click at [902, 395] on p "Continue" at bounding box center [923, 387] width 311 height 38
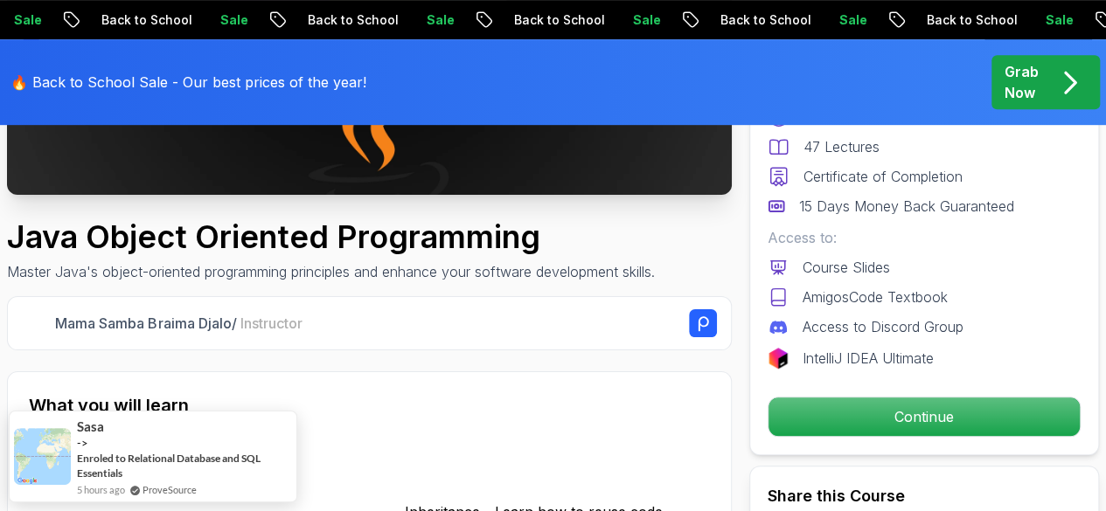
scroll to position [443, 0]
click at [858, 406] on p "Continue" at bounding box center [923, 417] width 311 height 38
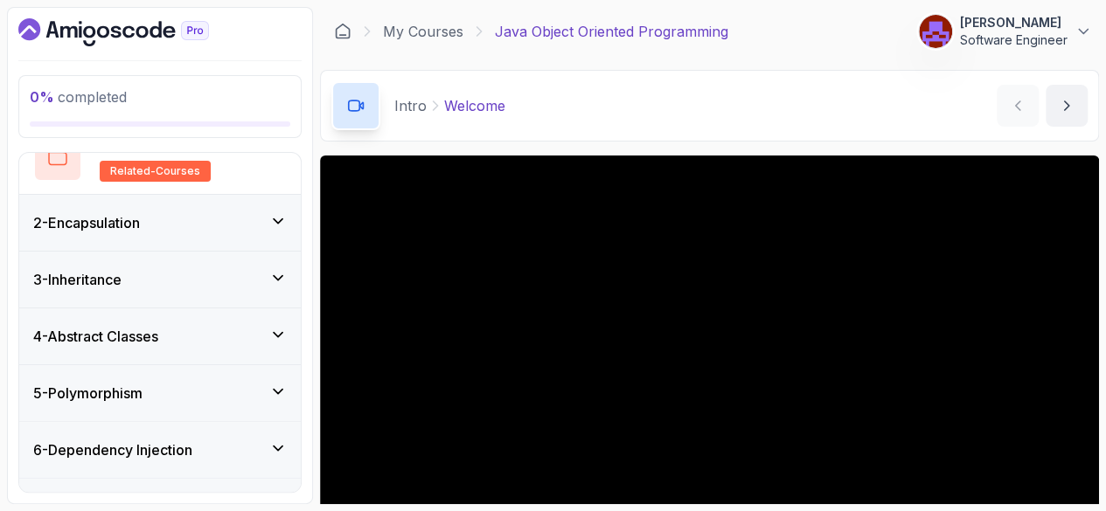
scroll to position [257, 0]
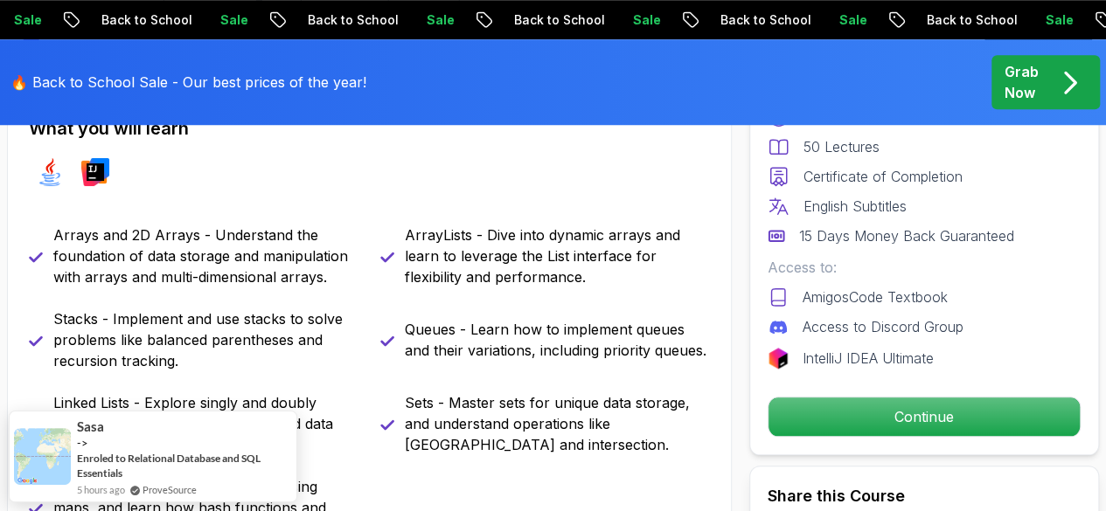
scroll to position [741, 0]
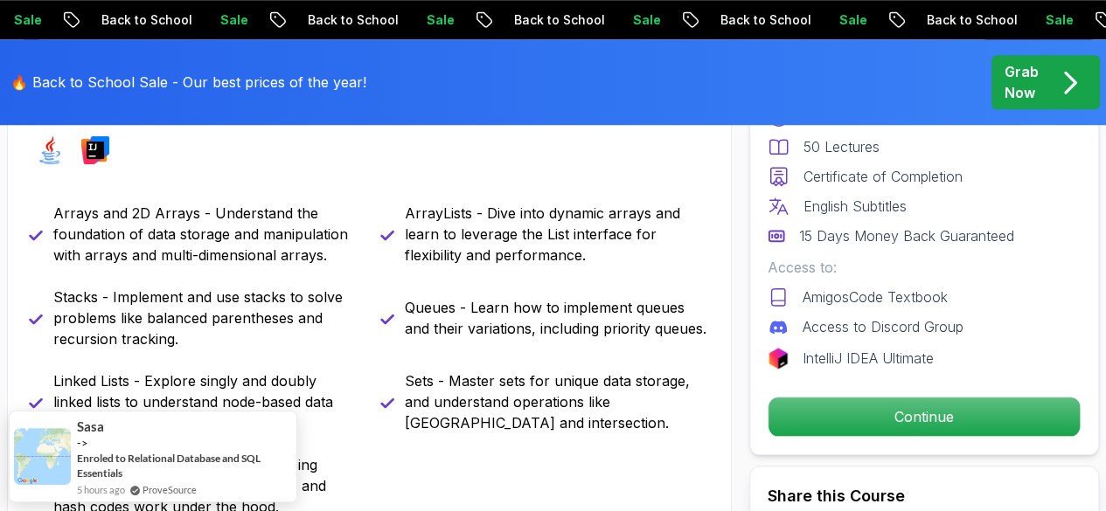
click at [913, 414] on p "Continue" at bounding box center [923, 417] width 311 height 38
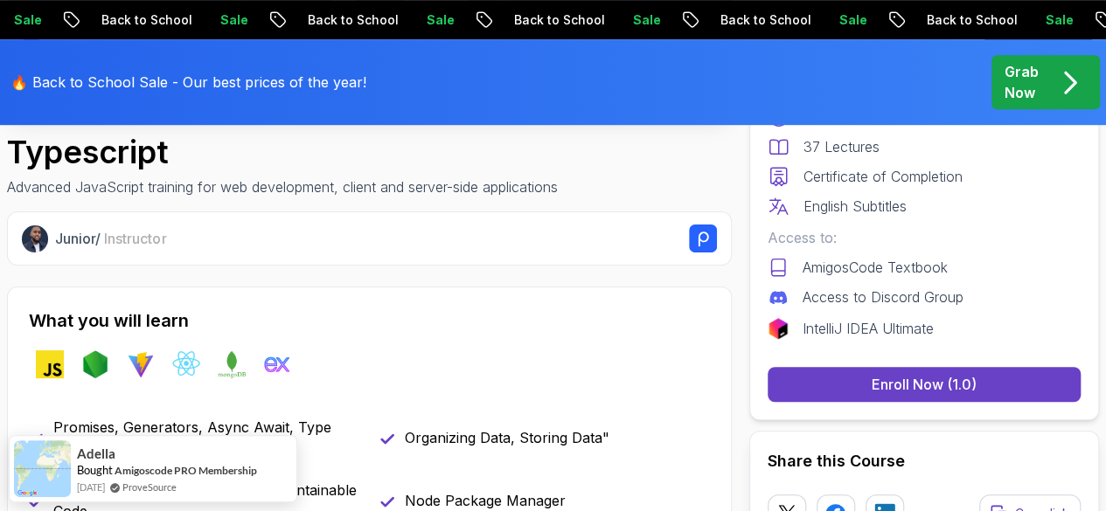
scroll to position [528, 0]
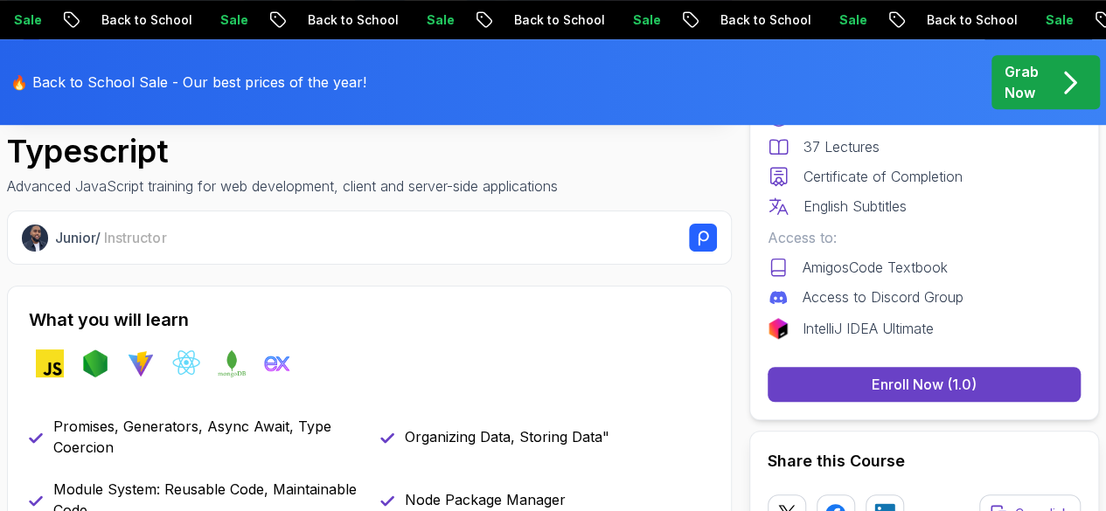
click at [901, 377] on div "Enroll Now (1.0)" at bounding box center [923, 384] width 105 height 21
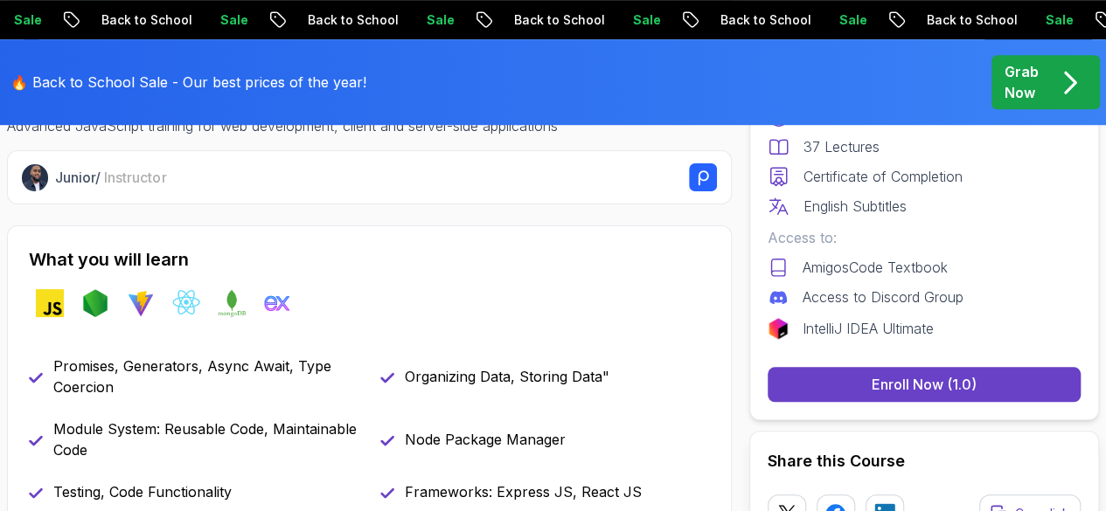
scroll to position [475, 0]
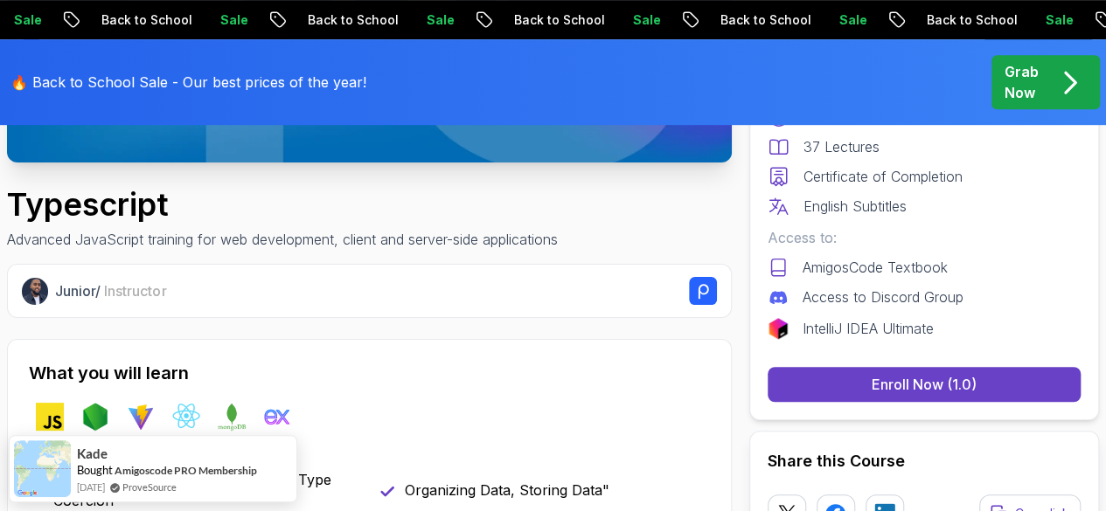
click at [946, 383] on div "Enroll Now (1.0)" at bounding box center [923, 384] width 105 height 21
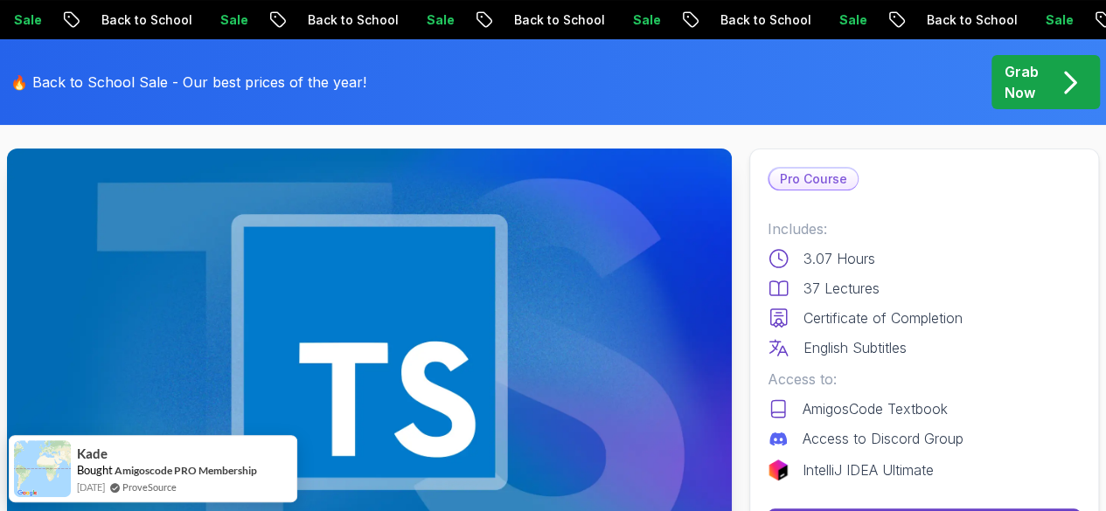
scroll to position [0, 0]
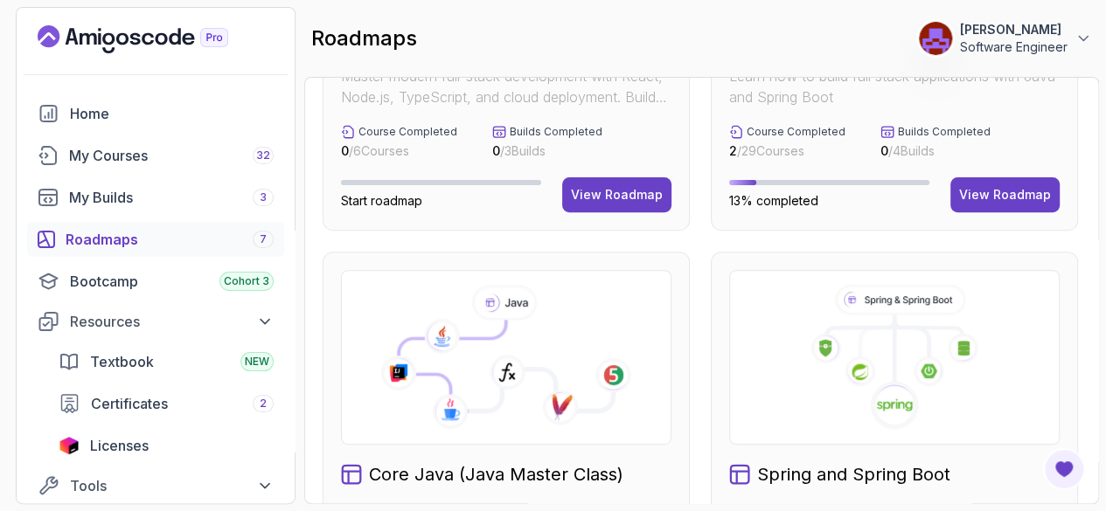
scroll to position [202, 0]
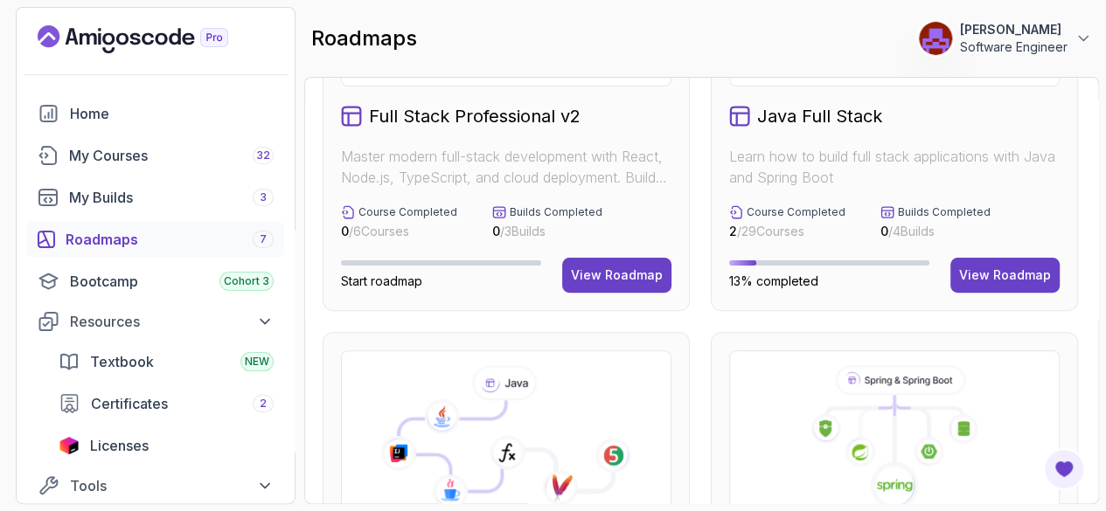
click at [998, 268] on div "View Roadmap" at bounding box center [1005, 275] width 92 height 17
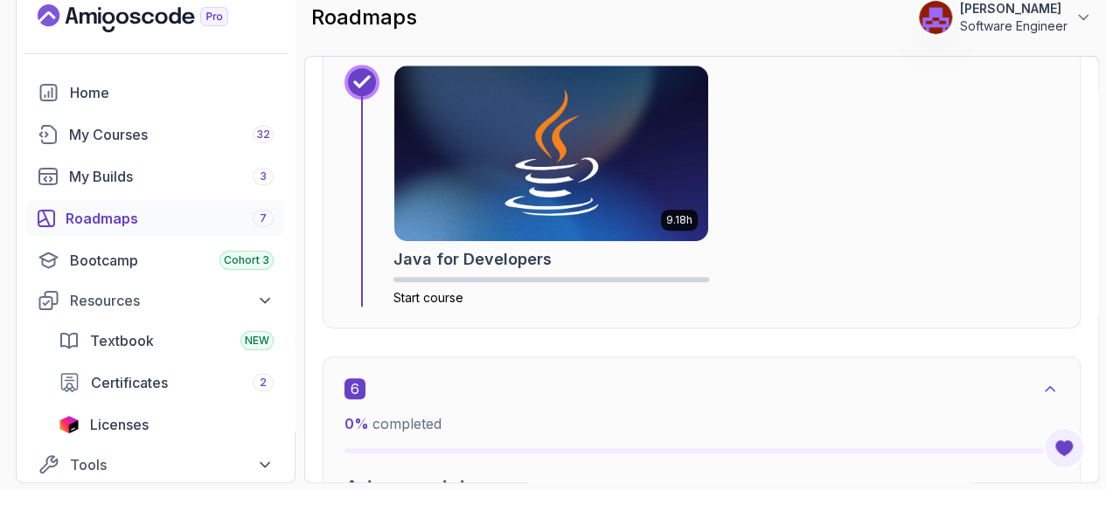
scroll to position [3741, 0]
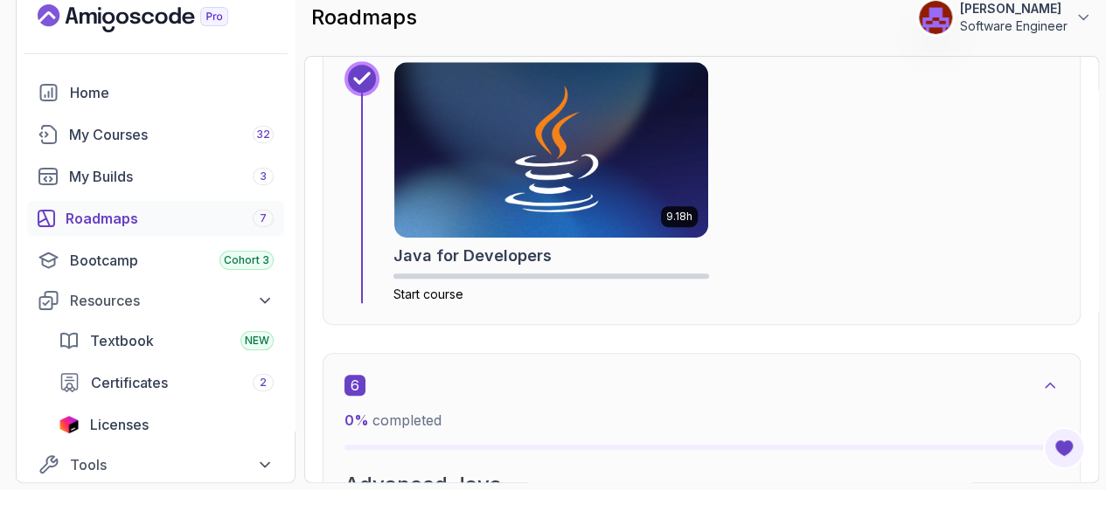
click at [601, 199] on img at bounding box center [551, 150] width 314 height 176
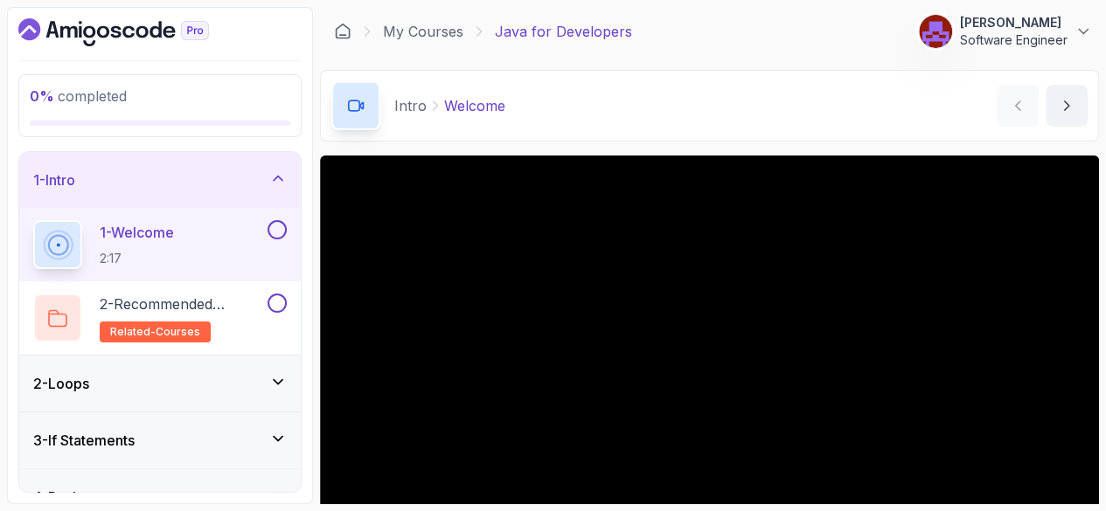
click at [463, 34] on link "My Courses" at bounding box center [423, 31] width 80 height 21
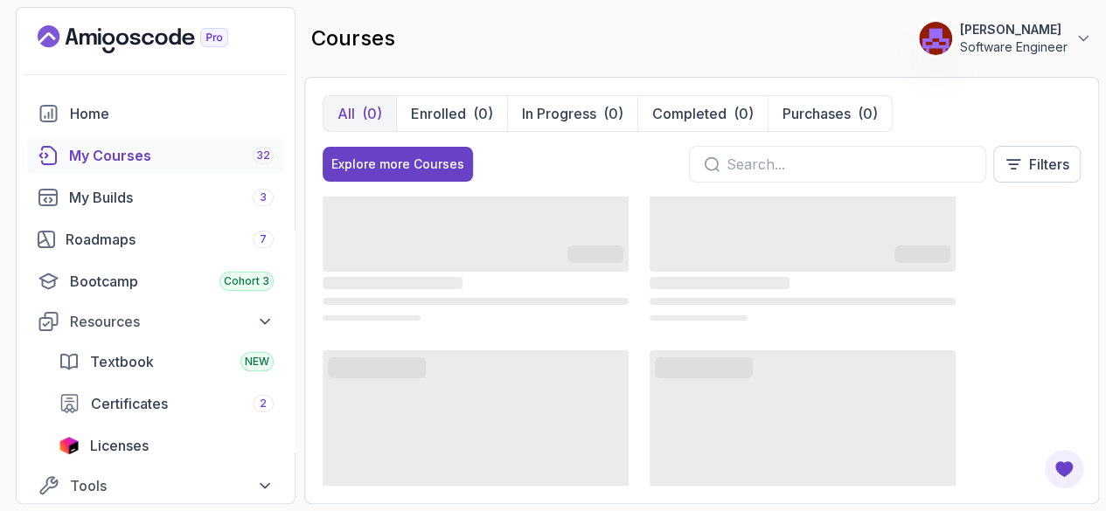
scroll to position [362, 0]
click at [1086, 35] on icon at bounding box center [1082, 38] width 17 height 17
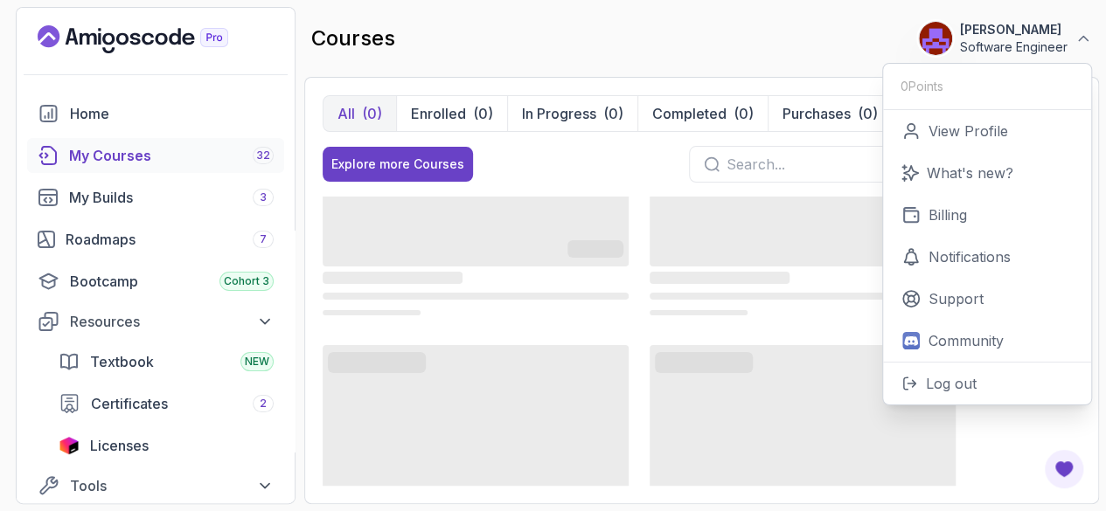
click at [955, 373] on p "Log out" at bounding box center [951, 383] width 51 height 21
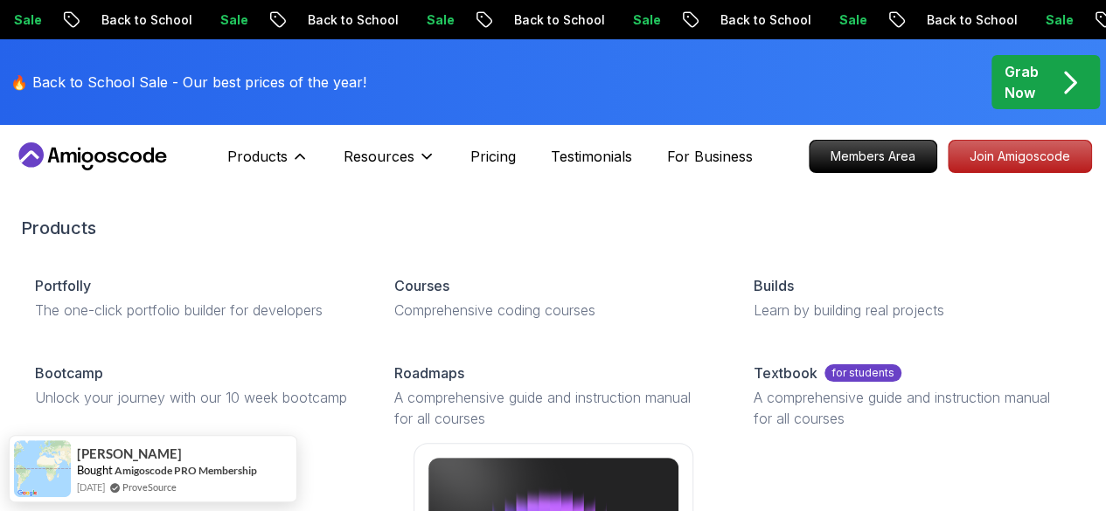
click at [394, 296] on p "Courses" at bounding box center [421, 285] width 55 height 21
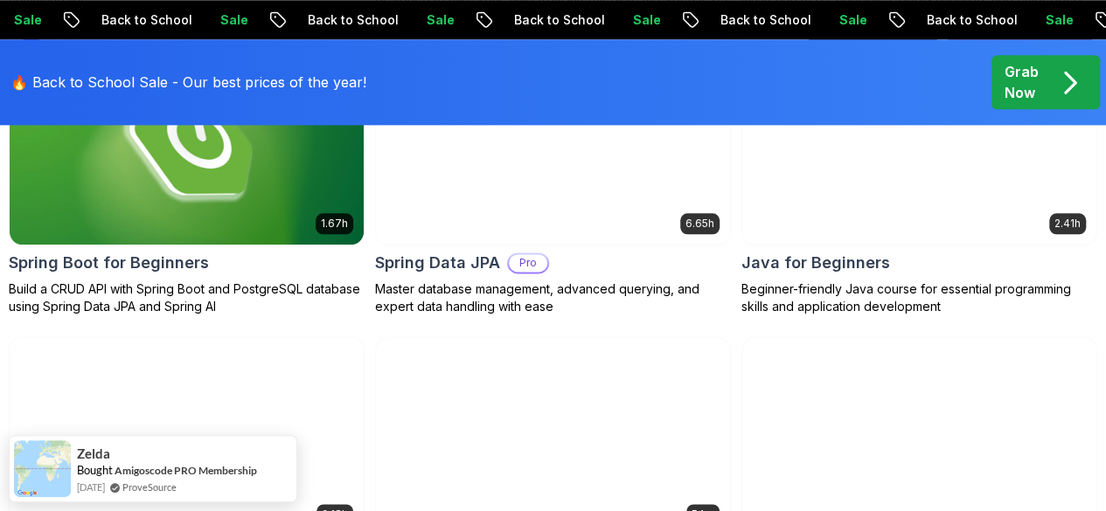
scroll to position [1026, 0]
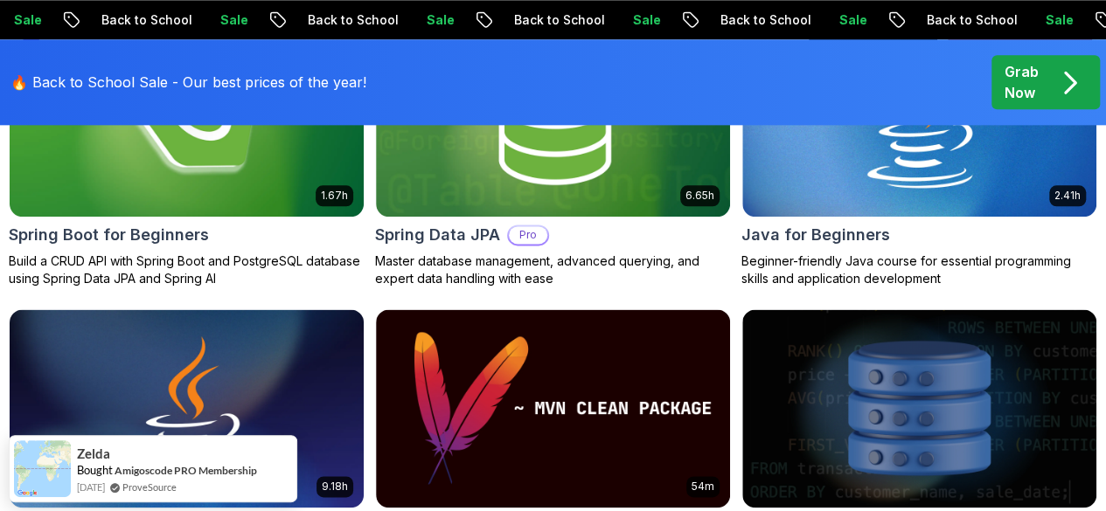
click at [364, 309] on img at bounding box center [187, 408] width 354 height 198
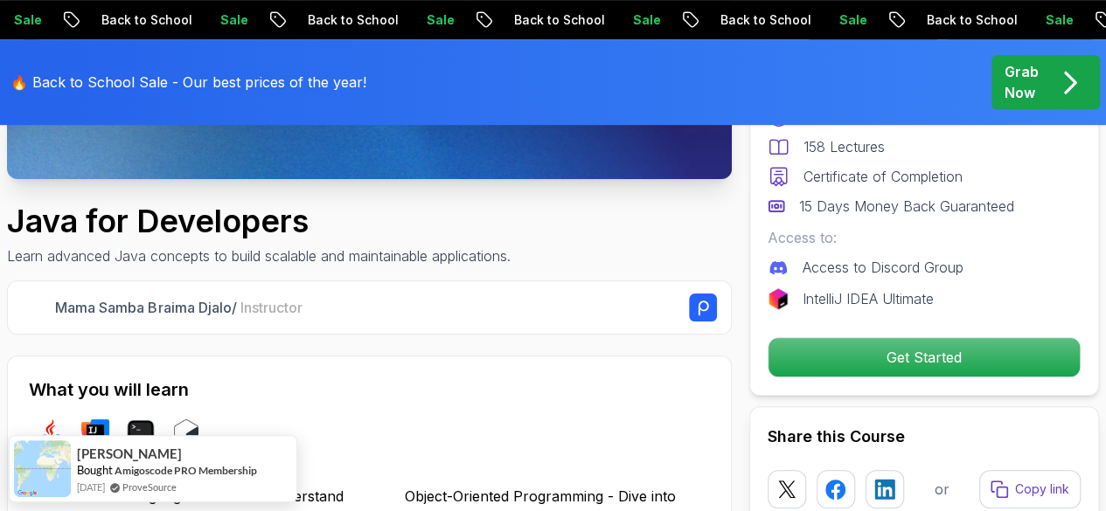
scroll to position [551, 0]
